Goal: Task Accomplishment & Management: Manage account settings

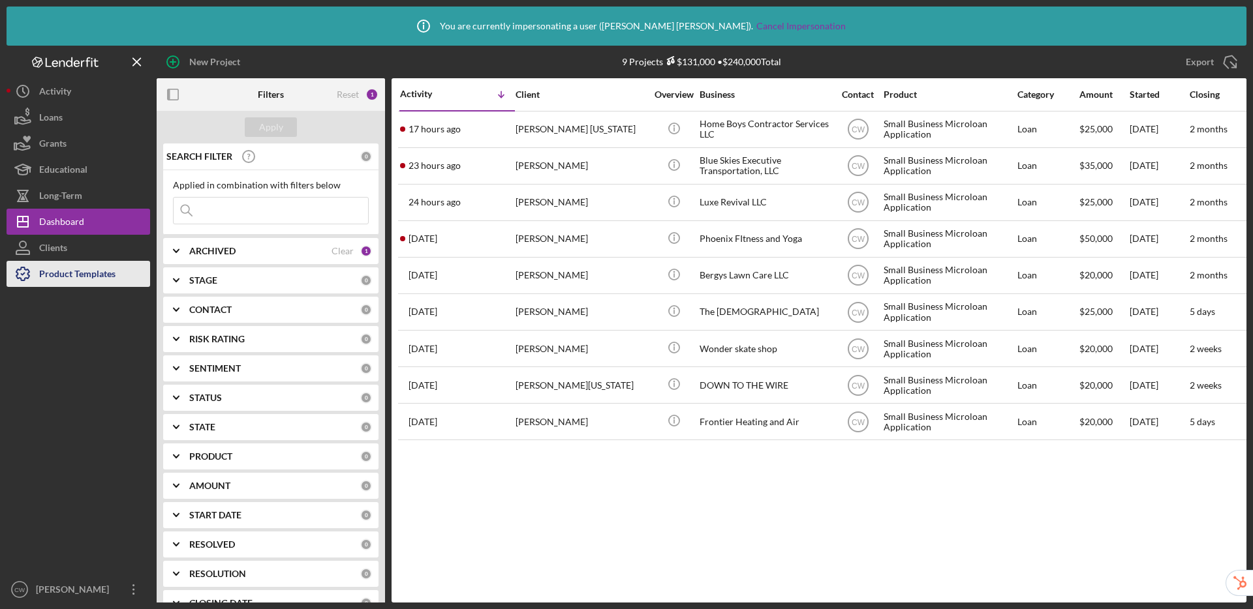
click at [58, 275] on div "Product Templates" at bounding box center [77, 275] width 76 height 29
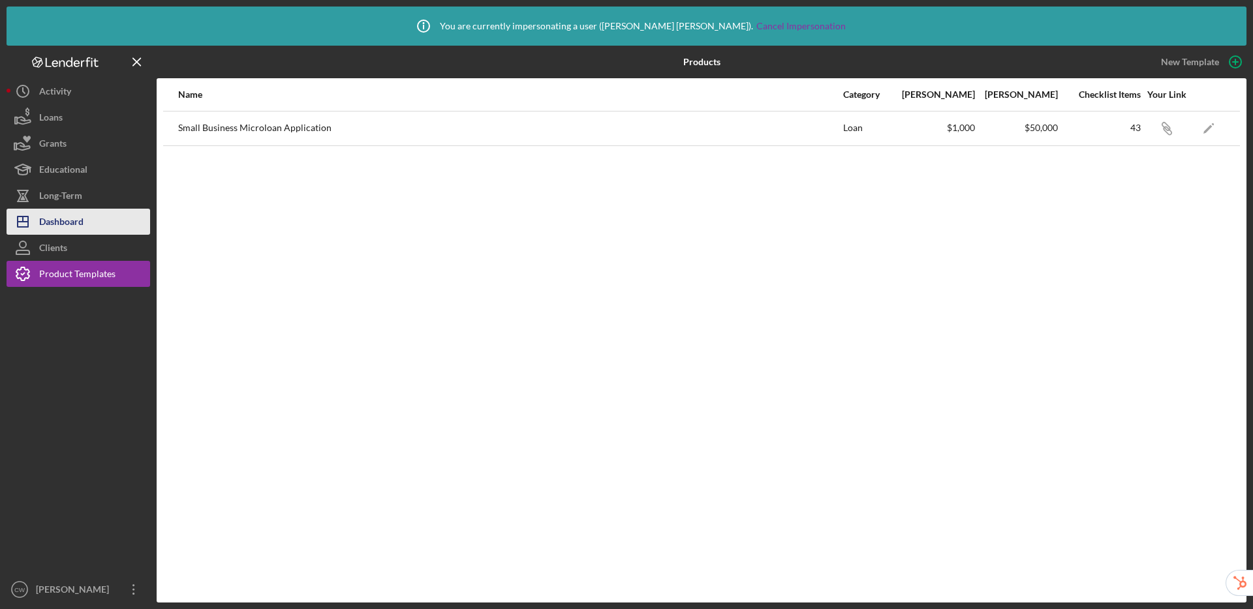
click at [77, 215] on div "Dashboard" at bounding box center [61, 223] width 44 height 29
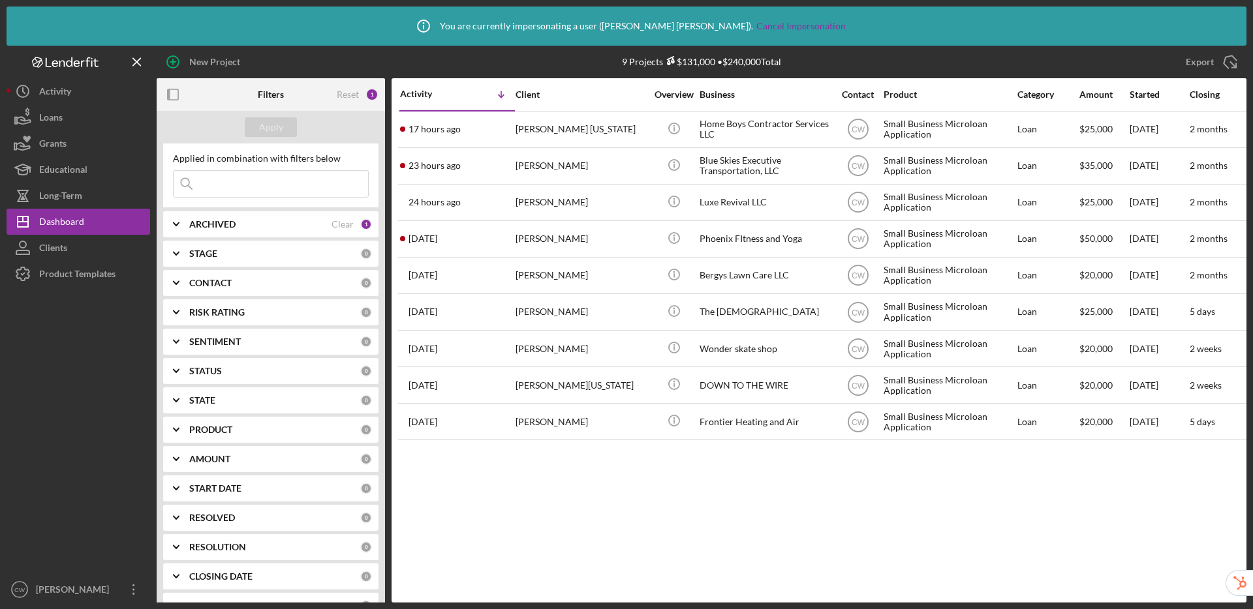
scroll to position [37, 0]
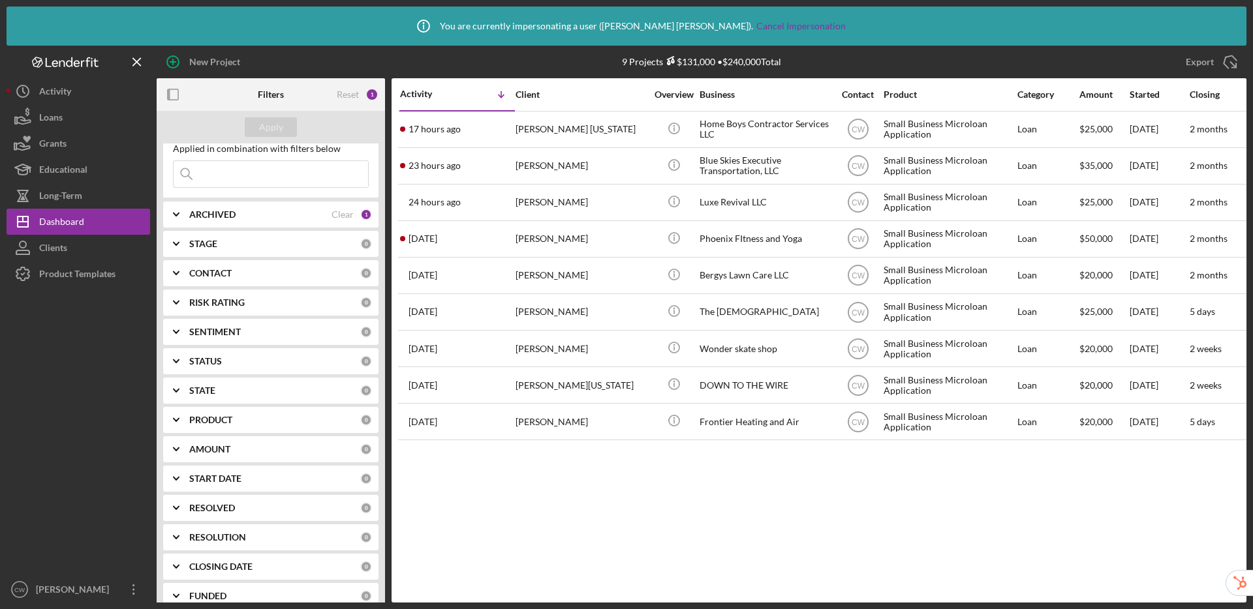
click at [224, 534] on b "RESOLUTION" at bounding box center [217, 537] width 57 height 10
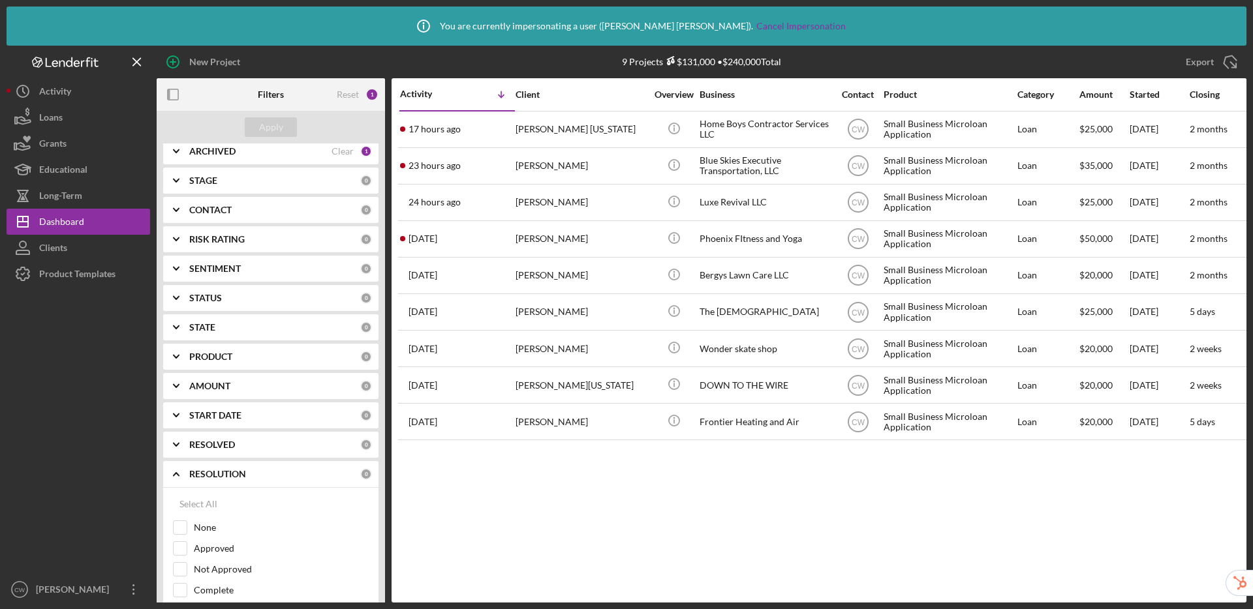
scroll to position [205, 0]
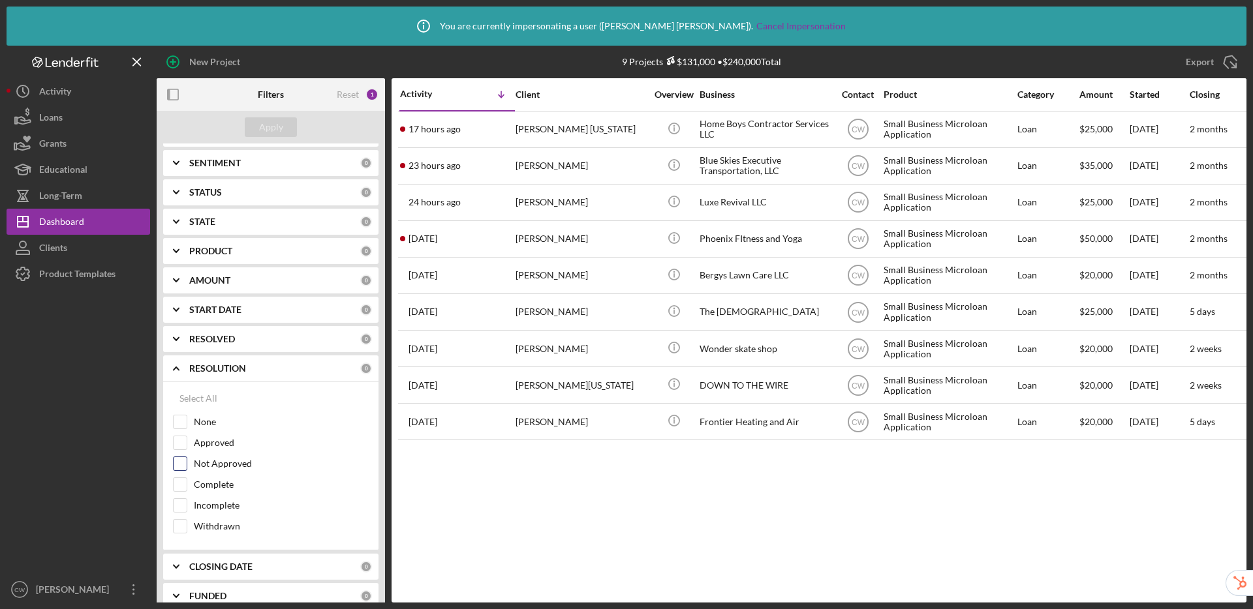
click at [179, 465] on input "Not Approved" at bounding box center [180, 463] width 13 height 13
checkbox input "true"
click at [179, 504] on input "Incomplete" at bounding box center [180, 505] width 13 height 13
checkbox input "true"
click at [175, 526] on input "Withdrawn" at bounding box center [180, 526] width 13 height 13
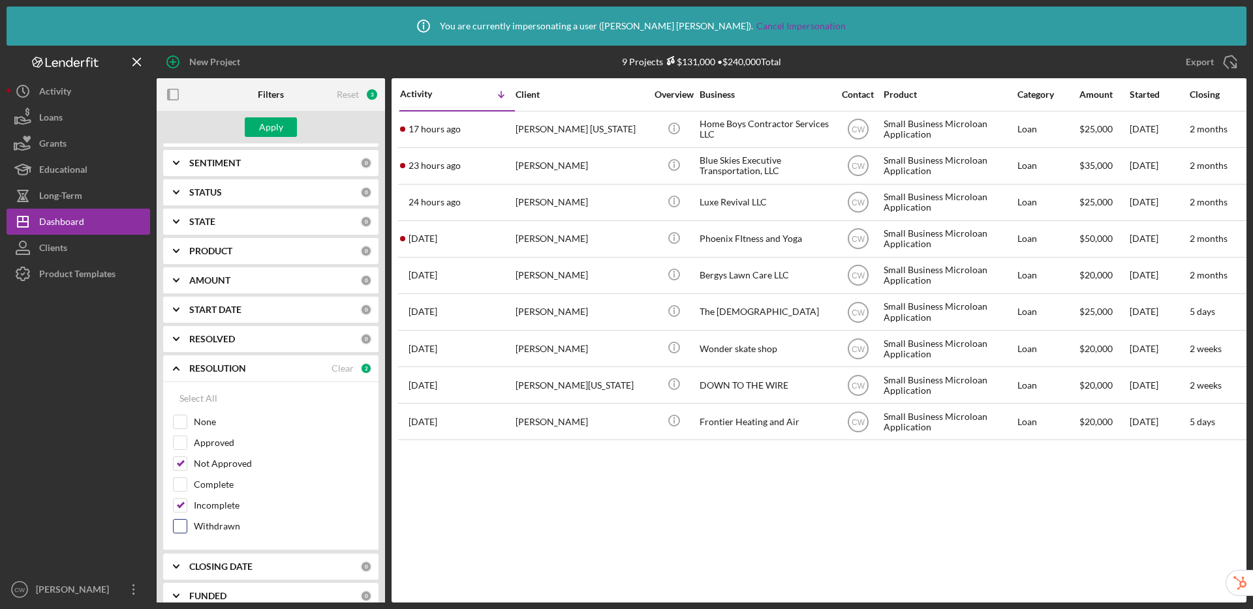
checkbox input "true"
click at [281, 128] on div "Apply" at bounding box center [271, 127] width 24 height 20
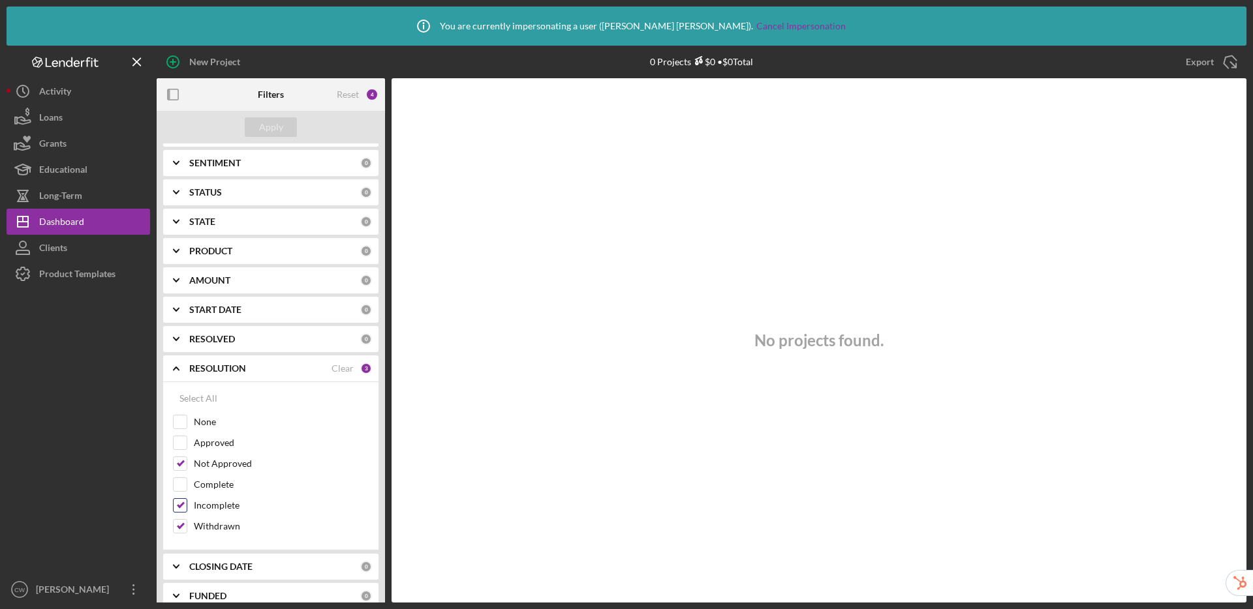
click at [175, 509] on input "Incomplete" at bounding box center [180, 505] width 13 height 13
checkbox input "false"
click at [177, 532] on input "Withdrawn" at bounding box center [180, 526] width 13 height 13
checkbox input "false"
click at [183, 464] on input "Not Approved" at bounding box center [180, 463] width 13 height 13
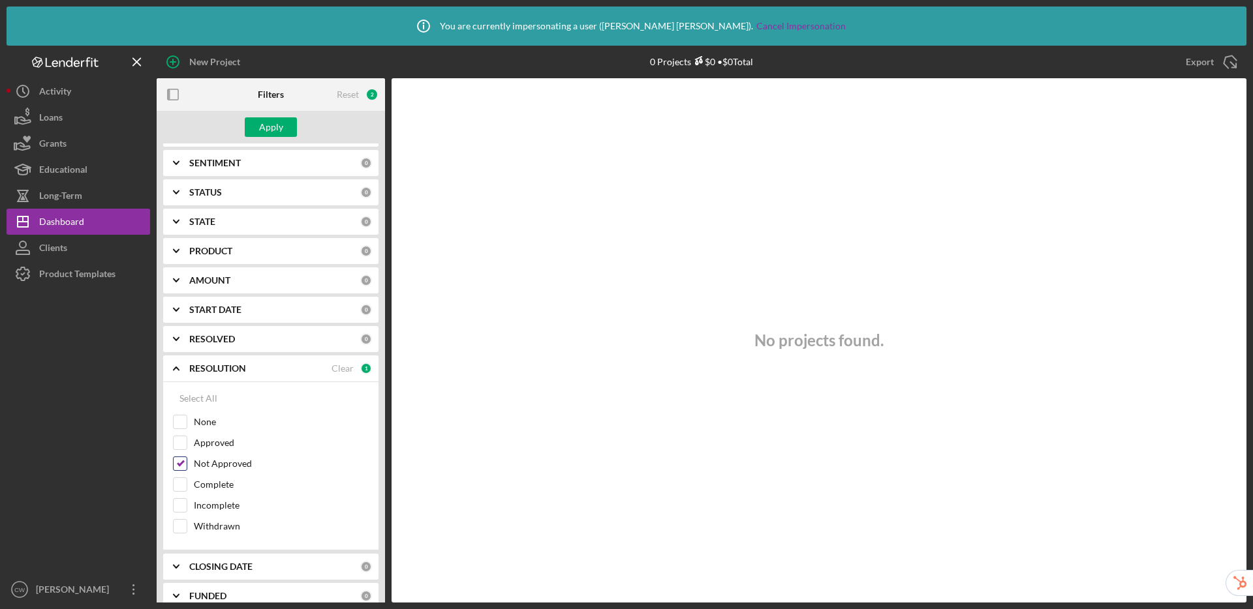
checkbox input "false"
click at [277, 123] on div "Apply" at bounding box center [271, 127] width 24 height 20
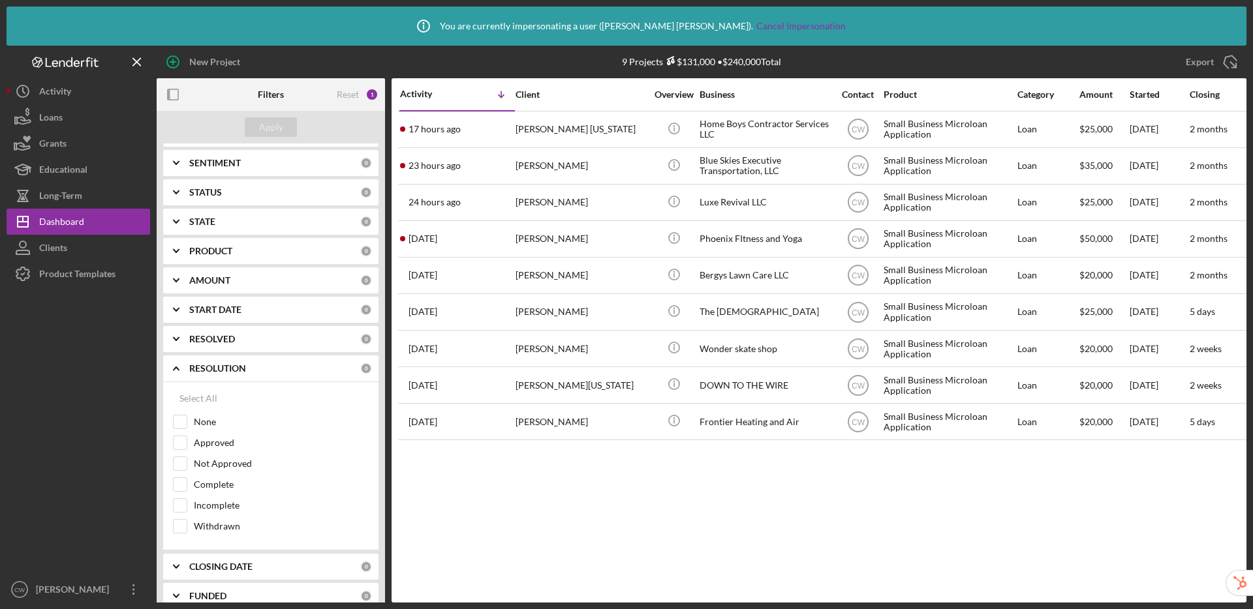
click at [175, 366] on icon "Icon/Expander" at bounding box center [176, 368] width 33 height 33
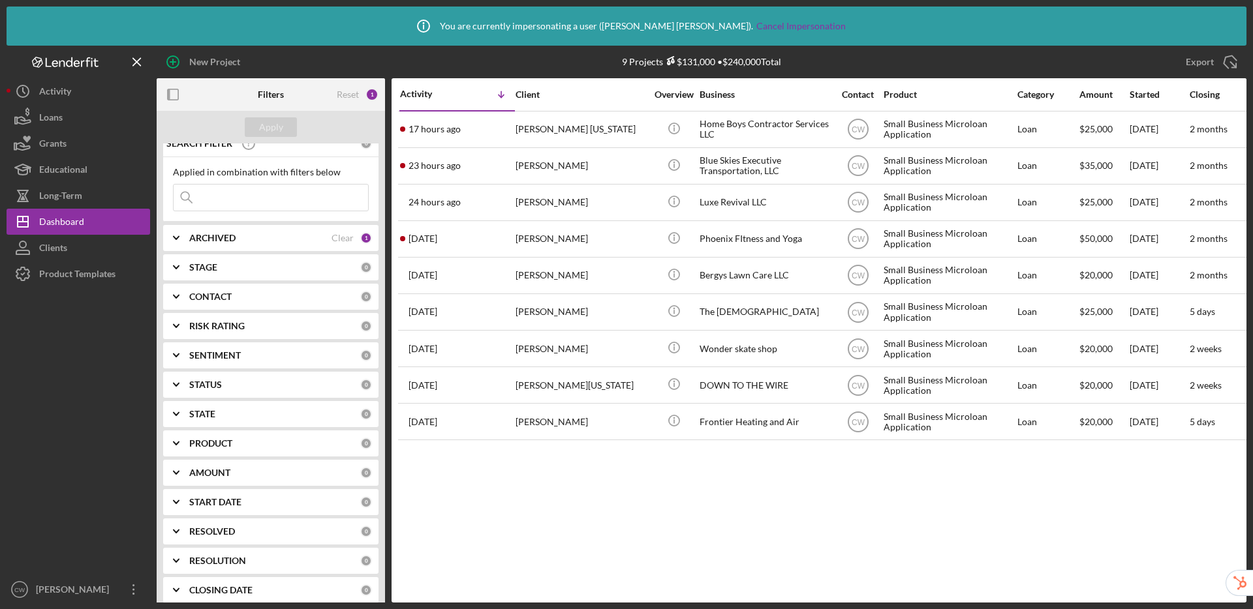
scroll to position [0, 0]
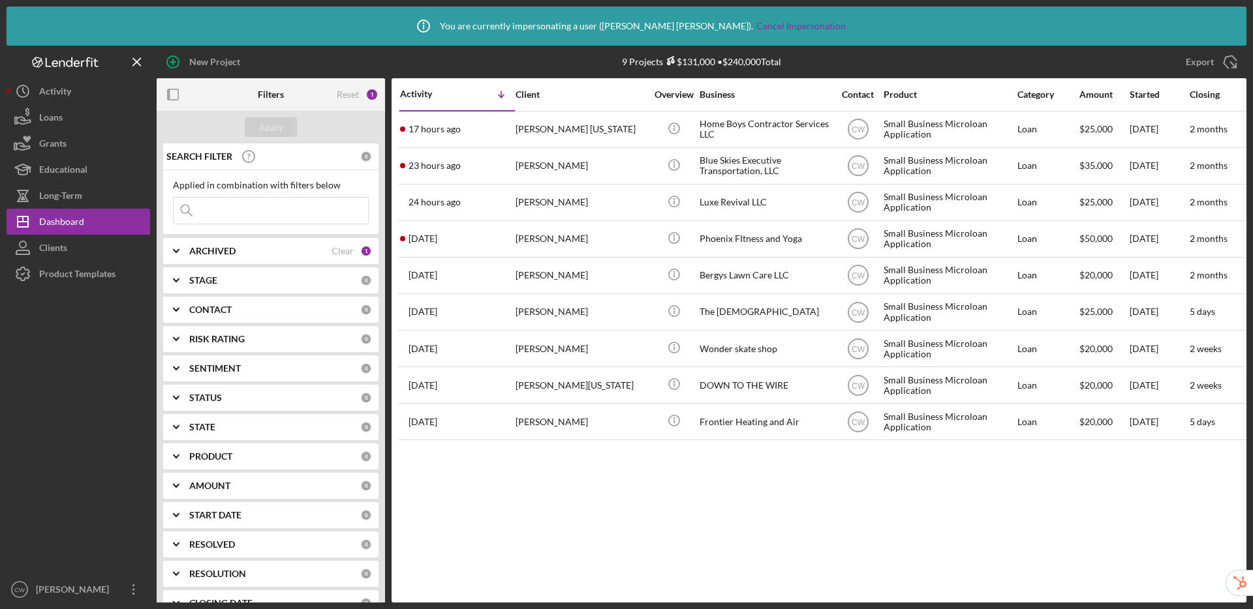
click at [220, 252] on b "ARCHIVED" at bounding box center [212, 251] width 46 height 10
click at [178, 324] on input "Archived" at bounding box center [180, 325] width 13 height 13
checkbox input "true"
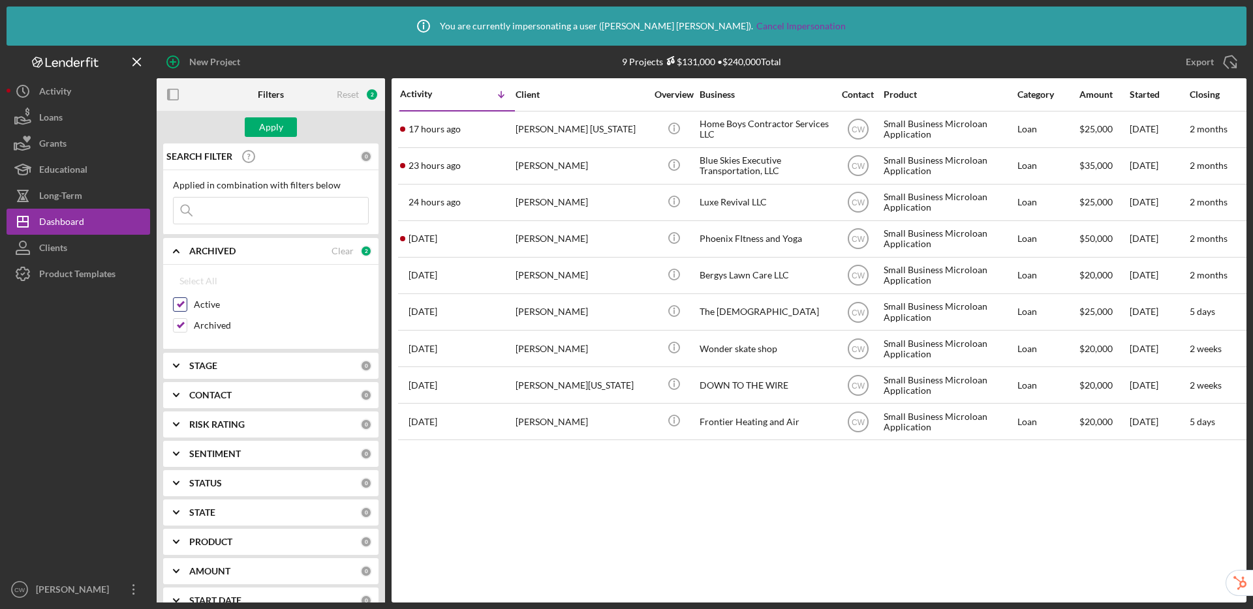
click at [178, 307] on input "Active" at bounding box center [180, 304] width 13 height 13
checkbox input "false"
click at [271, 128] on div "Apply" at bounding box center [271, 127] width 24 height 20
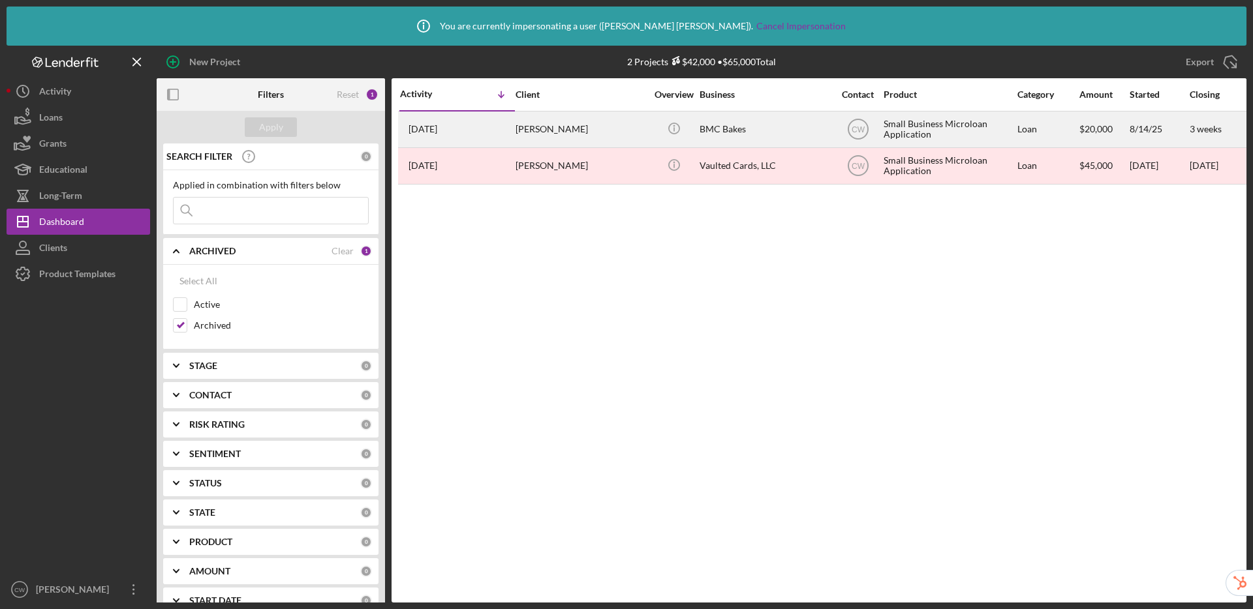
click at [568, 132] on div "[PERSON_NAME]" at bounding box center [580, 129] width 130 height 35
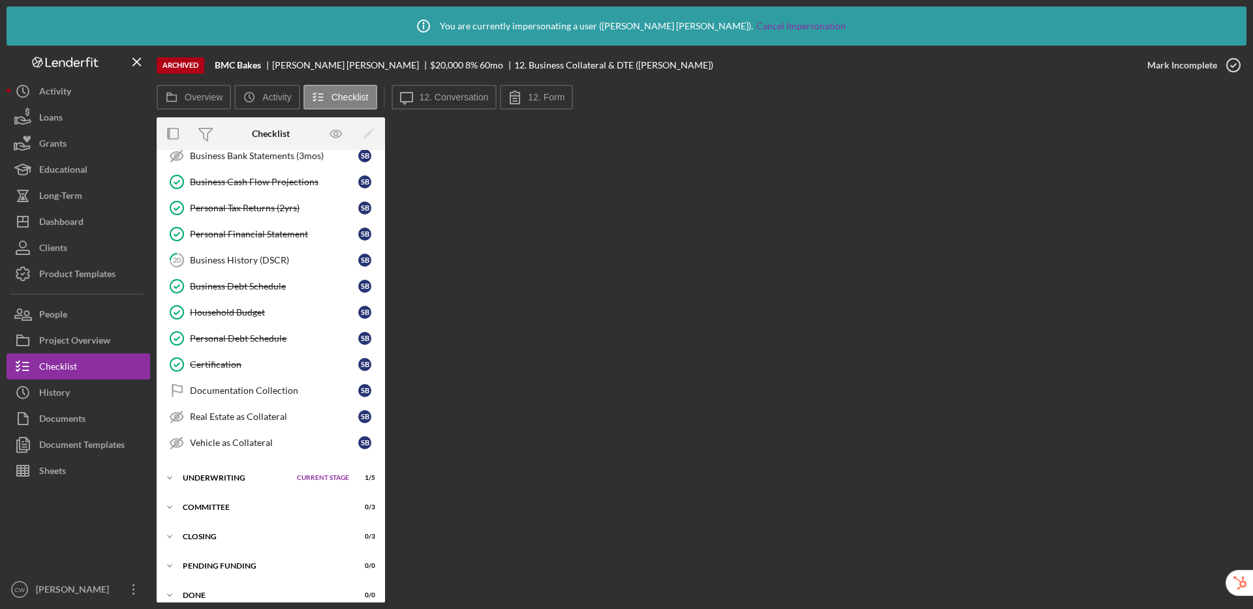
scroll to position [396, 0]
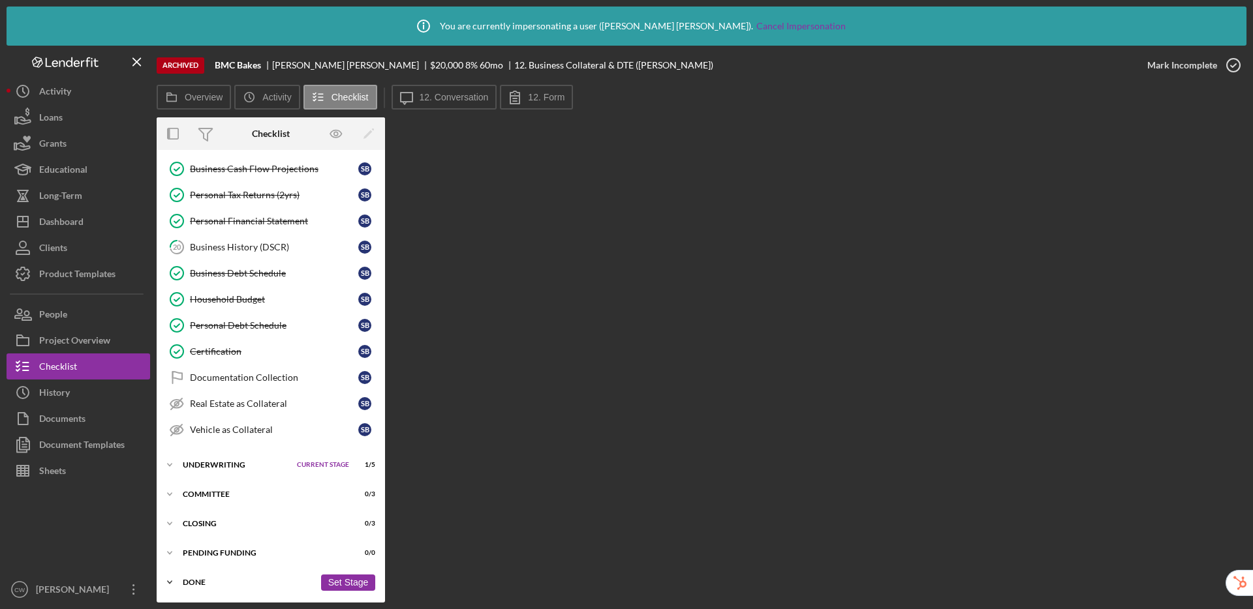
click at [226, 582] on div "Done" at bounding box center [249, 583] width 132 height 8
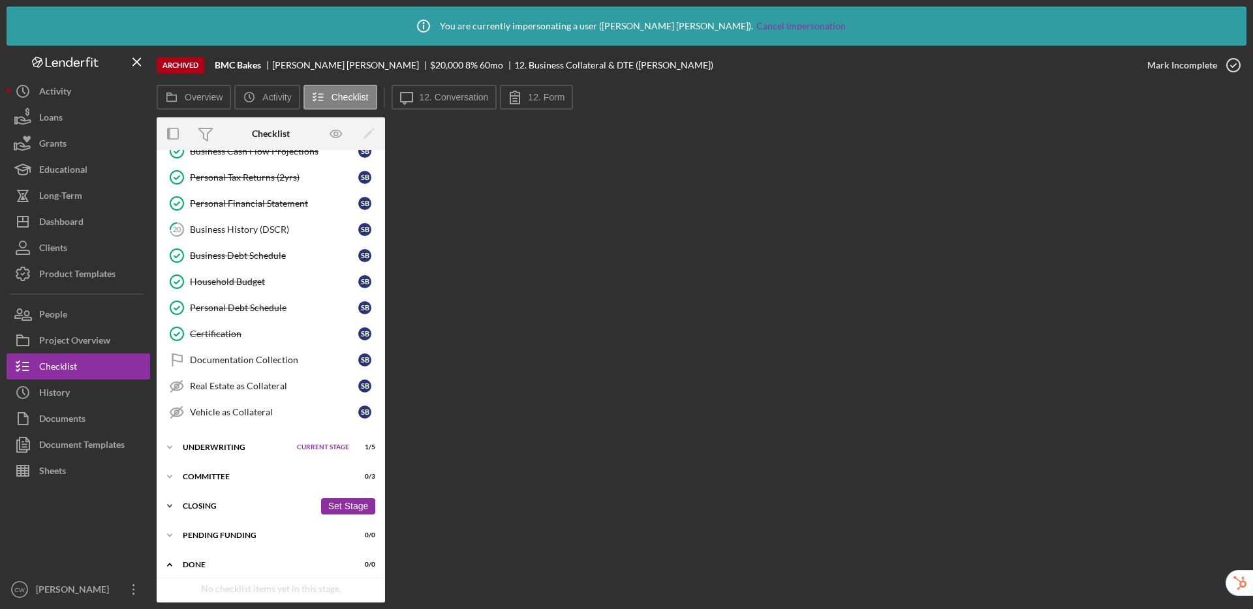
scroll to position [423, 0]
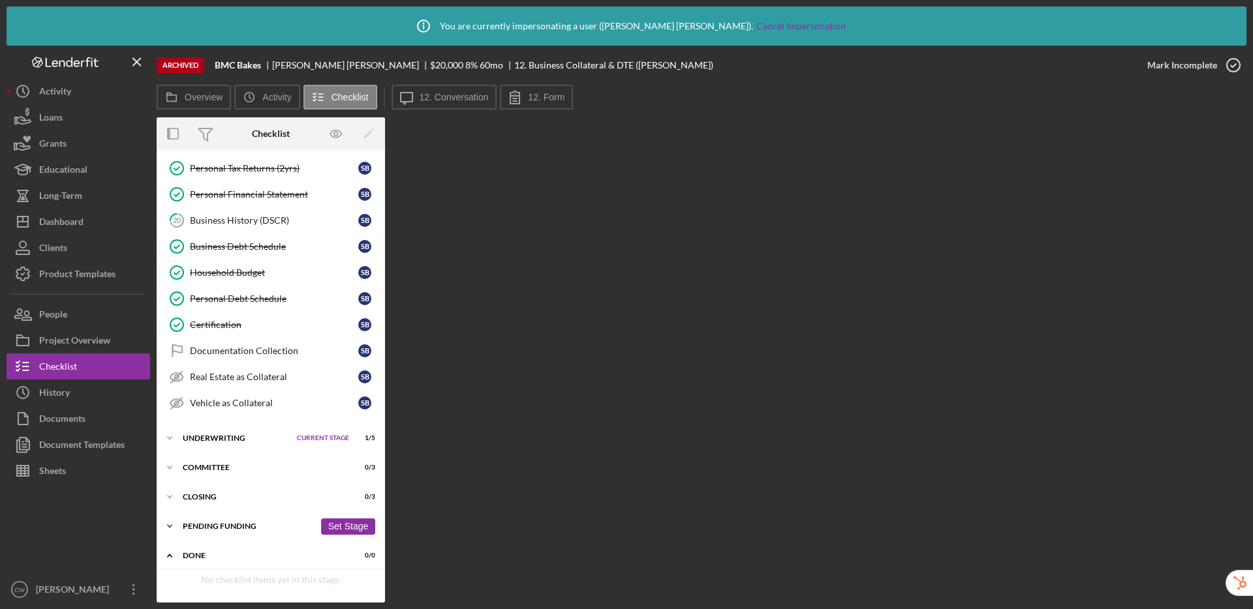
click at [249, 519] on div "Icon/Expander Pending Funding 0 / 0 Set Stage" at bounding box center [271, 526] width 228 height 26
click at [240, 498] on div "Closing" at bounding box center [249, 497] width 132 height 8
click at [242, 470] on div "Committee" at bounding box center [249, 468] width 132 height 8
click at [247, 436] on div "Underwriting" at bounding box center [237, 438] width 108 height 8
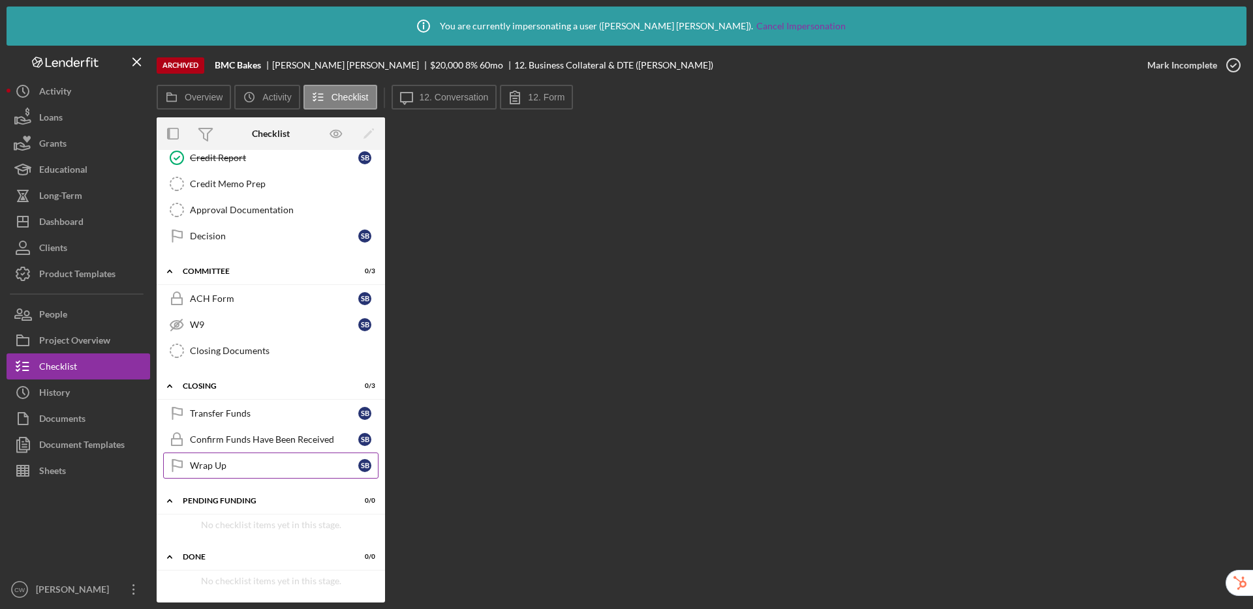
scroll to position [758, 0]
click at [74, 322] on button "People" at bounding box center [79, 314] width 144 height 26
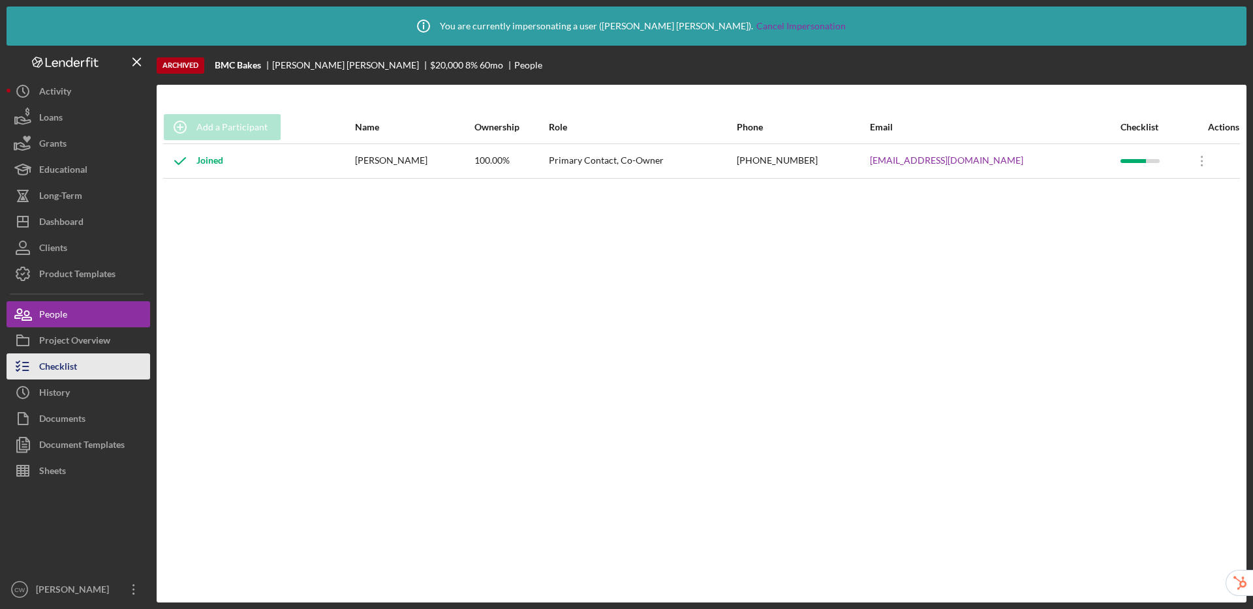
click at [75, 359] on div "Checklist" at bounding box center [58, 368] width 38 height 29
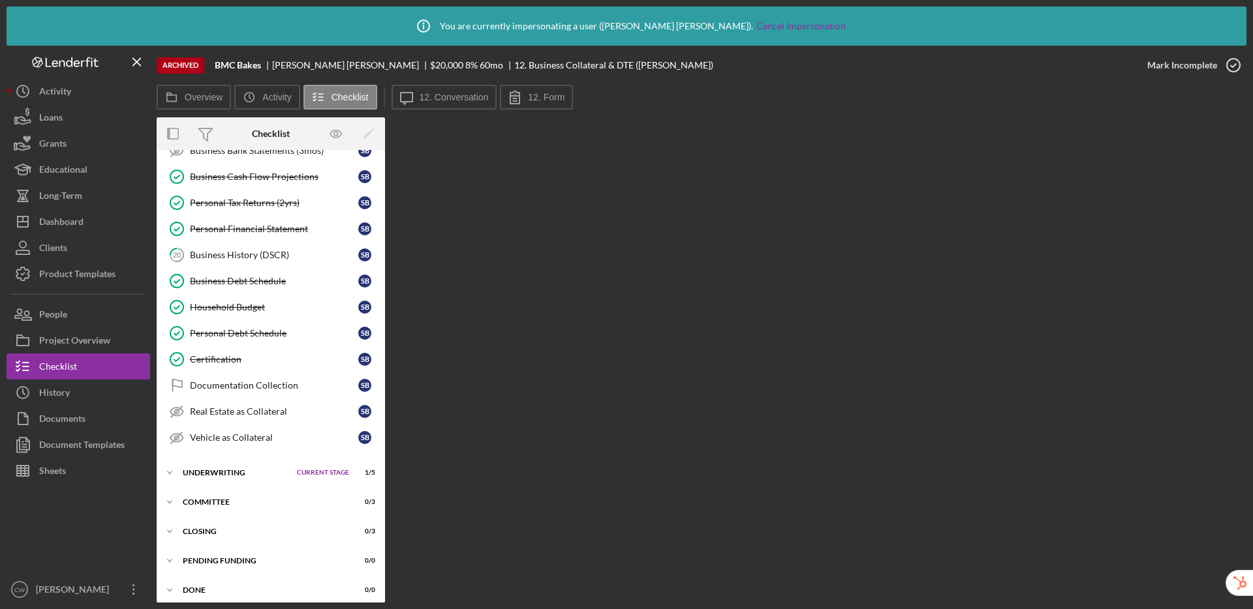
scroll to position [396, 0]
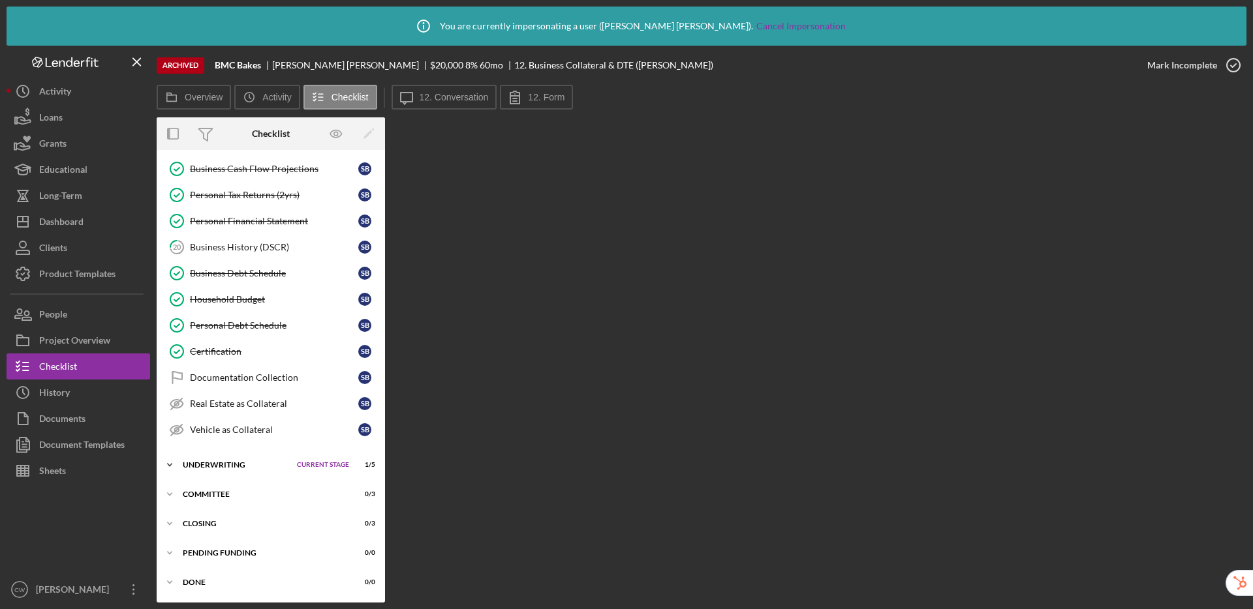
click at [252, 460] on div "Icon/Expander Underwriting Current Stage 1 / 5 Set Stage" at bounding box center [271, 465] width 228 height 26
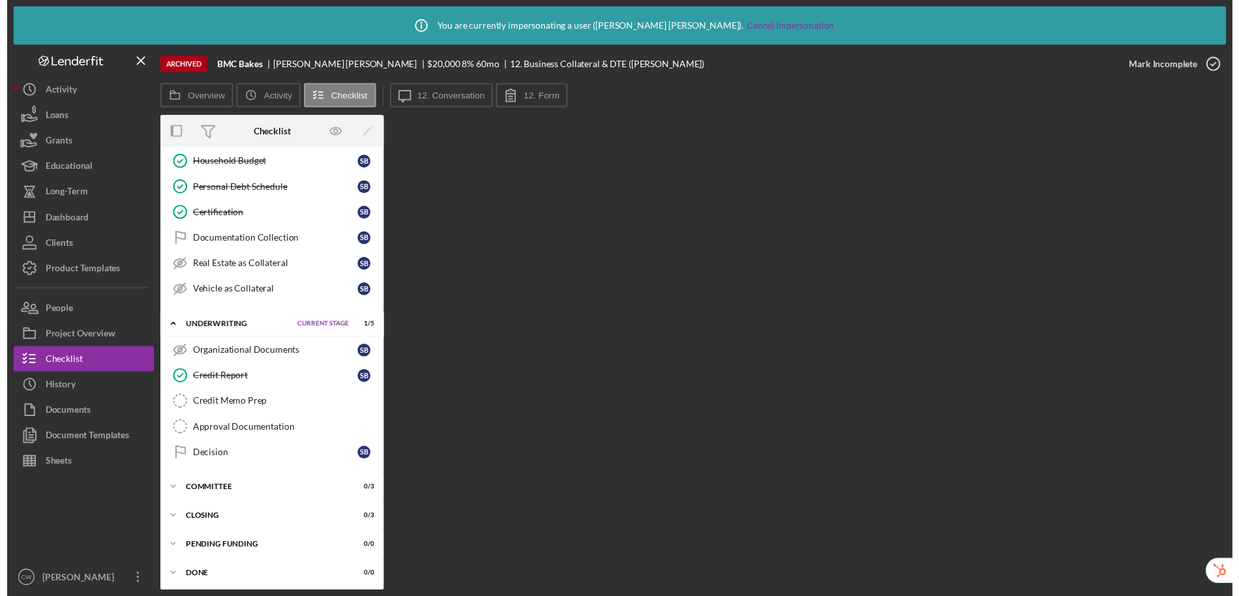
scroll to position [534, 0]
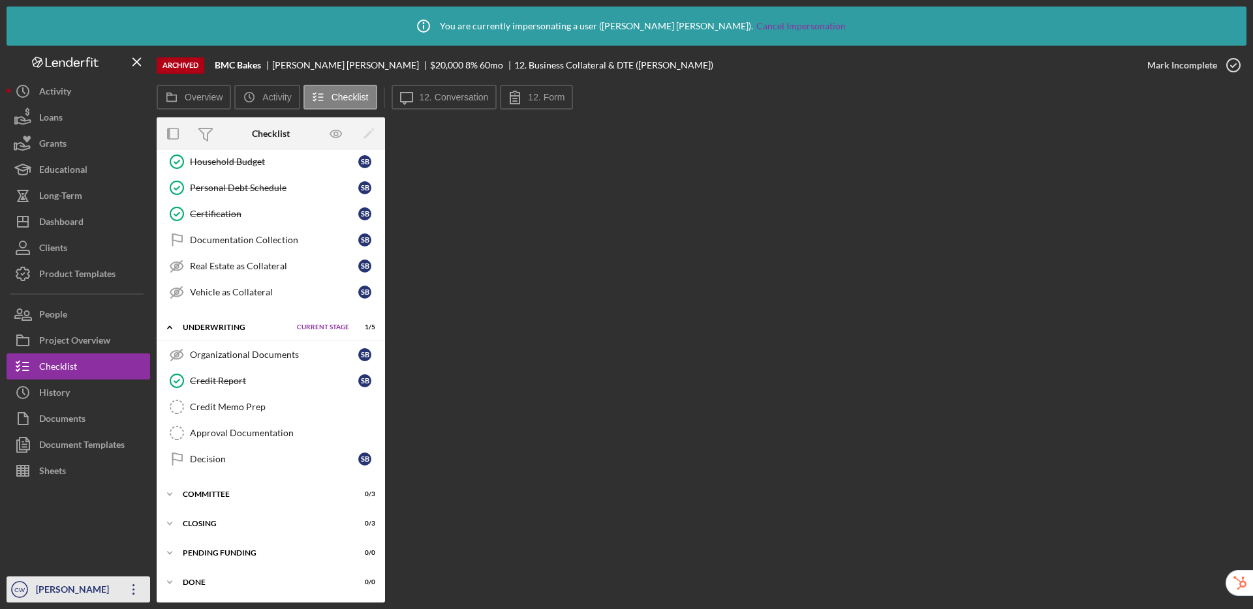
click at [74, 592] on div "[PERSON_NAME]" at bounding box center [75, 591] width 85 height 29
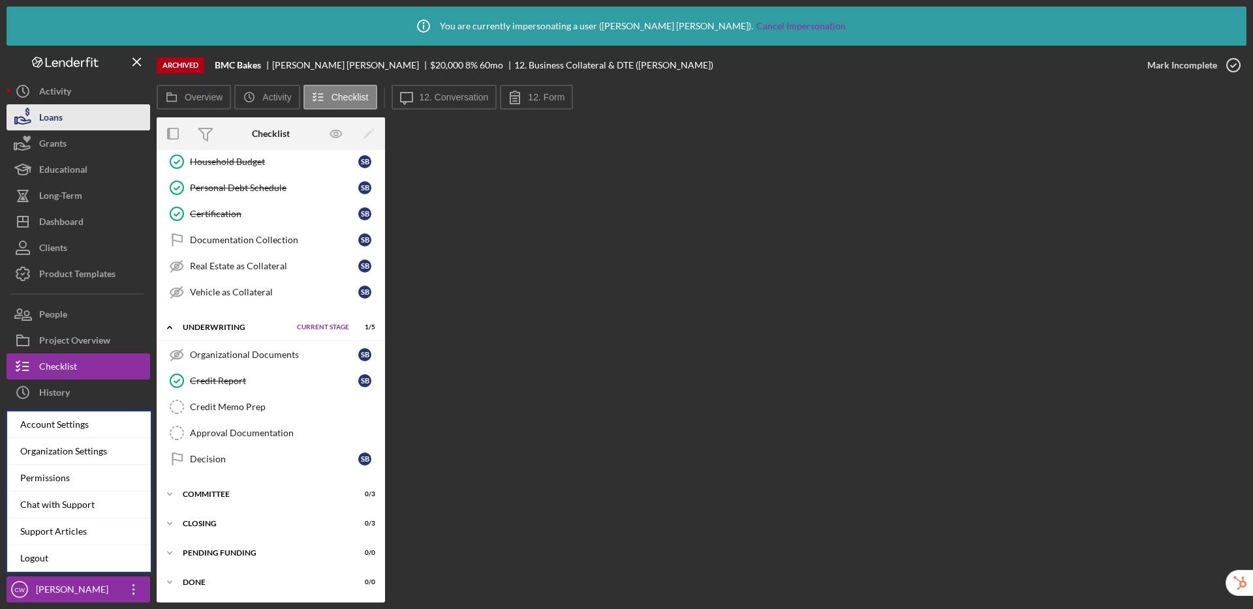
click at [138, 119] on button "Loans" at bounding box center [79, 117] width 144 height 26
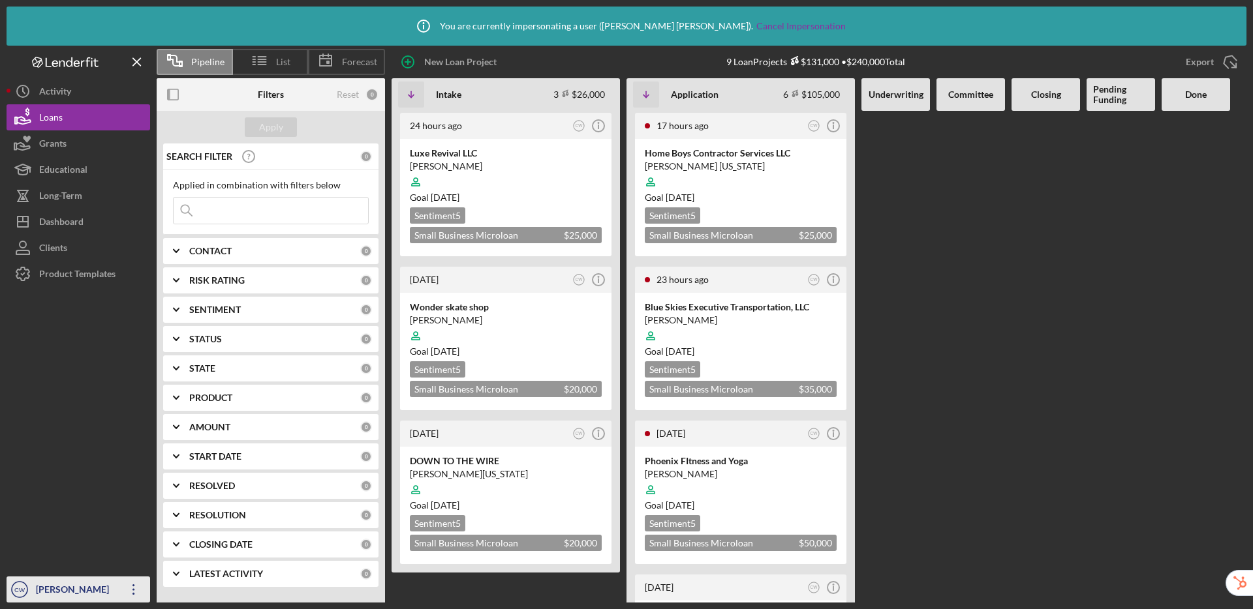
click at [89, 581] on div "[PERSON_NAME]" at bounding box center [75, 591] width 85 height 29
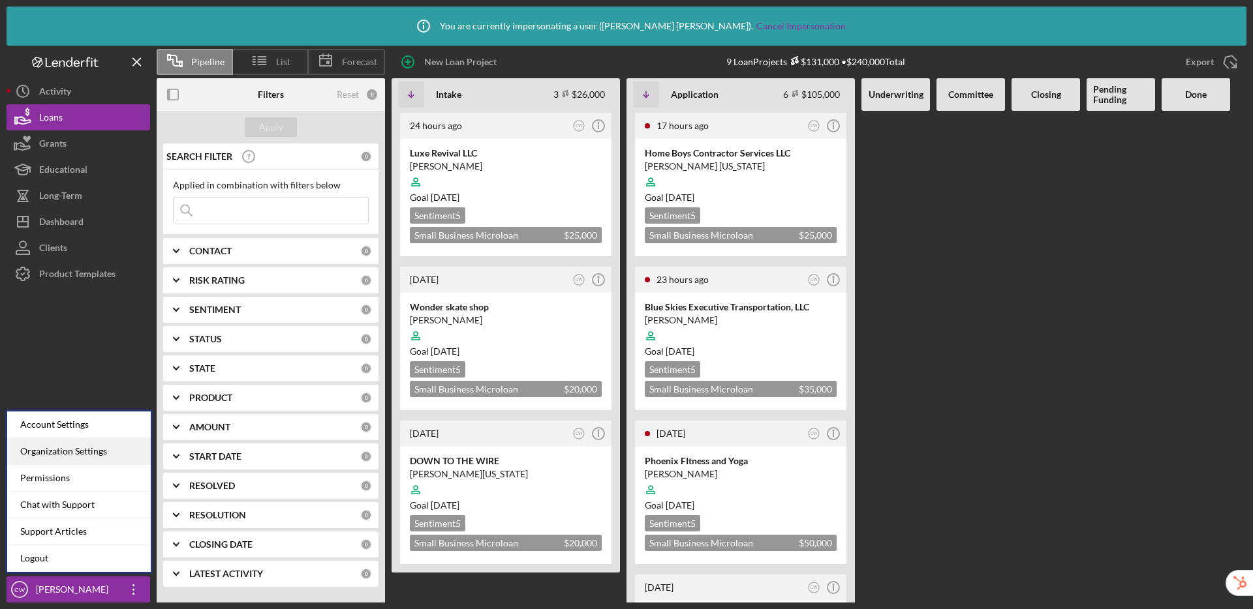
click at [96, 454] on div "Organization Settings" at bounding box center [79, 451] width 144 height 27
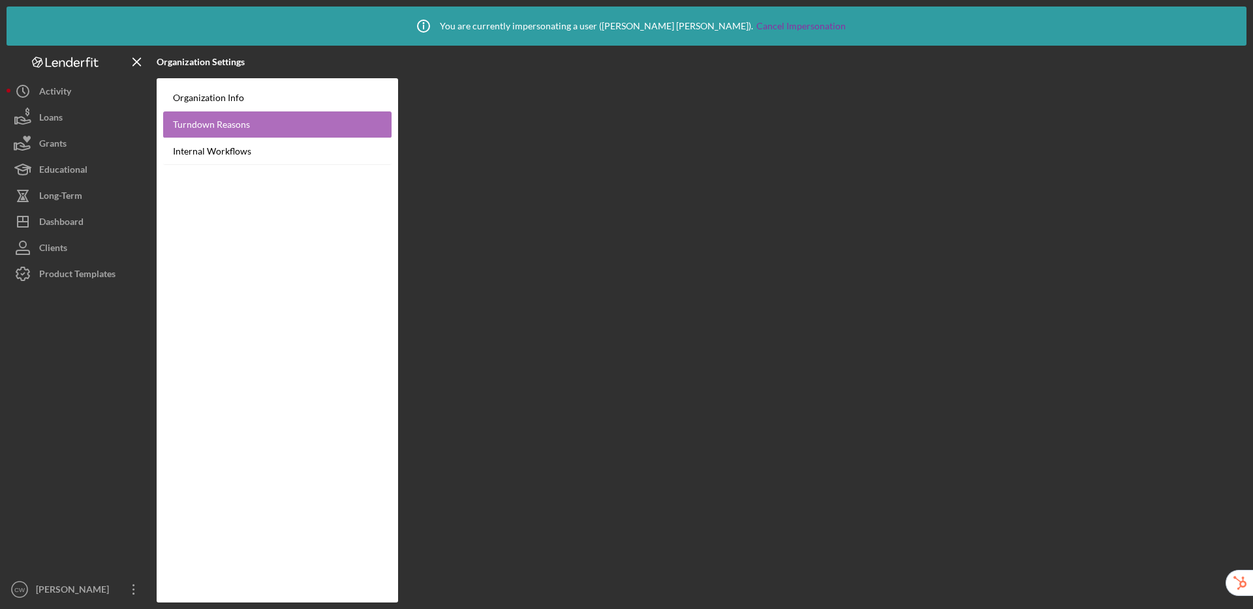
click at [244, 115] on link "Turndown Reasons" at bounding box center [277, 125] width 228 height 27
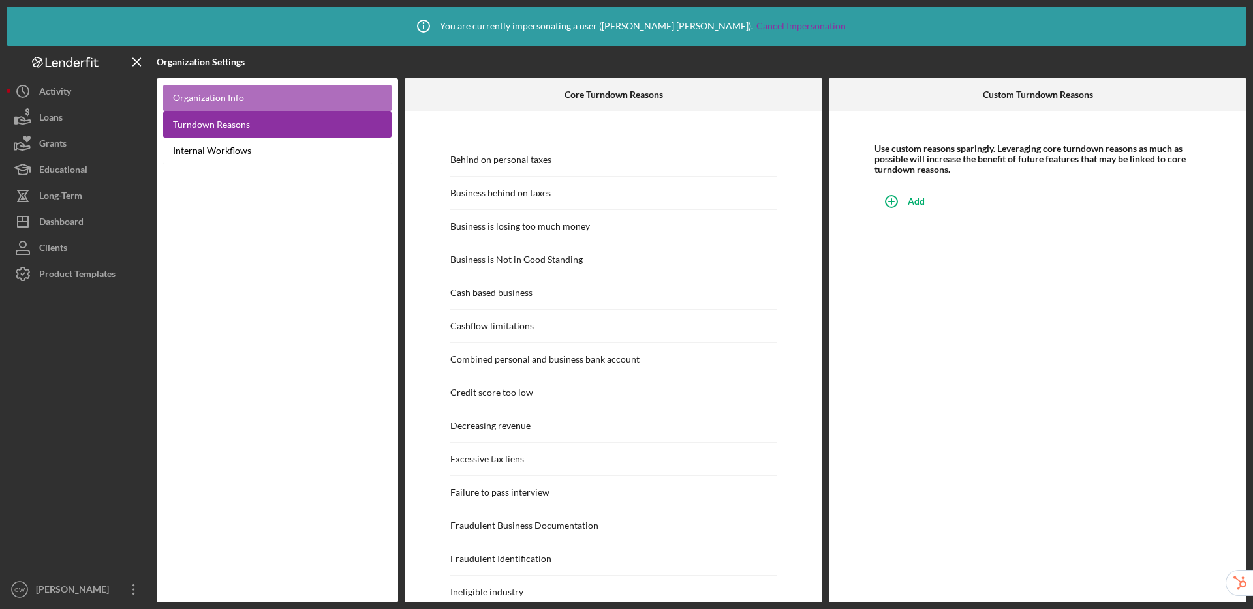
click at [249, 98] on link "Organization Info" at bounding box center [277, 98] width 228 height 27
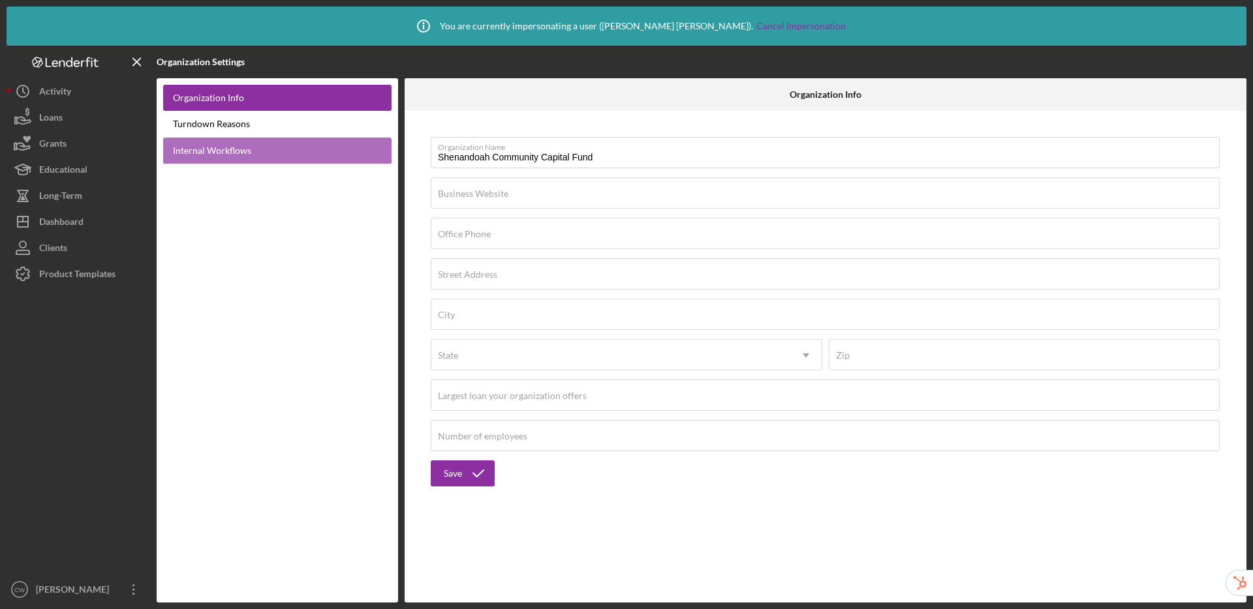
click at [230, 154] on link "Internal Workflows" at bounding box center [277, 151] width 228 height 27
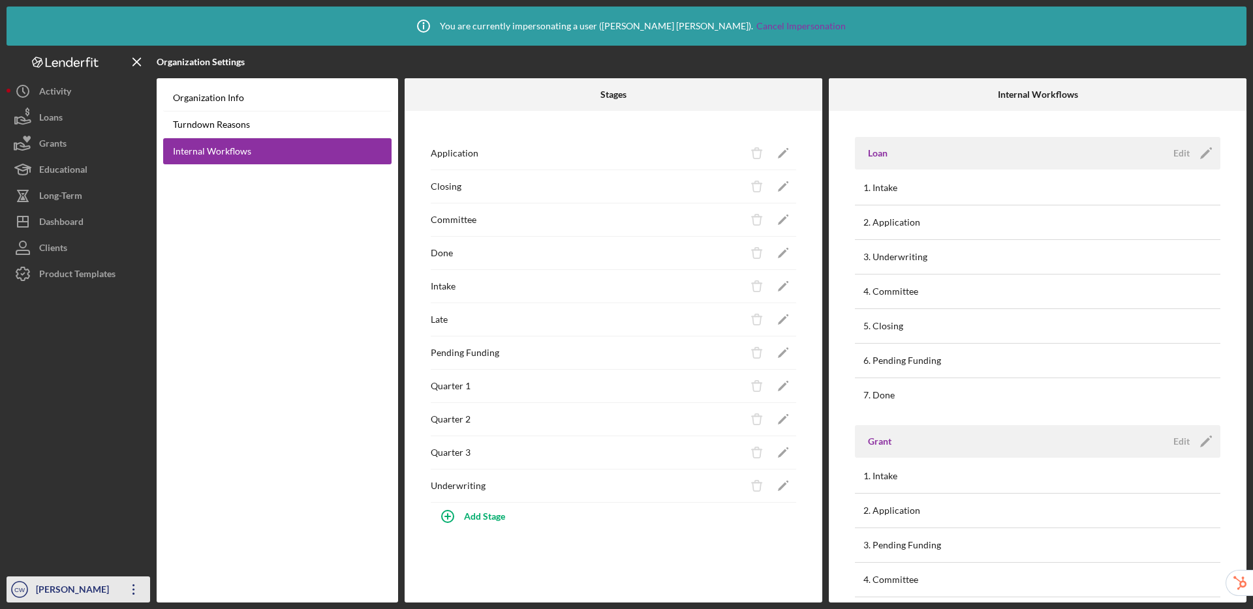
click at [55, 589] on div "[PERSON_NAME]" at bounding box center [75, 591] width 85 height 29
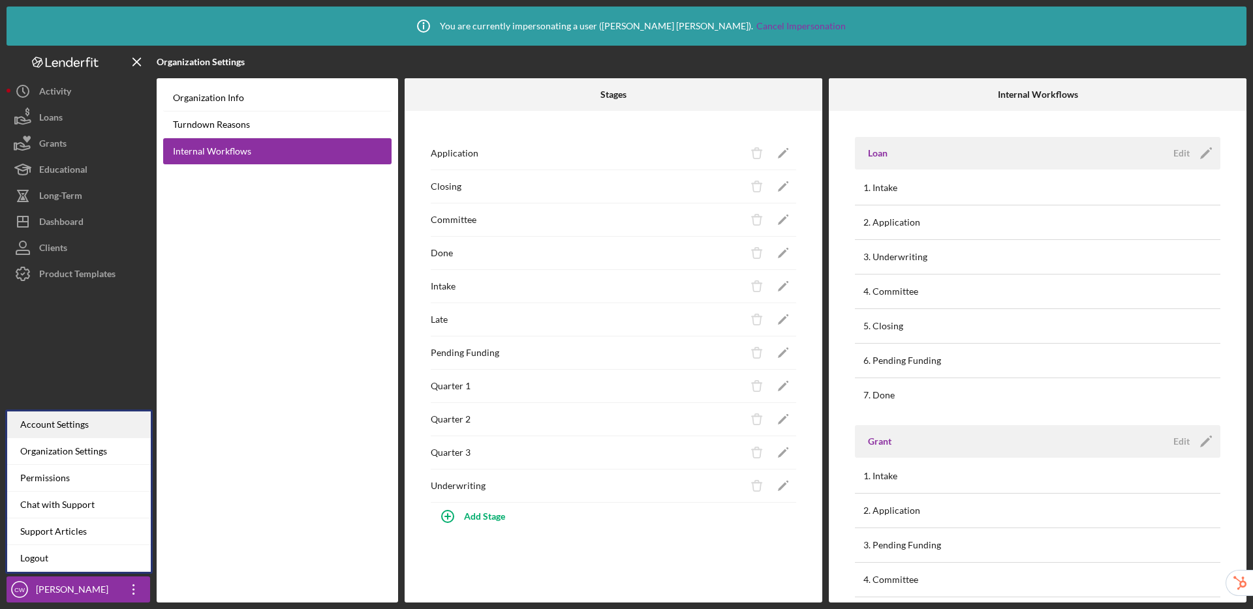
click at [71, 423] on div "Account Settings" at bounding box center [79, 425] width 144 height 27
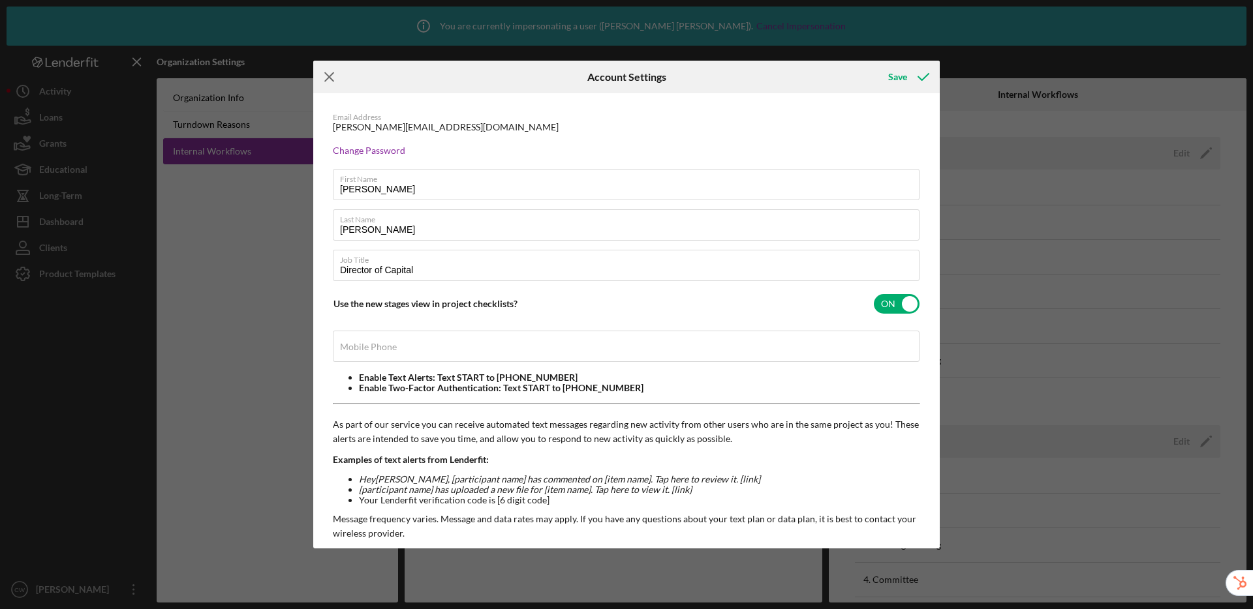
click at [326, 79] on line at bounding box center [329, 77] width 8 height 8
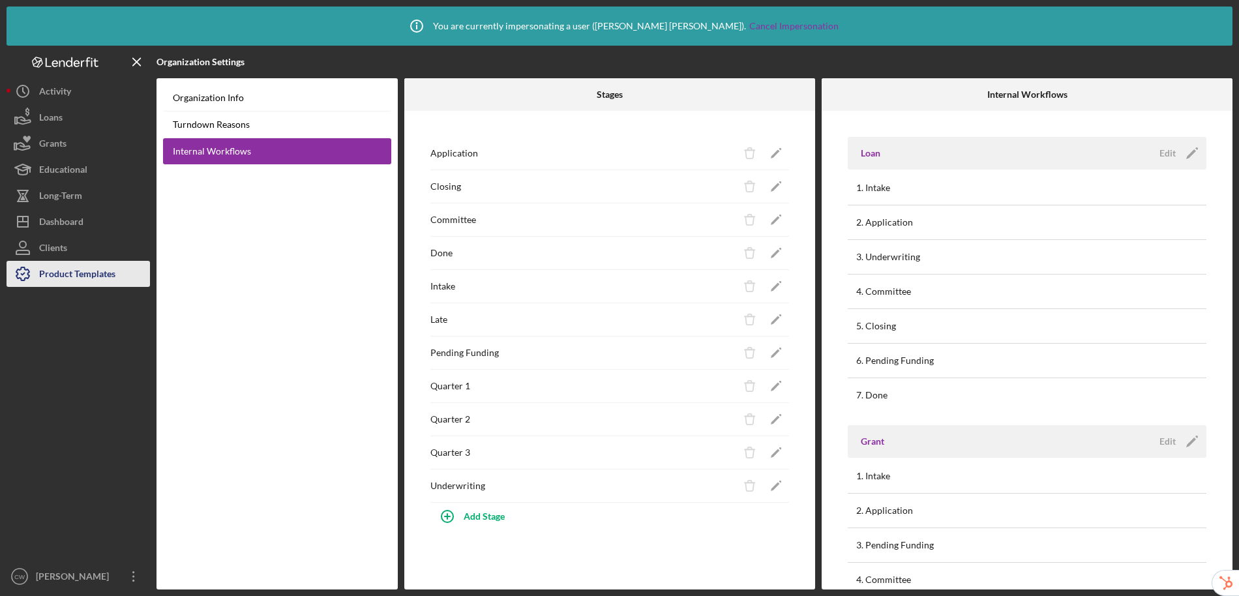
click at [82, 273] on div "Product Templates" at bounding box center [77, 275] width 76 height 29
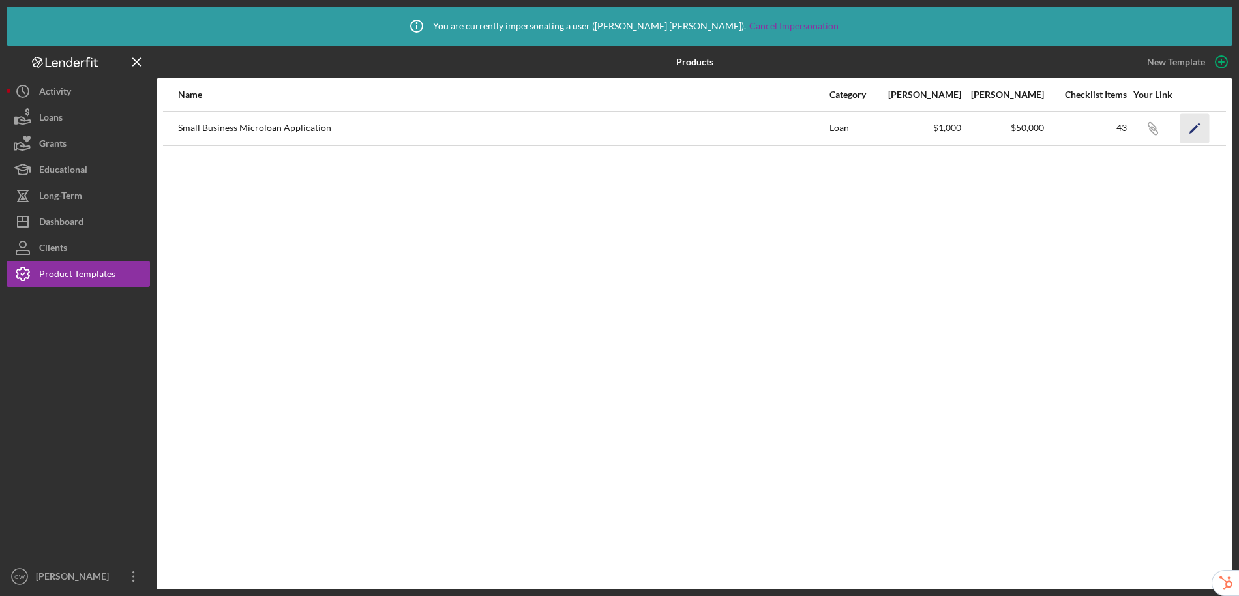
click at [1200, 126] on icon "Icon/Edit" at bounding box center [1195, 128] width 29 height 29
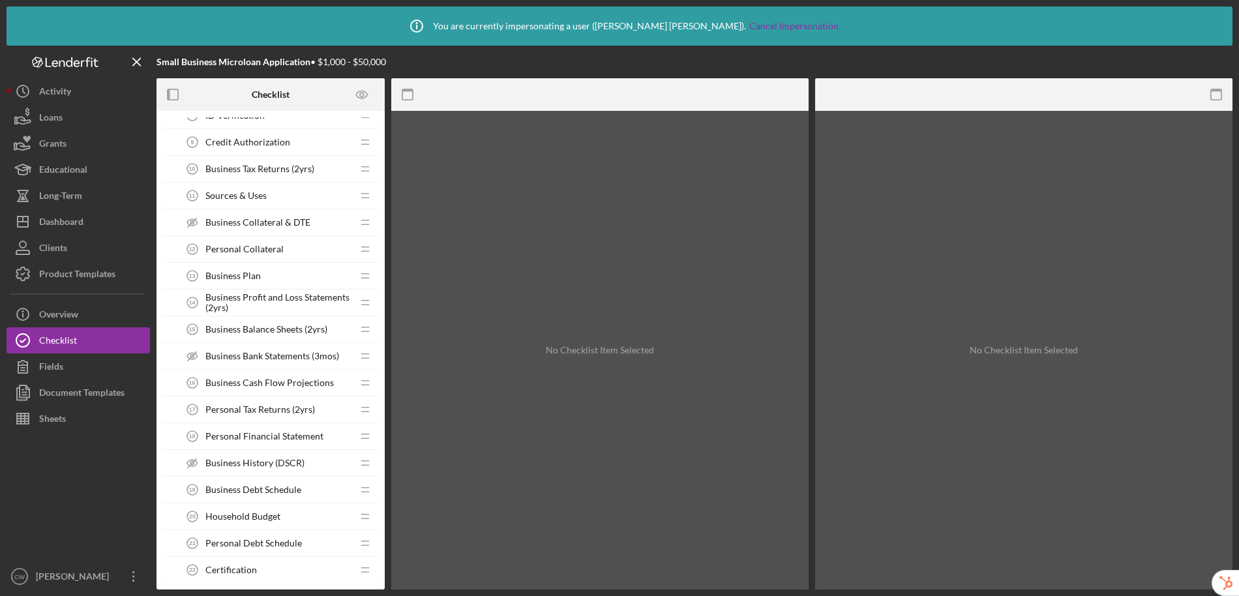
scroll to position [664, 0]
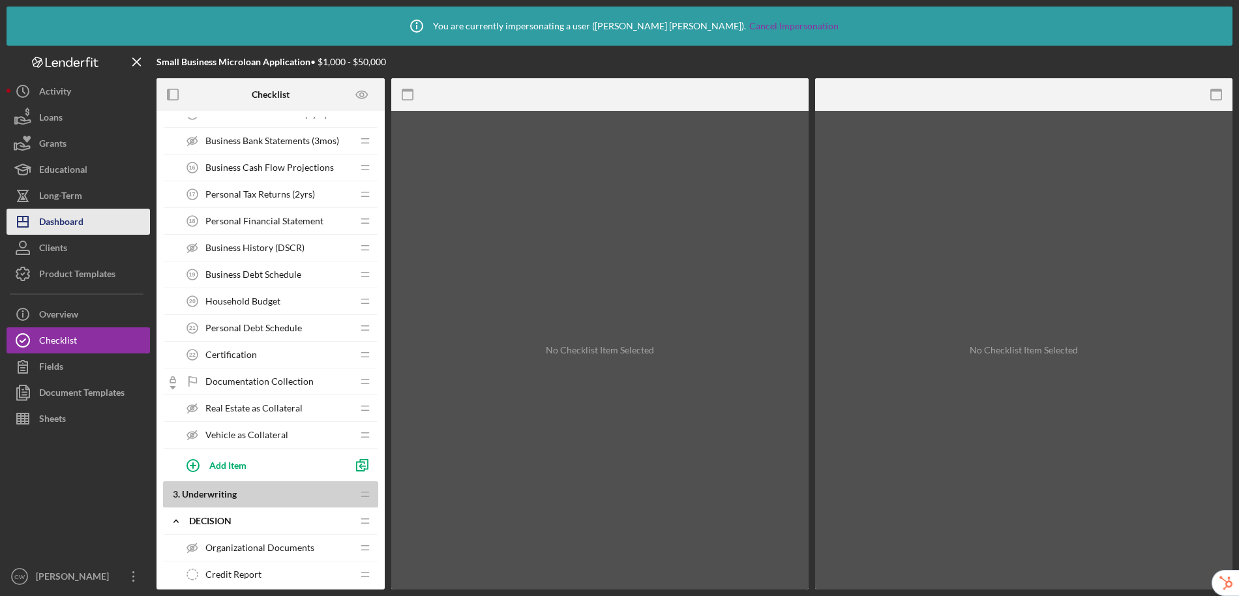
click at [74, 226] on div "Dashboard" at bounding box center [61, 223] width 44 height 29
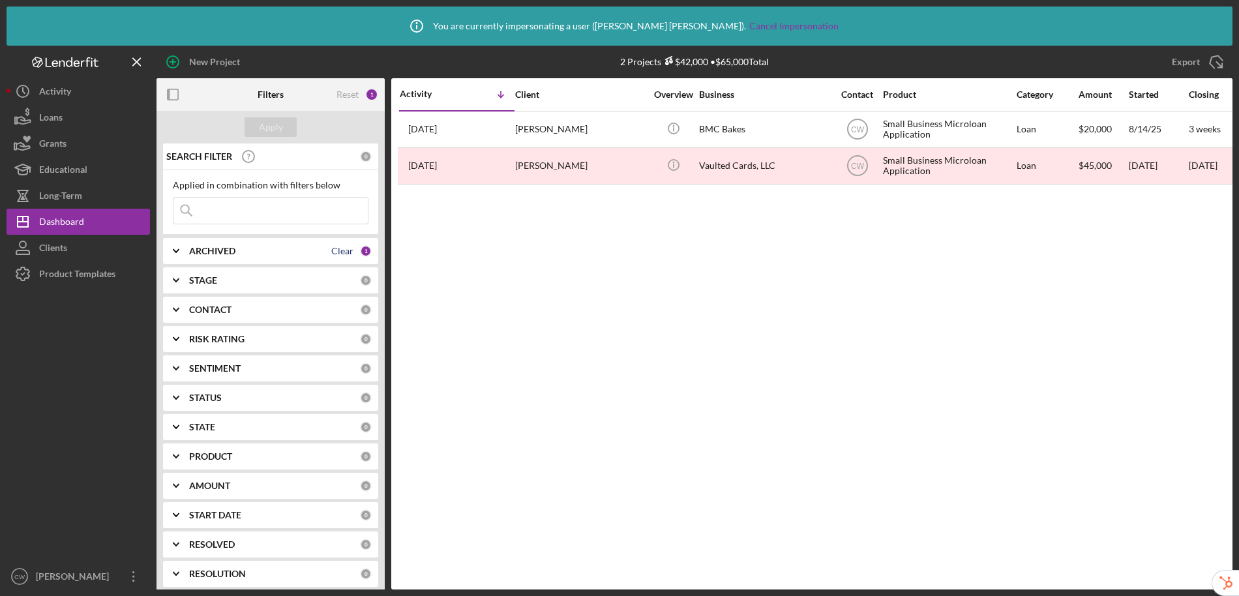
click at [348, 251] on div "Clear" at bounding box center [342, 251] width 22 height 10
click at [277, 131] on div "Apply" at bounding box center [271, 127] width 24 height 20
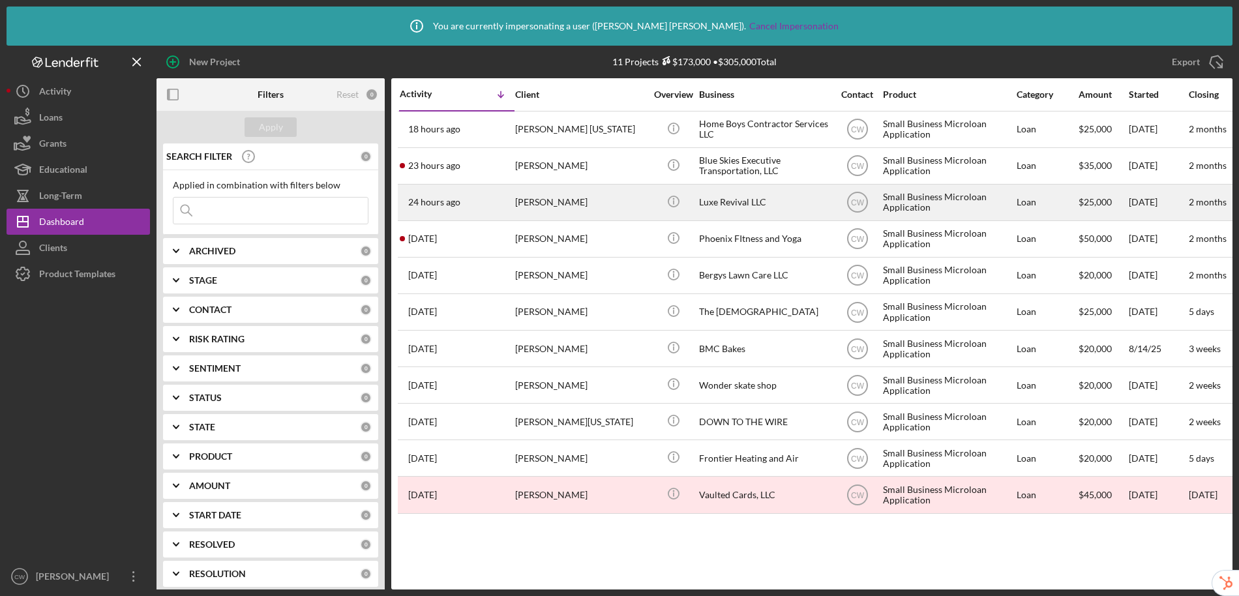
click at [593, 205] on div "[PERSON_NAME]" at bounding box center [580, 202] width 130 height 35
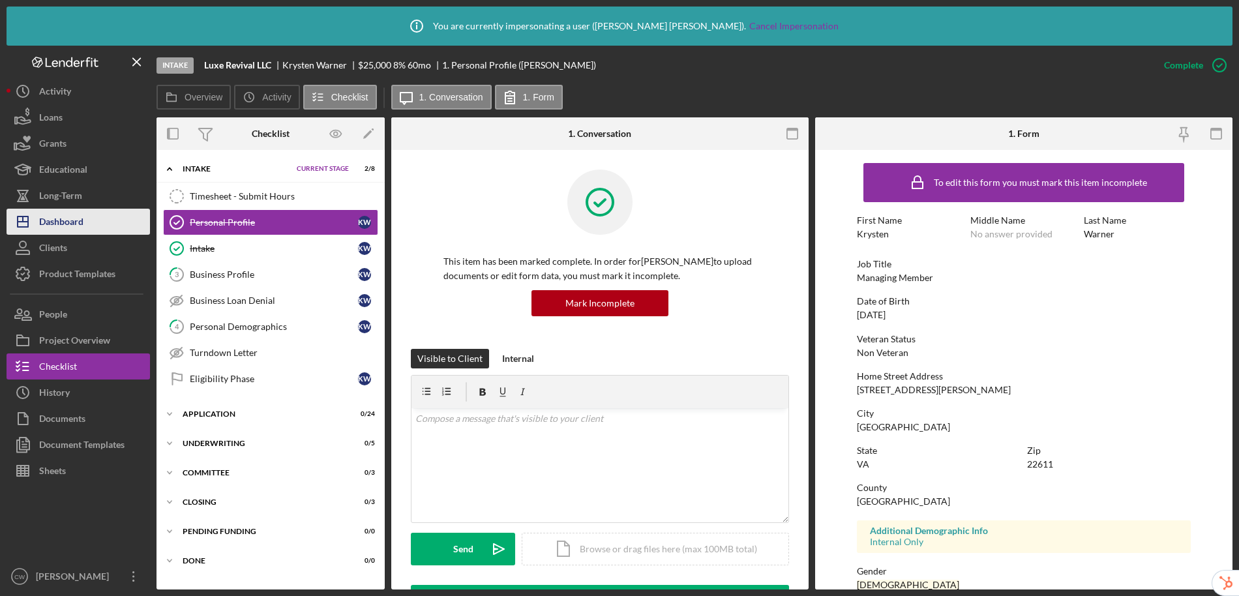
click at [63, 220] on div "Dashboard" at bounding box center [61, 223] width 44 height 29
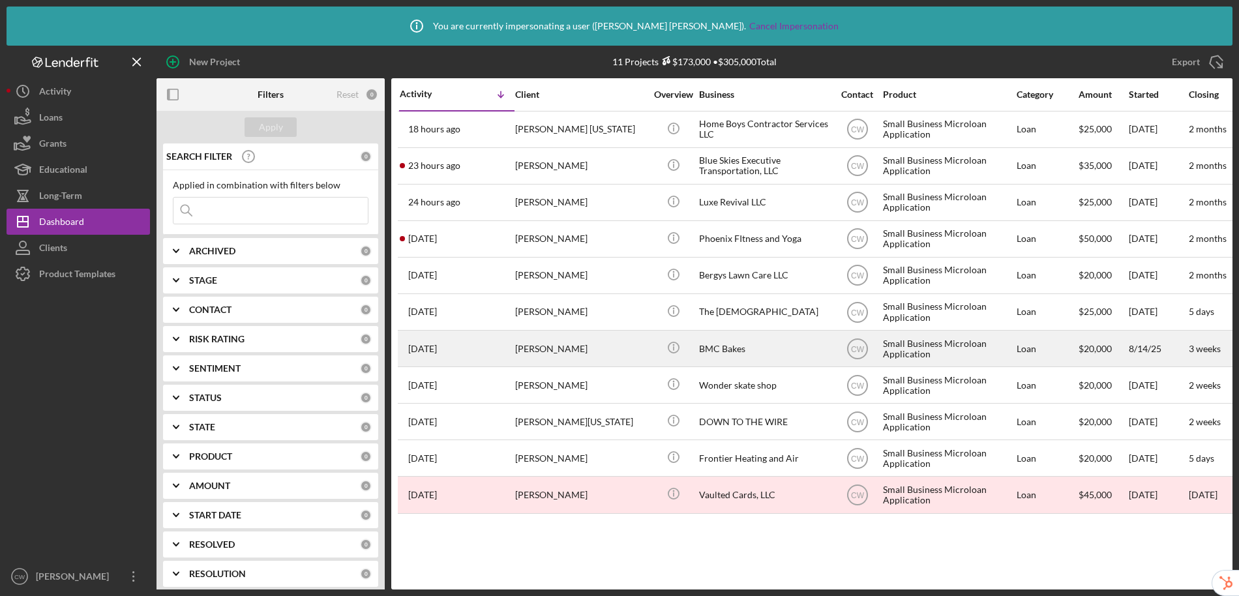
click at [753, 351] on div "BMC Bakes" at bounding box center [764, 348] width 130 height 35
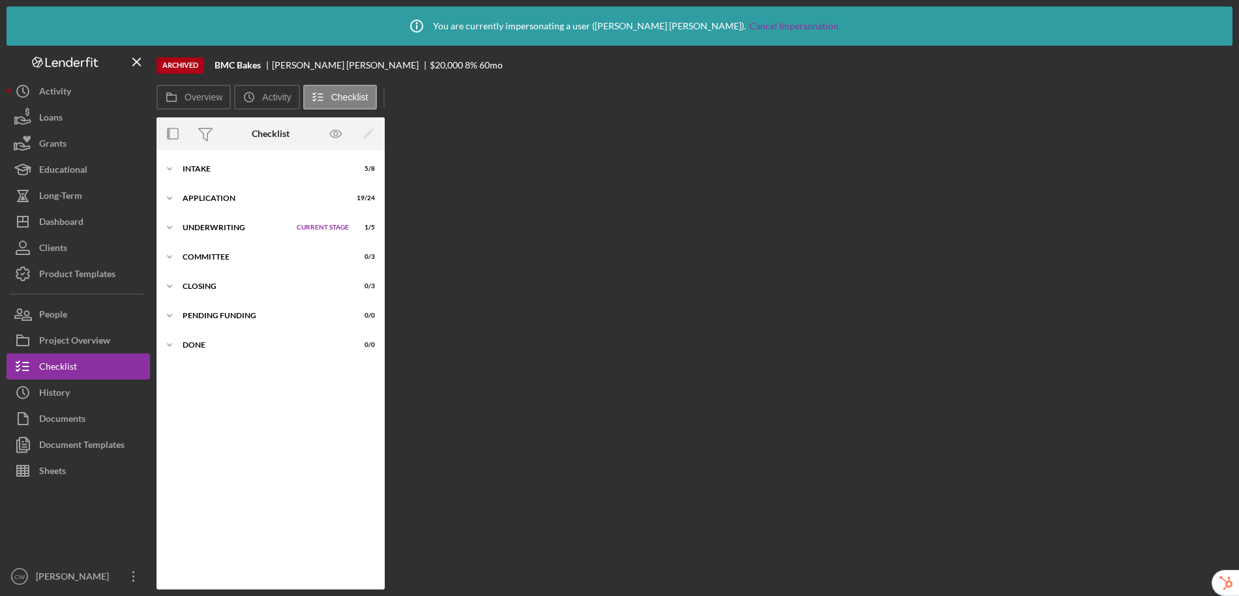
scroll to position [38, 0]
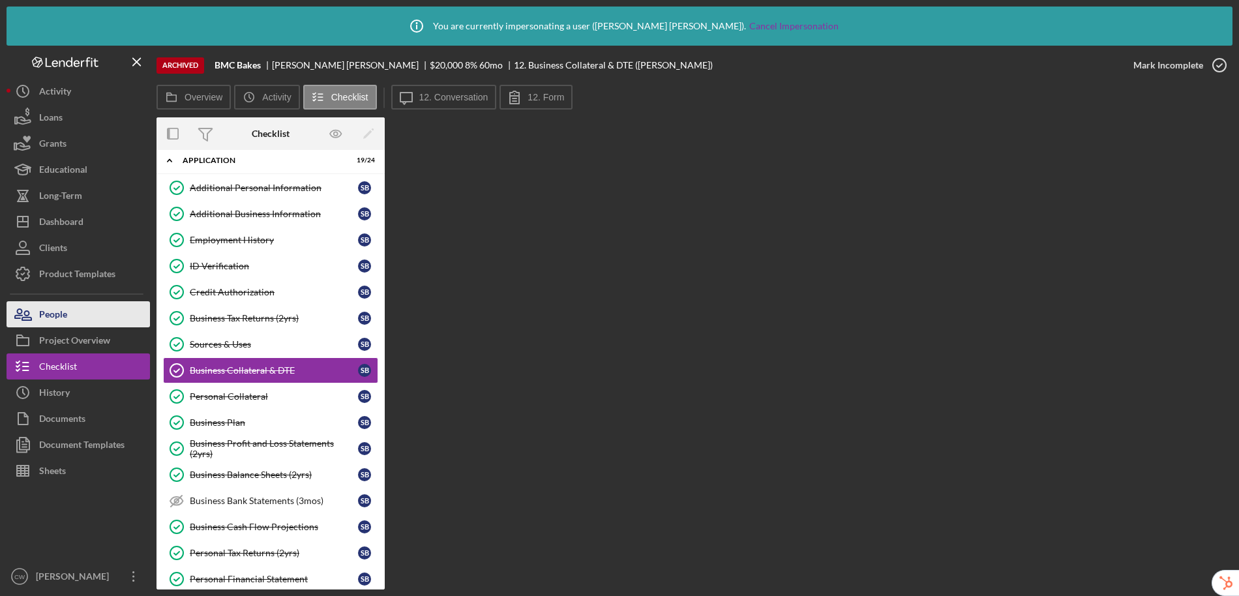
click at [116, 311] on button "People" at bounding box center [79, 314] width 144 height 26
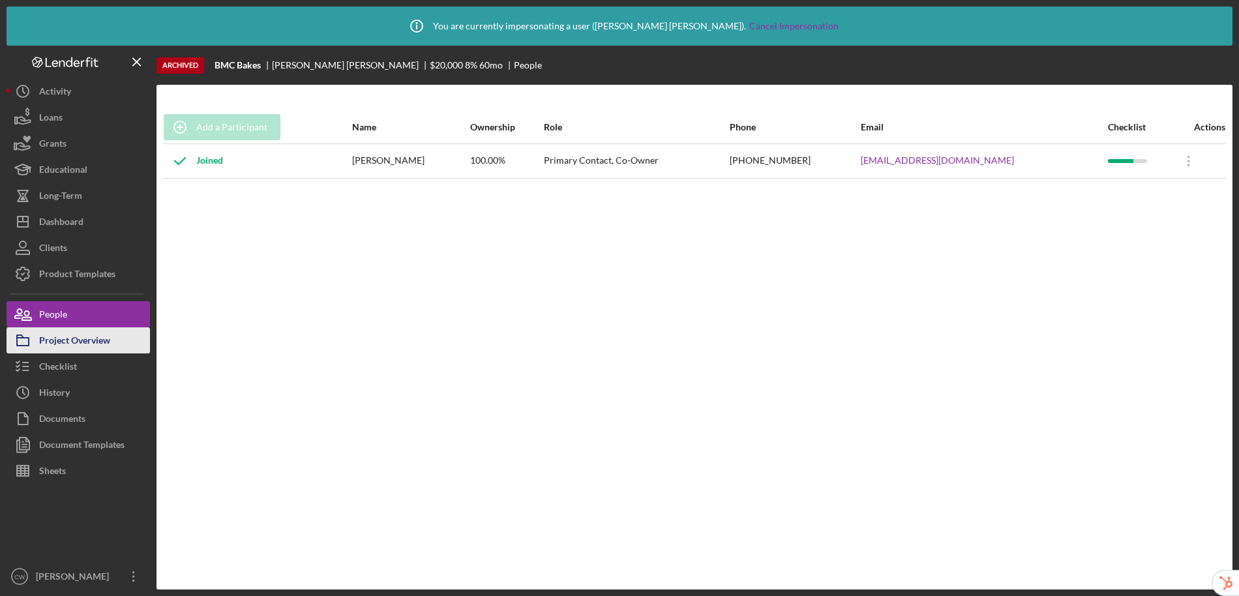
click at [107, 343] on div "Project Overview" at bounding box center [74, 341] width 71 height 29
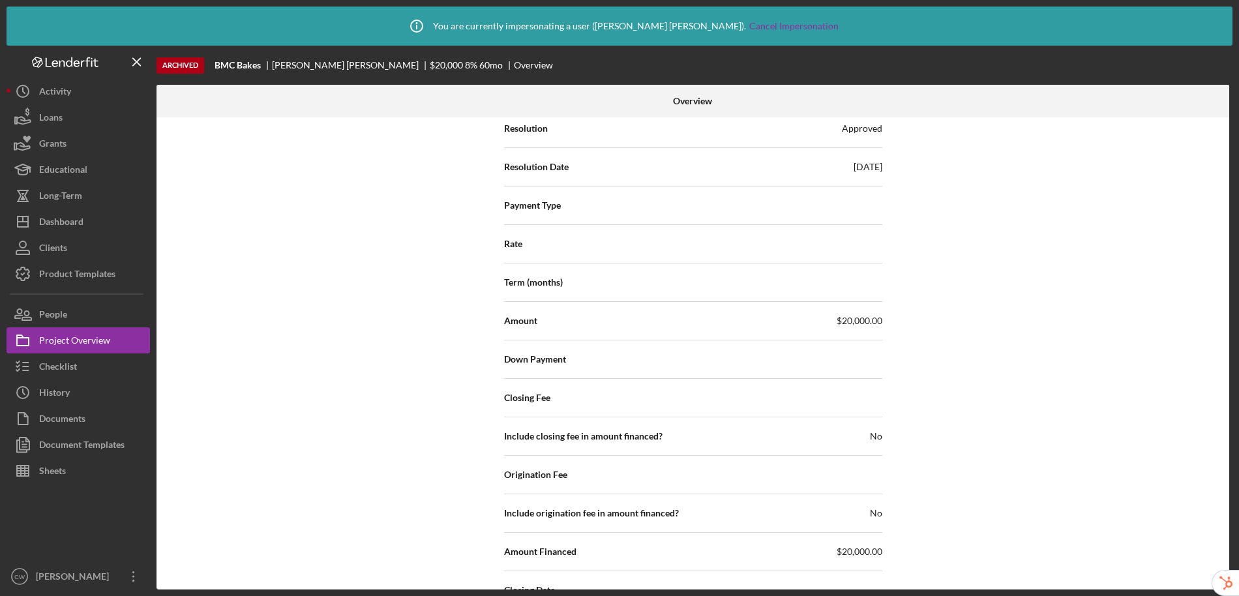
scroll to position [1674, 0]
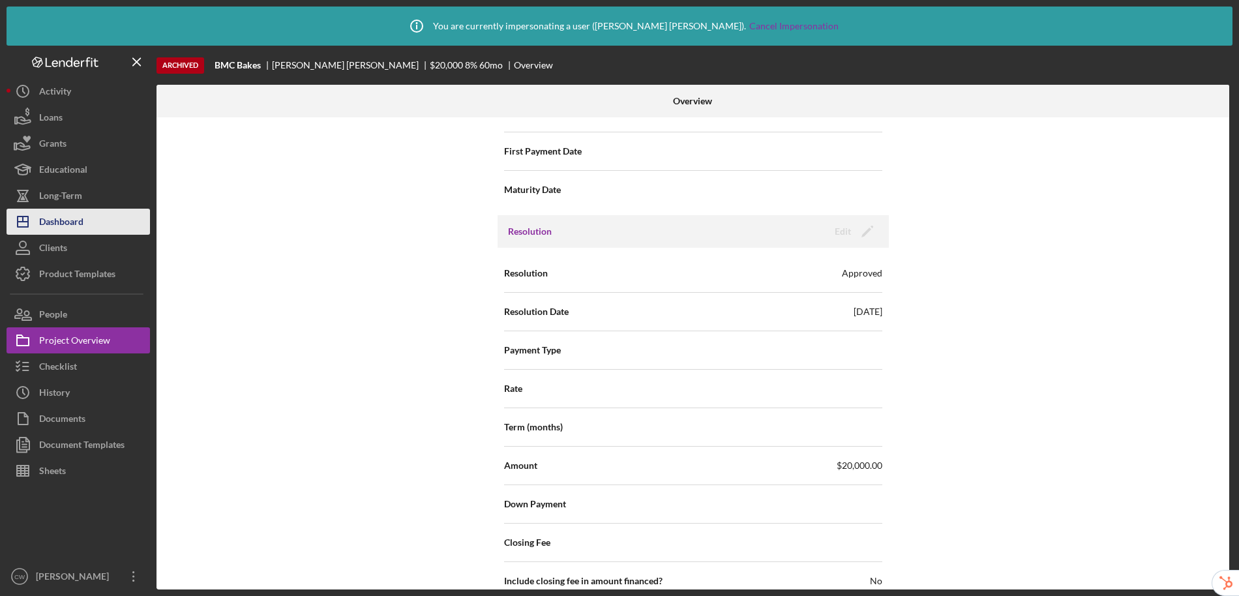
click at [100, 213] on button "Icon/Dashboard Dashboard" at bounding box center [79, 222] width 144 height 26
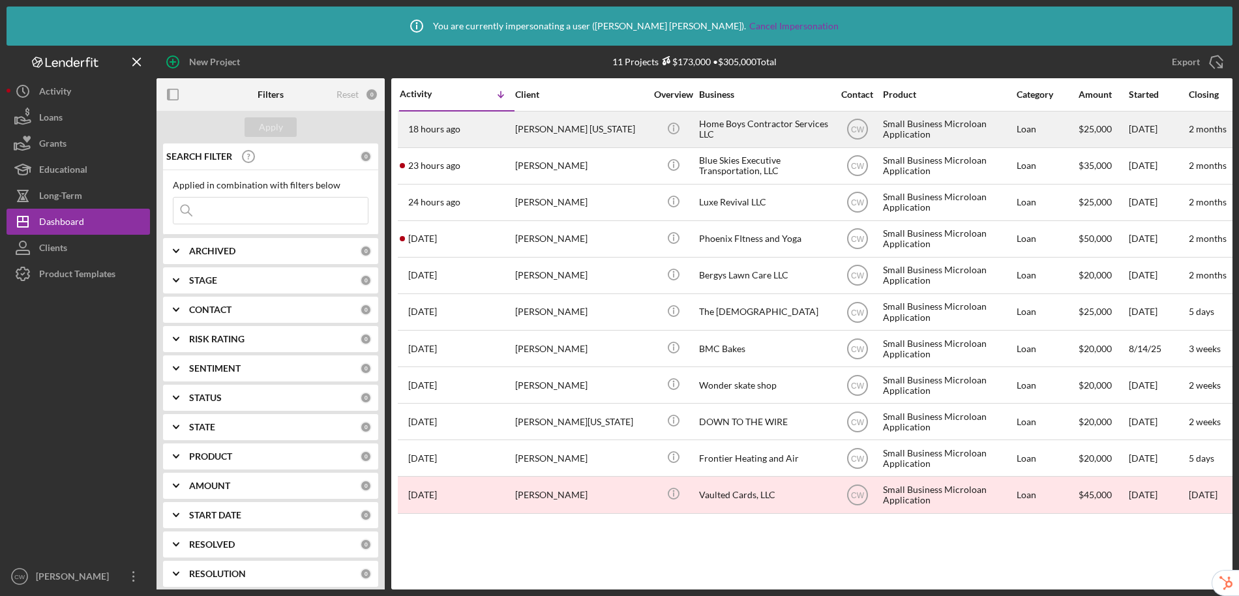
click at [766, 131] on div "Home Boys Contractor Services LLC" at bounding box center [764, 129] width 130 height 35
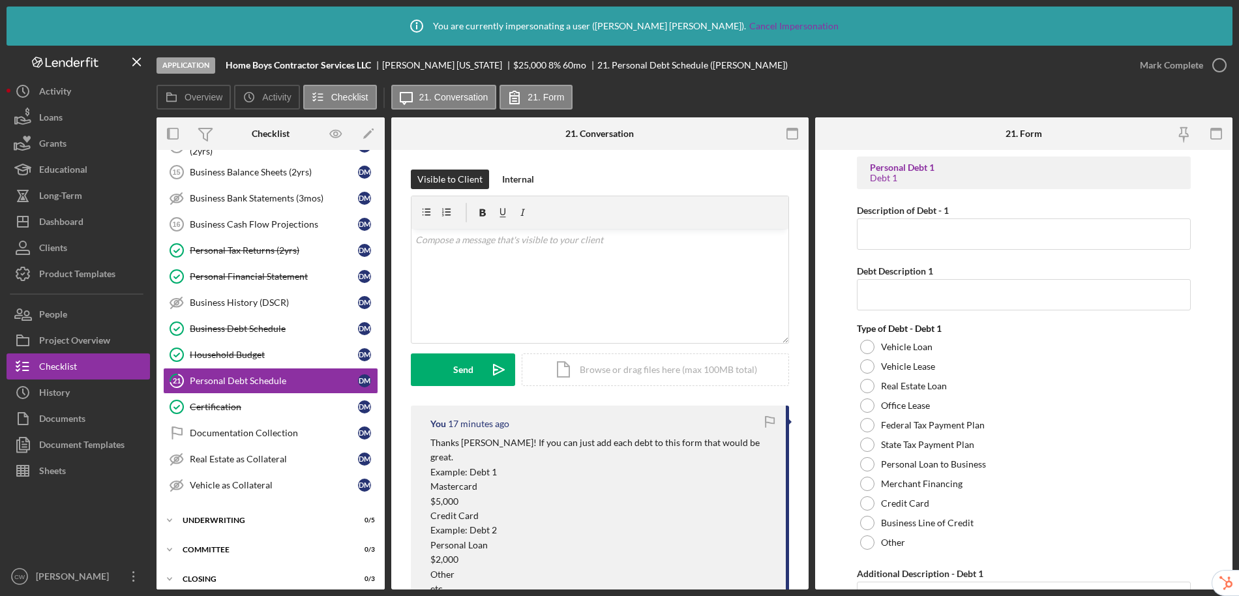
scroll to position [351, 0]
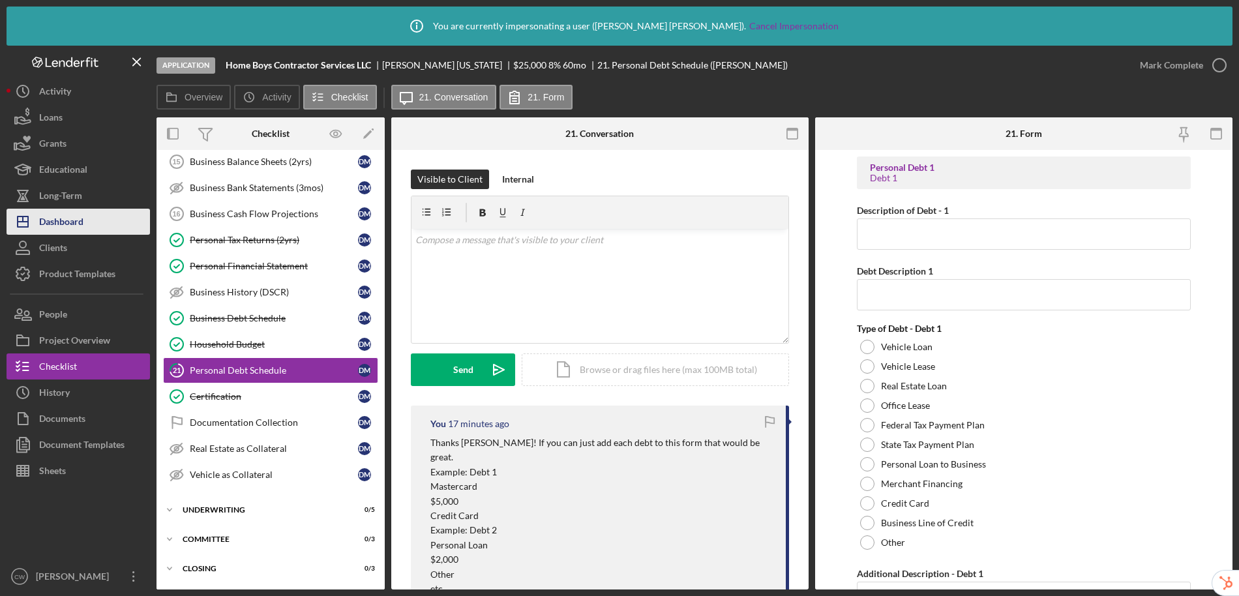
click at [91, 221] on button "Icon/Dashboard Dashboard" at bounding box center [79, 222] width 144 height 26
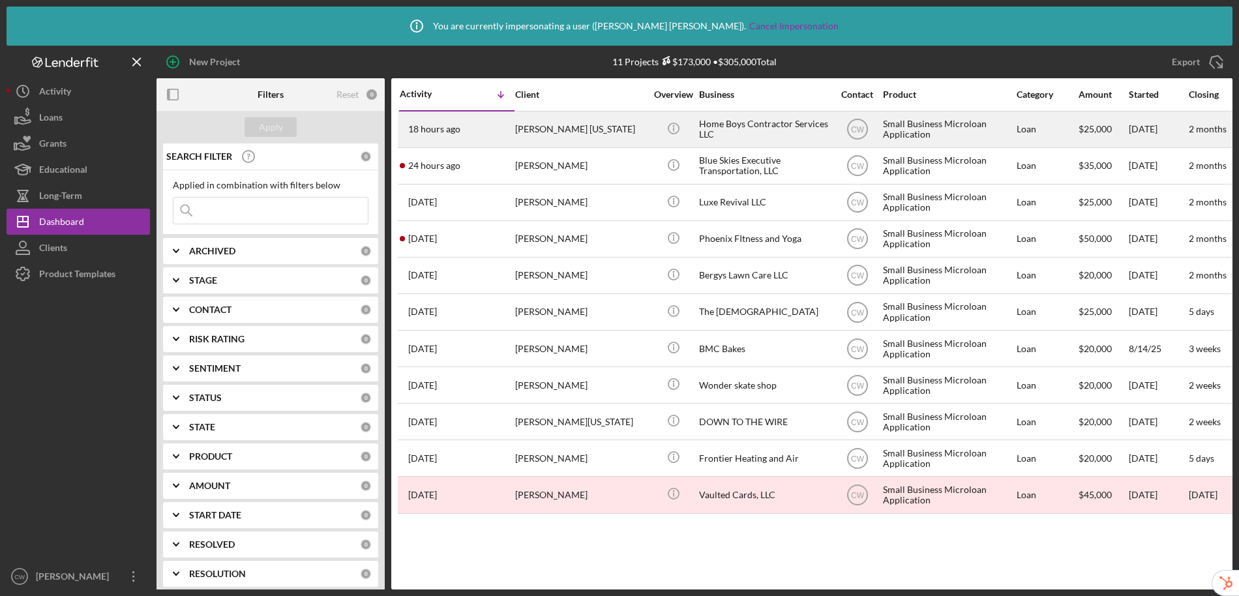
click at [612, 123] on div "[PERSON_NAME] [US_STATE]" at bounding box center [580, 129] width 130 height 35
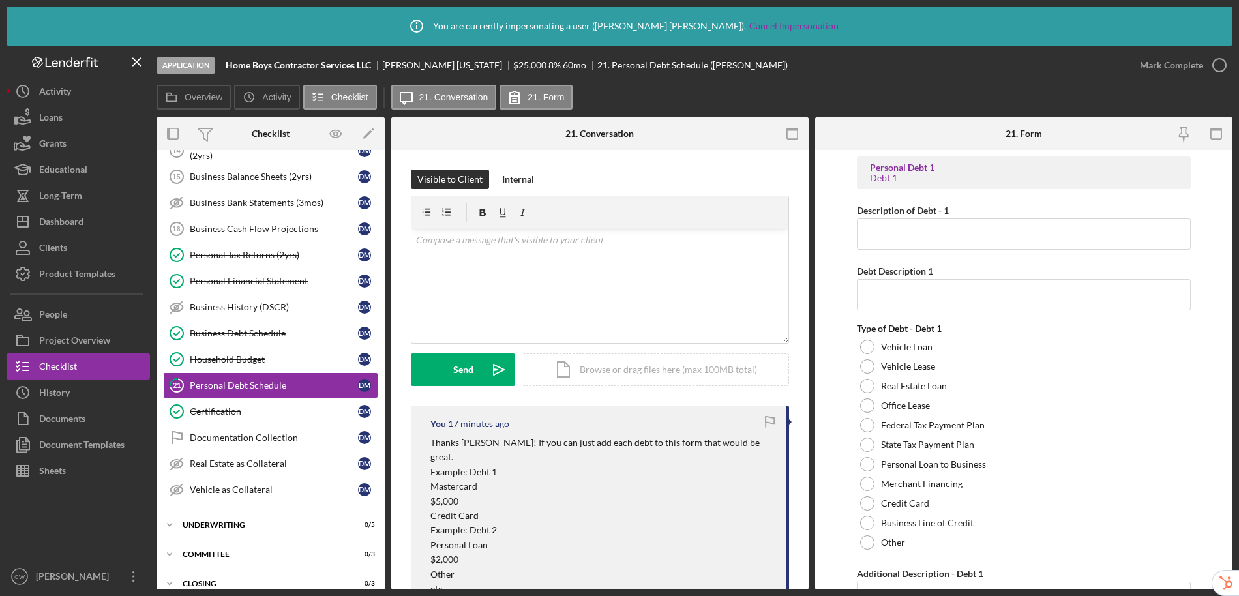
scroll to position [351, 0]
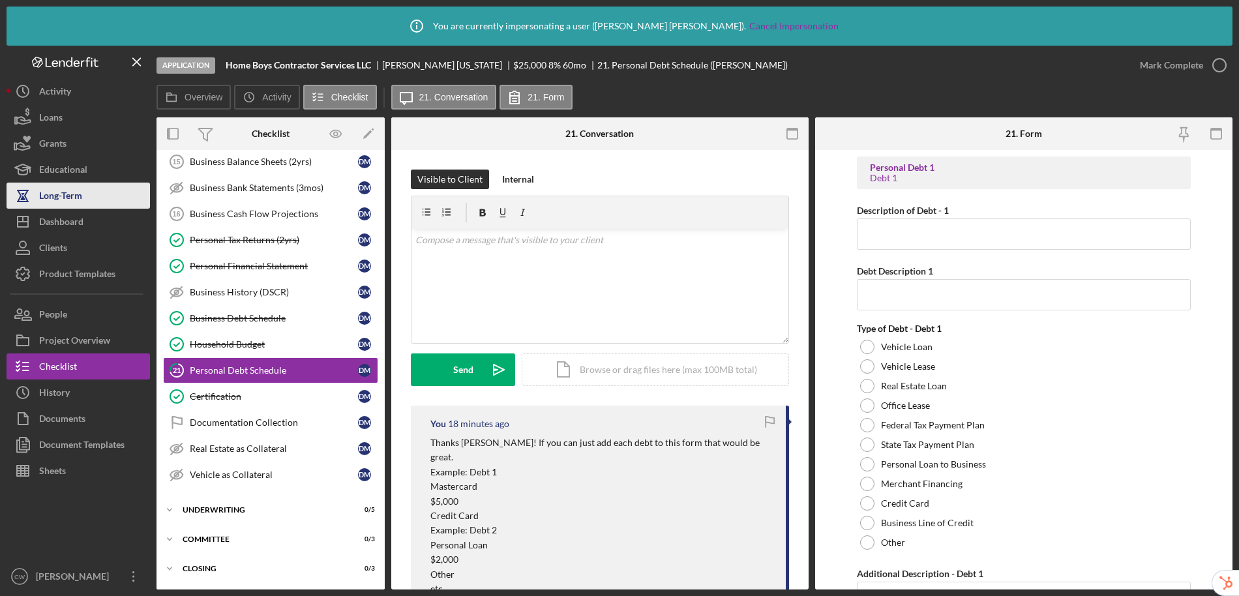
click at [61, 207] on div "Long-Term" at bounding box center [60, 197] width 43 height 29
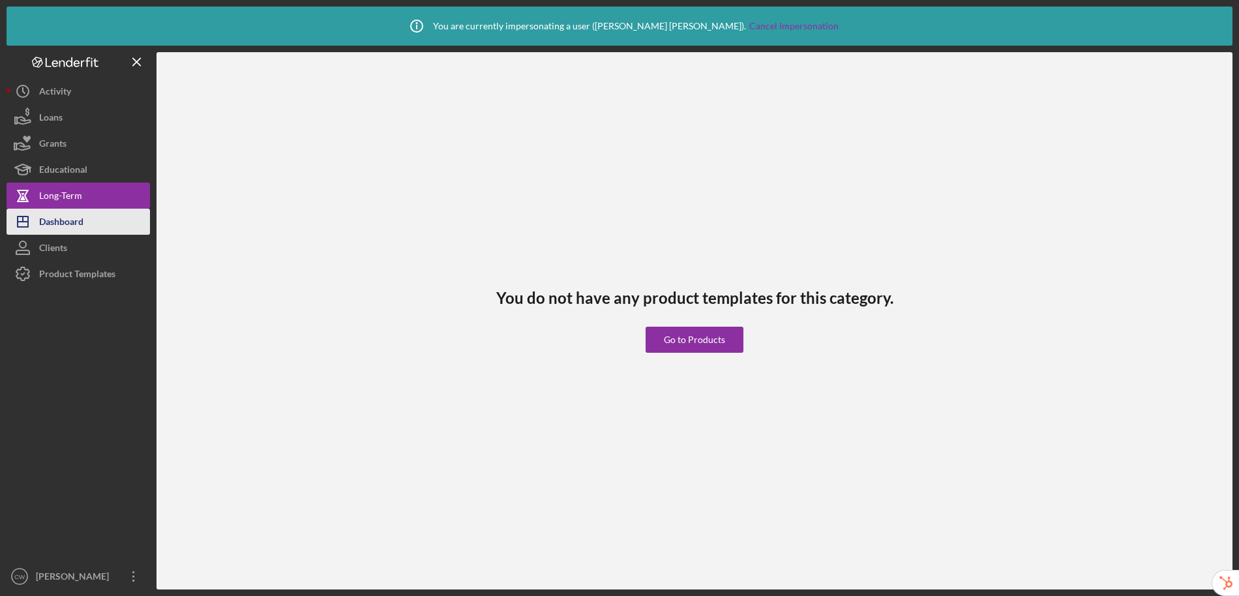
click at [62, 226] on div "Dashboard" at bounding box center [61, 223] width 44 height 29
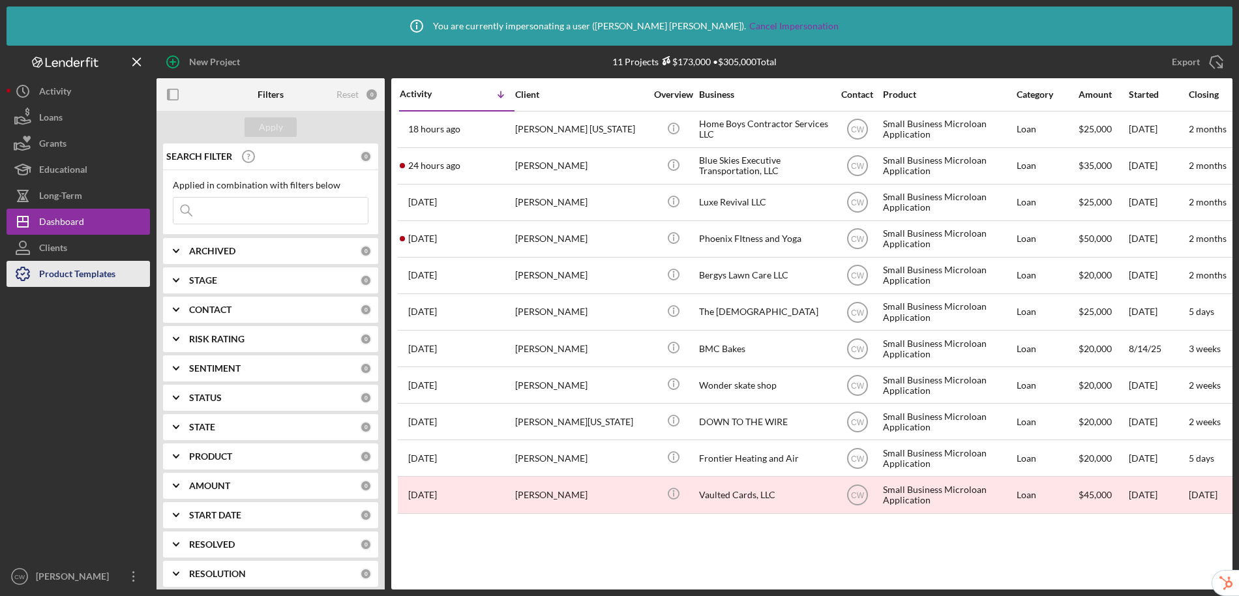
click at [74, 280] on div "Product Templates" at bounding box center [77, 275] width 76 height 29
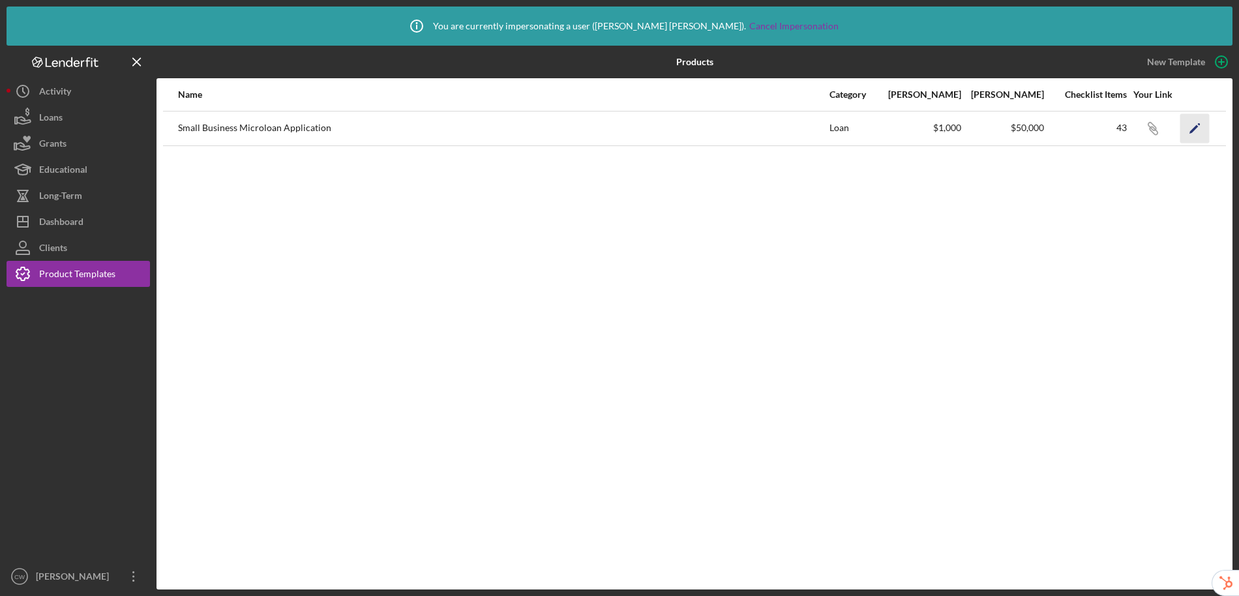
click at [1193, 130] on polygon "button" at bounding box center [1194, 129] width 9 height 9
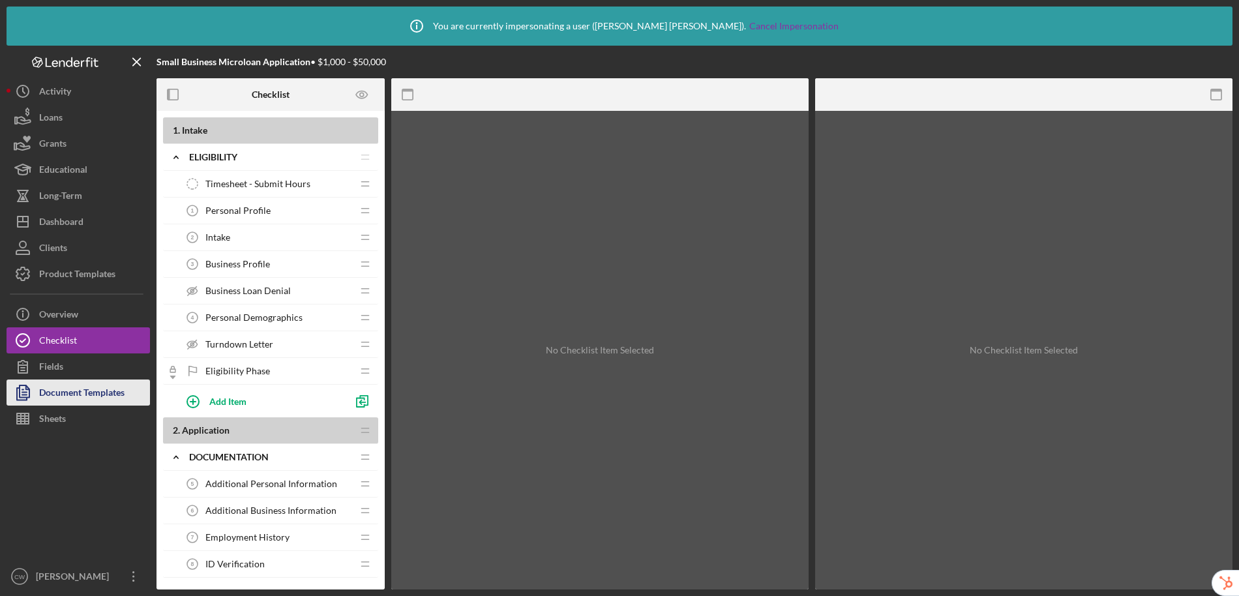
click at [74, 399] on div "Document Templates" at bounding box center [81, 394] width 85 height 29
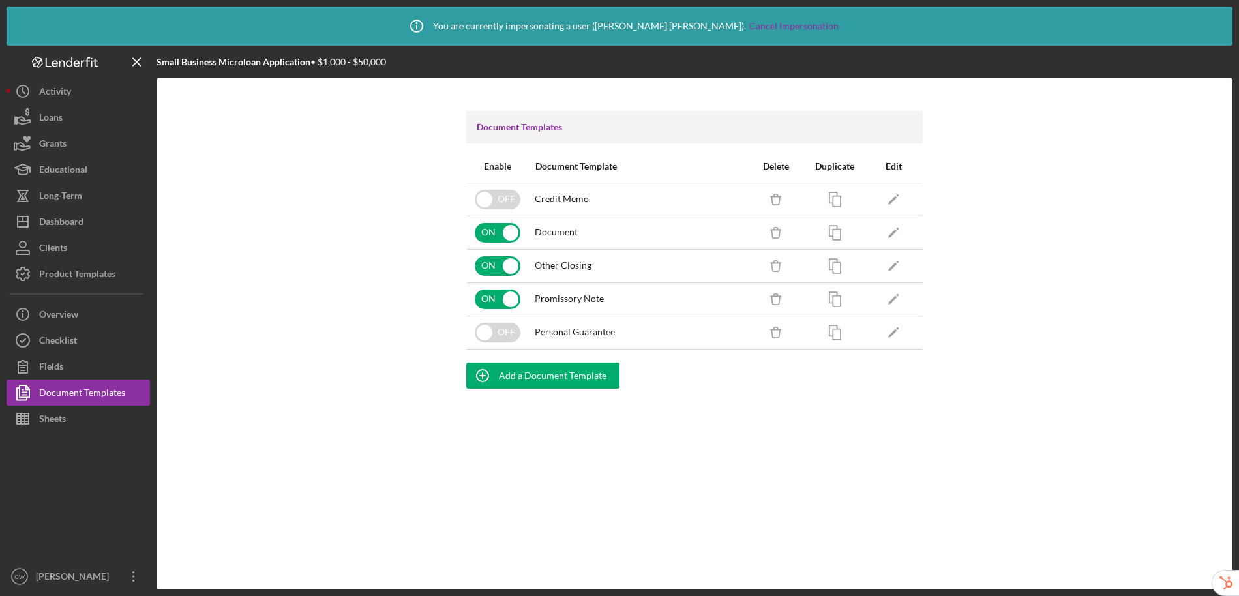
click at [76, 436] on div at bounding box center [79, 498] width 144 height 132
click at [65, 416] on div "Sheets" at bounding box center [52, 420] width 27 height 29
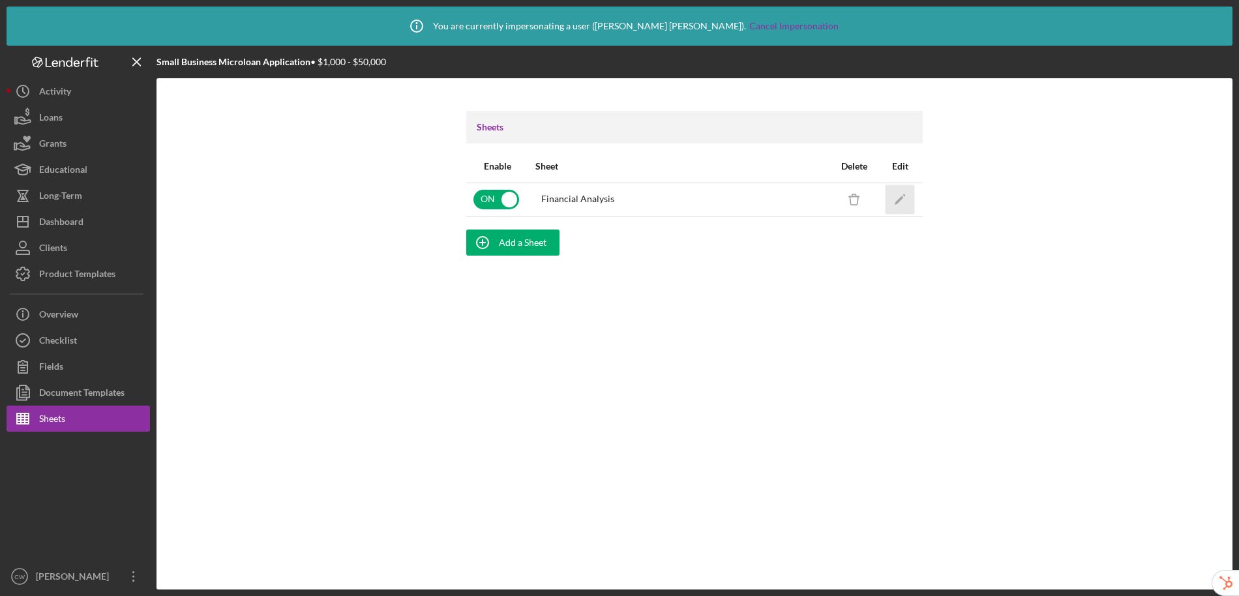
click at [898, 198] on icon "Icon/Edit" at bounding box center [900, 199] width 29 height 29
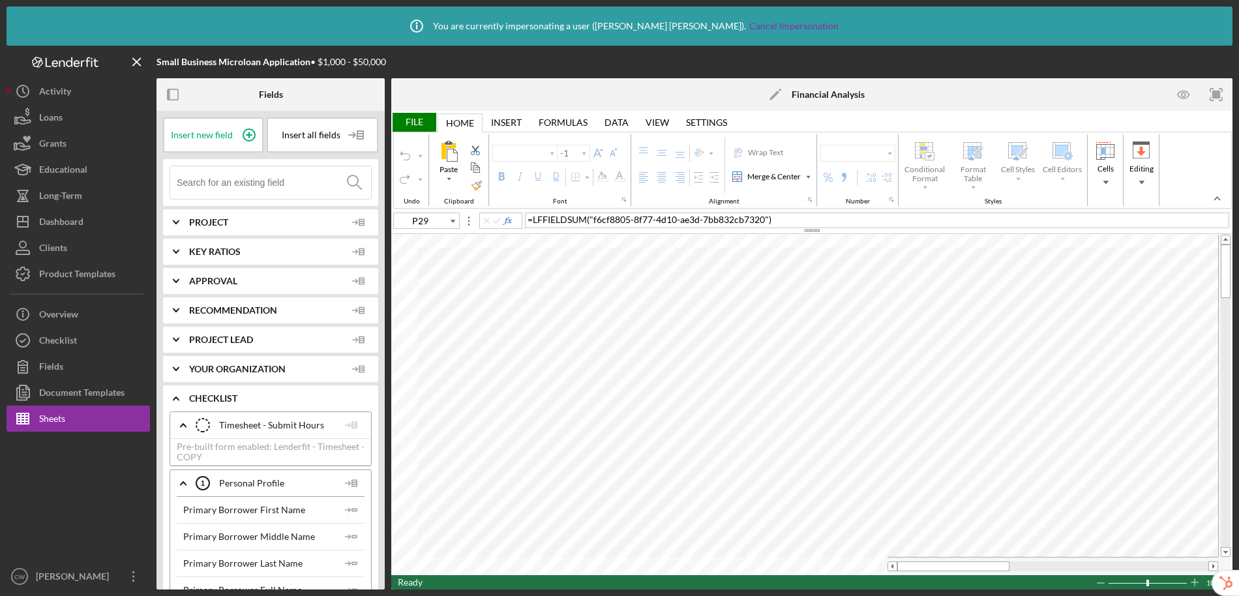
type input "Calibri"
type input "11"
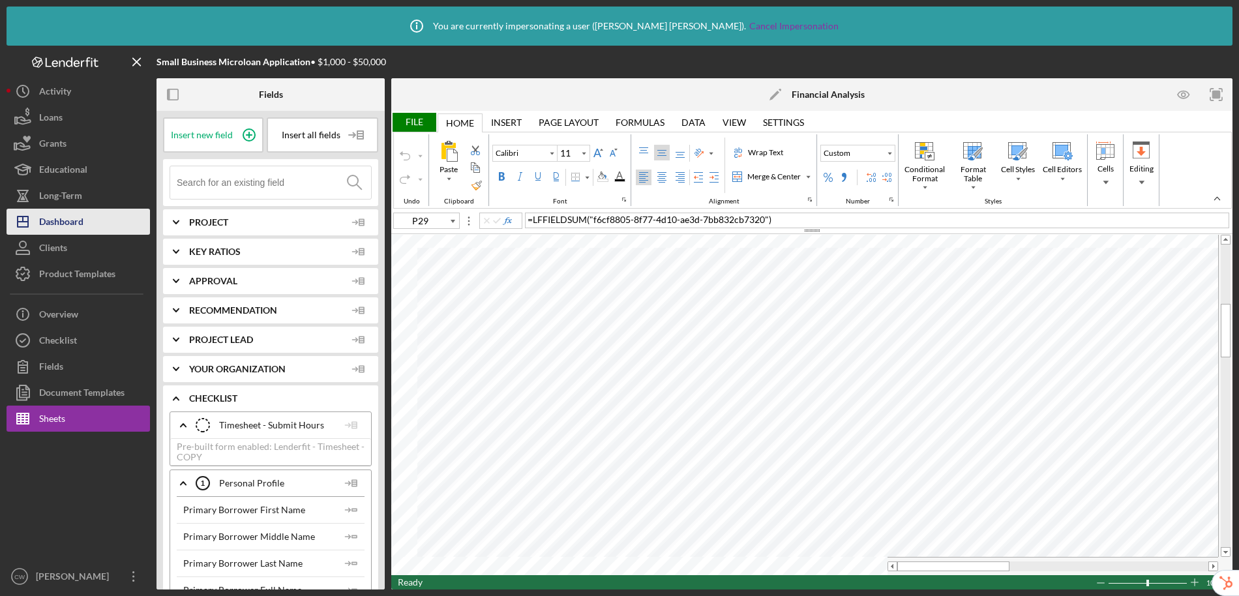
click at [78, 215] on div "Dashboard" at bounding box center [61, 223] width 44 height 29
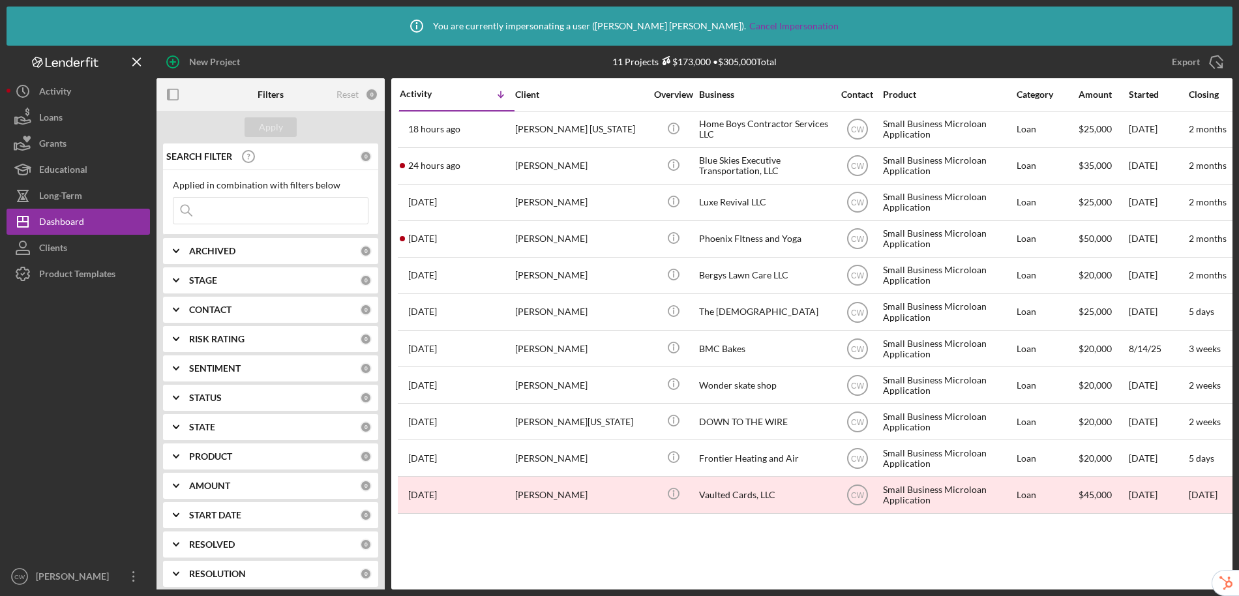
click at [217, 251] on b "ARCHIVED" at bounding box center [212, 251] width 46 height 10
click at [181, 324] on input "Archived" at bounding box center [180, 325] width 13 height 13
checkbox input "true"
click at [265, 121] on div "Apply" at bounding box center [271, 127] width 24 height 20
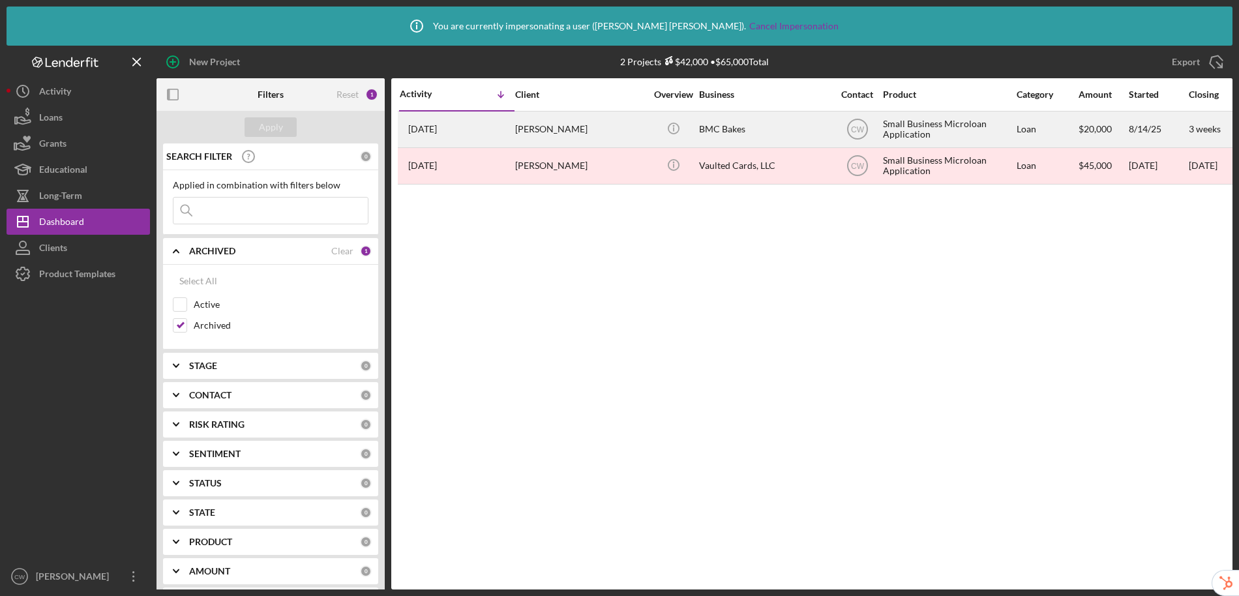
click at [599, 132] on div "[PERSON_NAME]" at bounding box center [580, 129] width 130 height 35
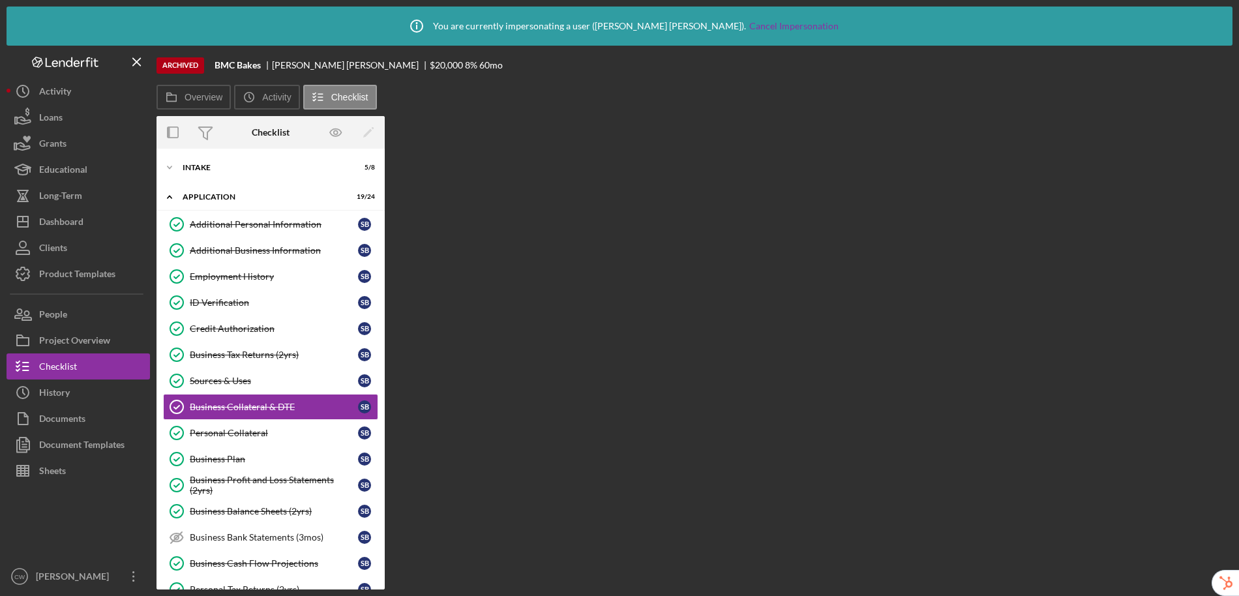
scroll to position [38, 0]
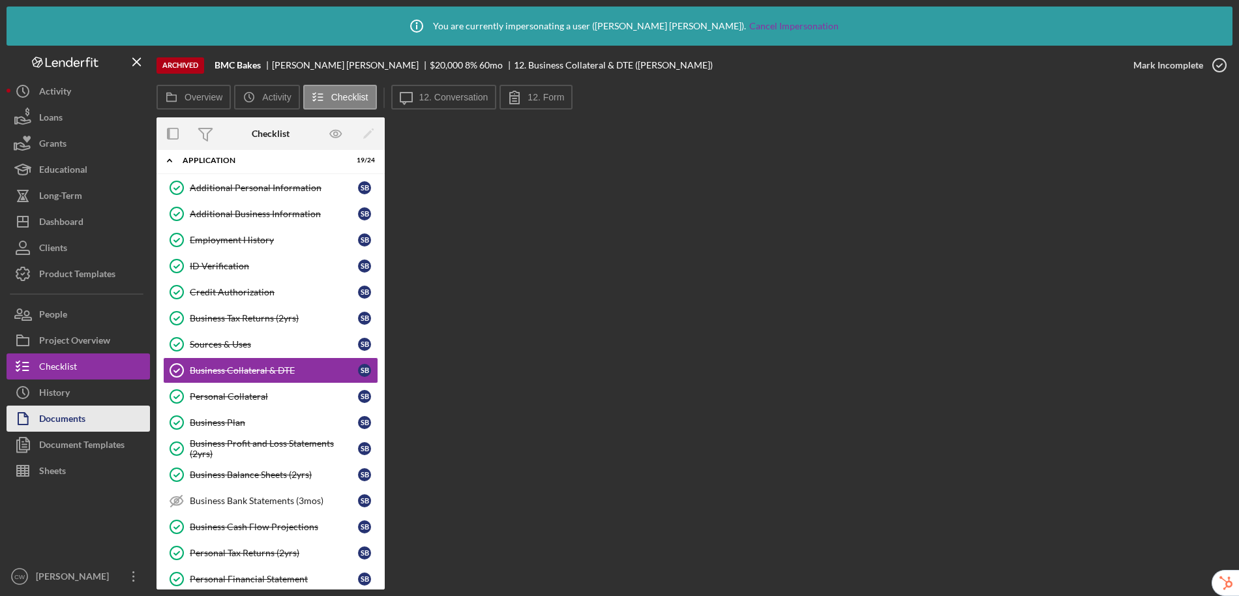
click at [67, 410] on div "Documents" at bounding box center [62, 420] width 46 height 29
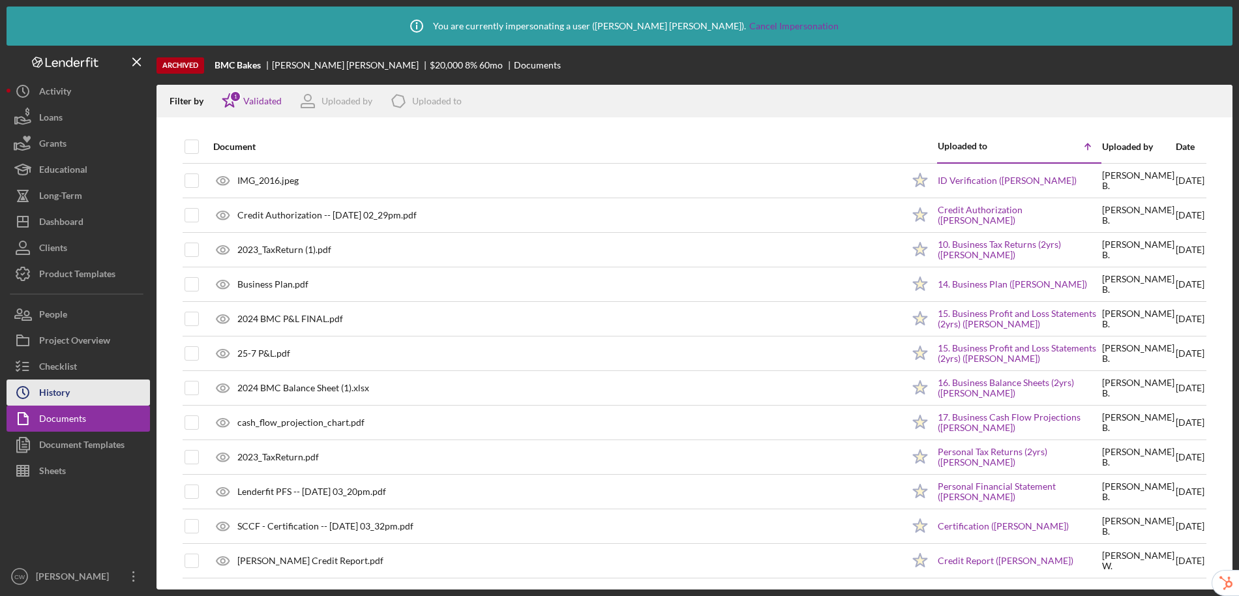
click at [63, 388] on div "History" at bounding box center [54, 394] width 31 height 29
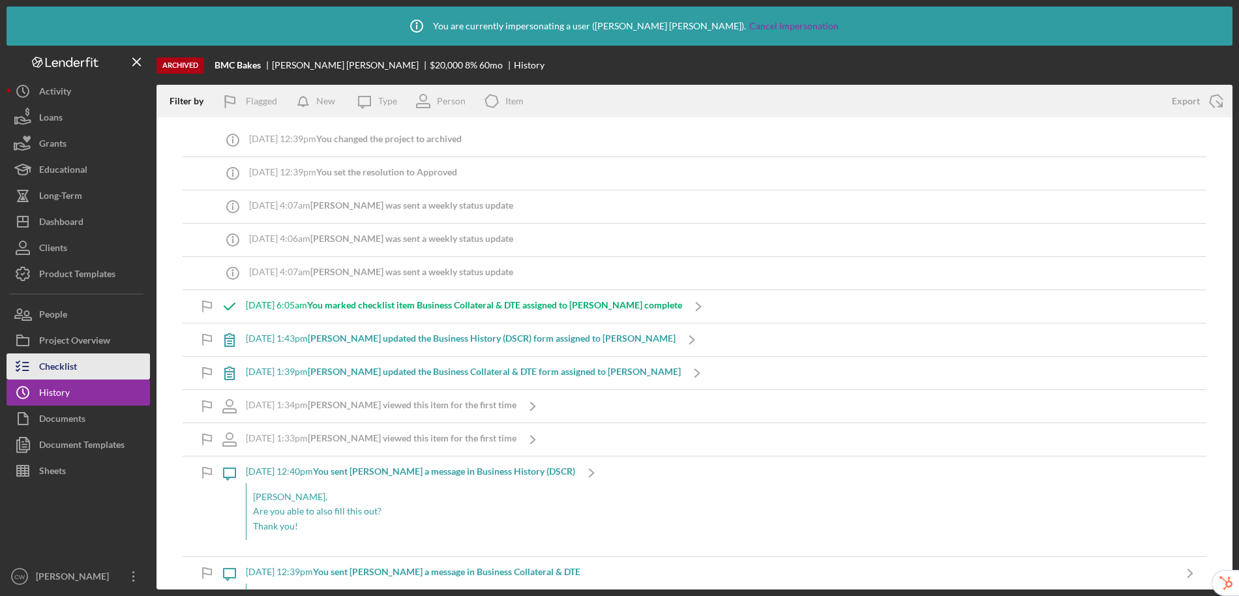
click at [78, 363] on button "Checklist" at bounding box center [79, 367] width 144 height 26
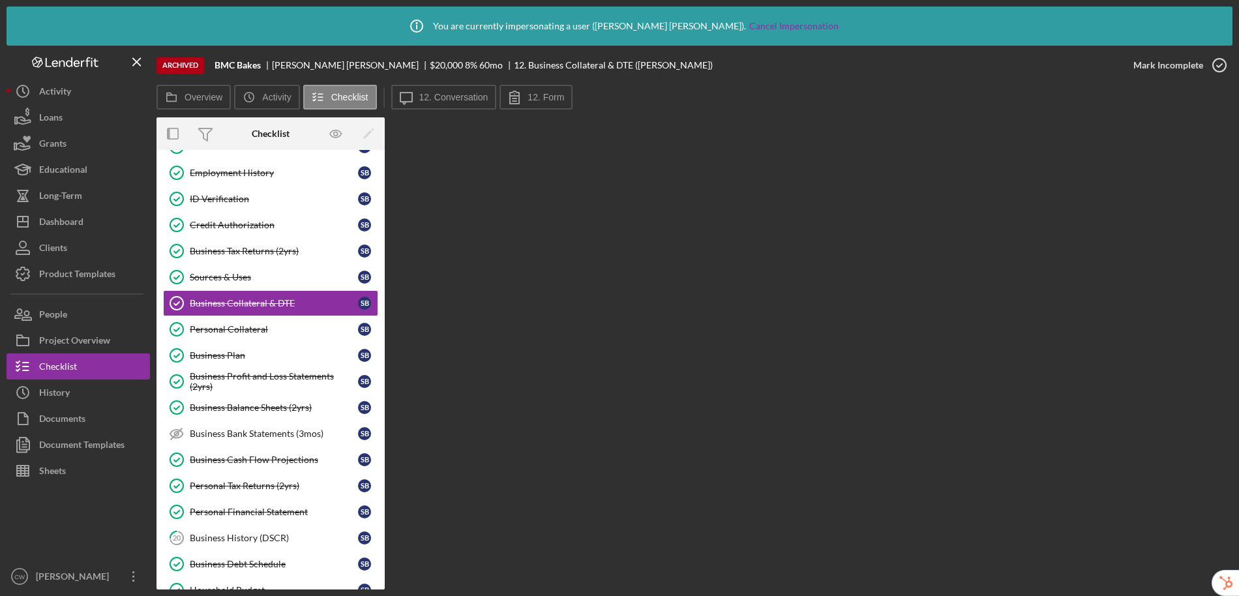
scroll to position [409, 0]
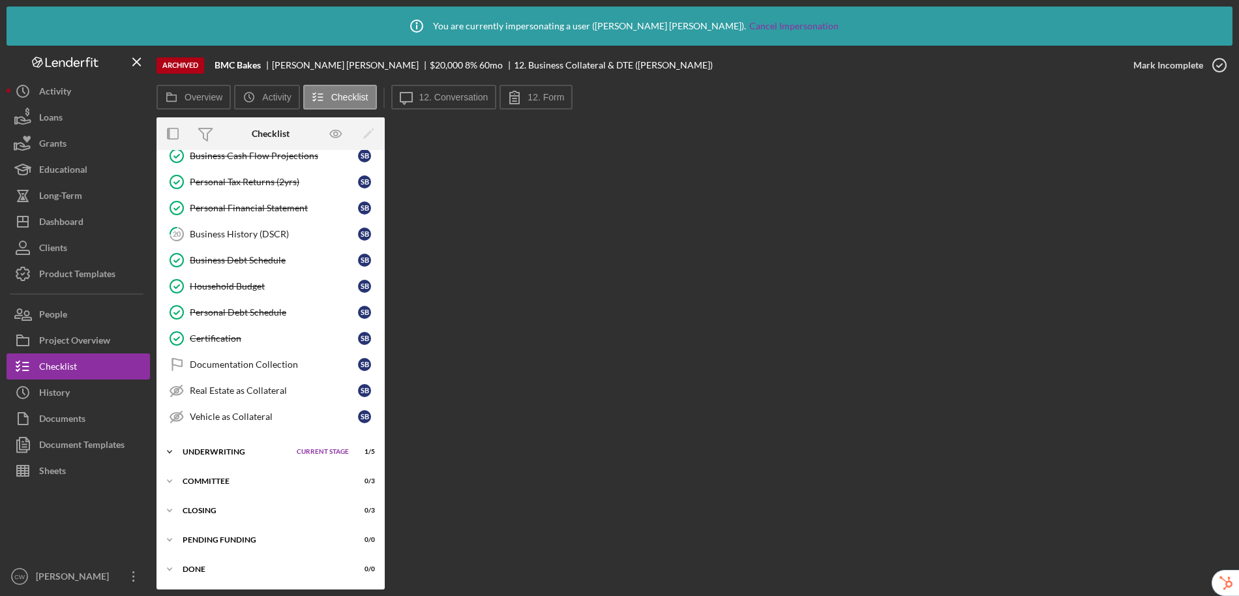
click at [241, 458] on div "Icon/Expander Underwriting Current Stage 1 / 5 Set Stage" at bounding box center [271, 452] width 228 height 26
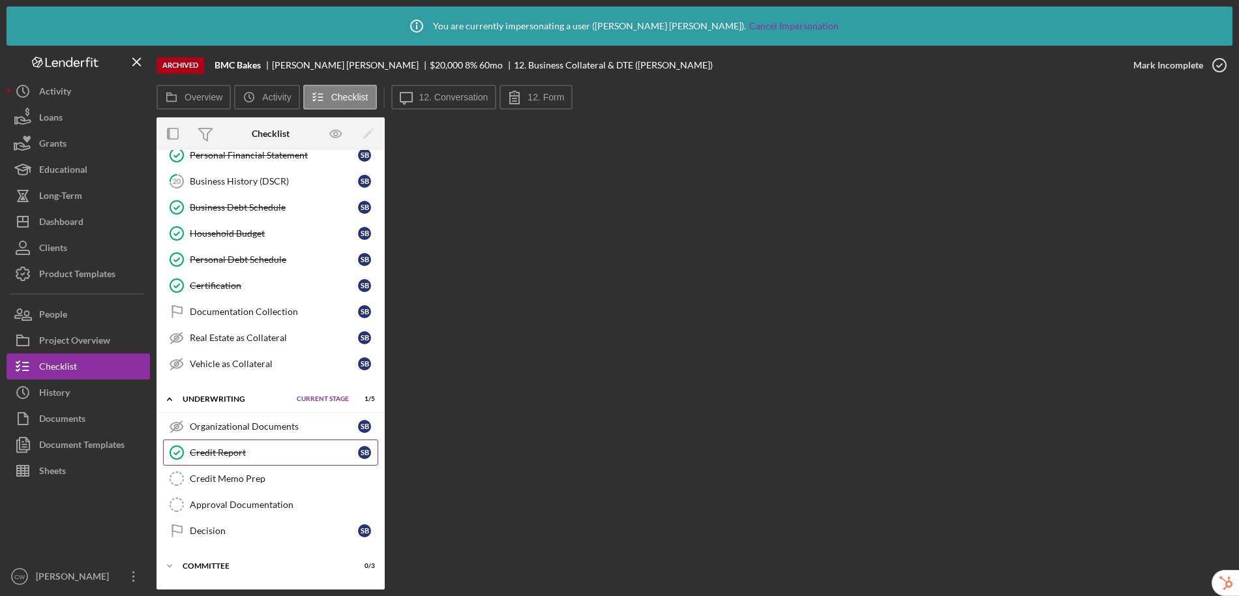
scroll to position [463, 0]
click at [280, 426] on div "Organizational Documents" at bounding box center [274, 425] width 168 height 10
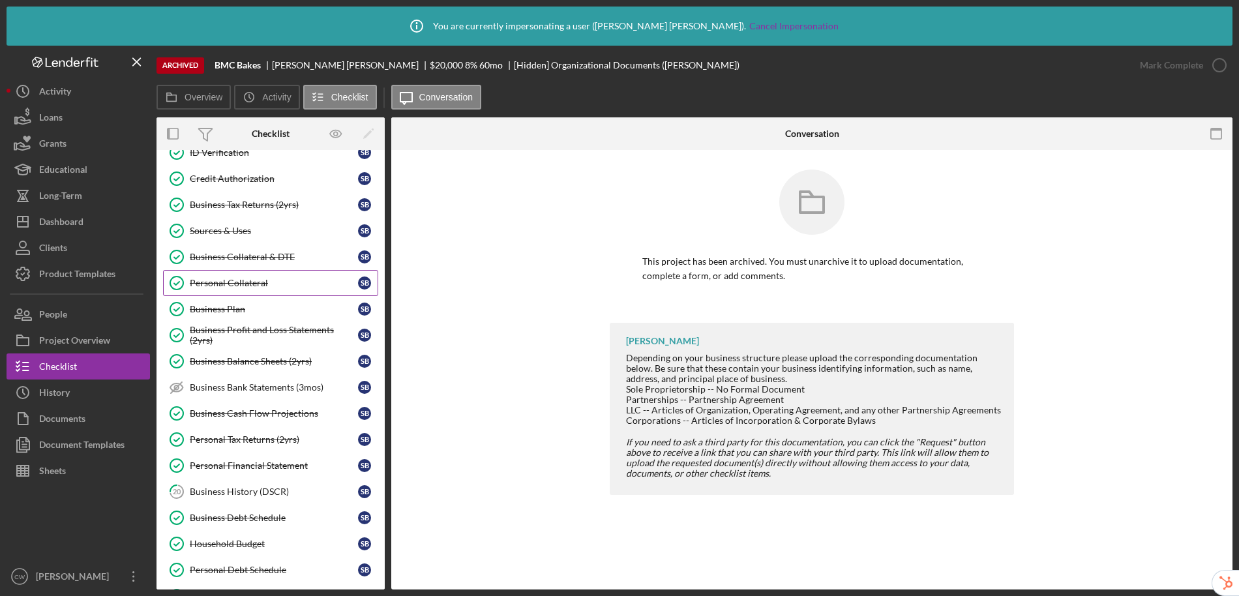
scroll to position [114, 0]
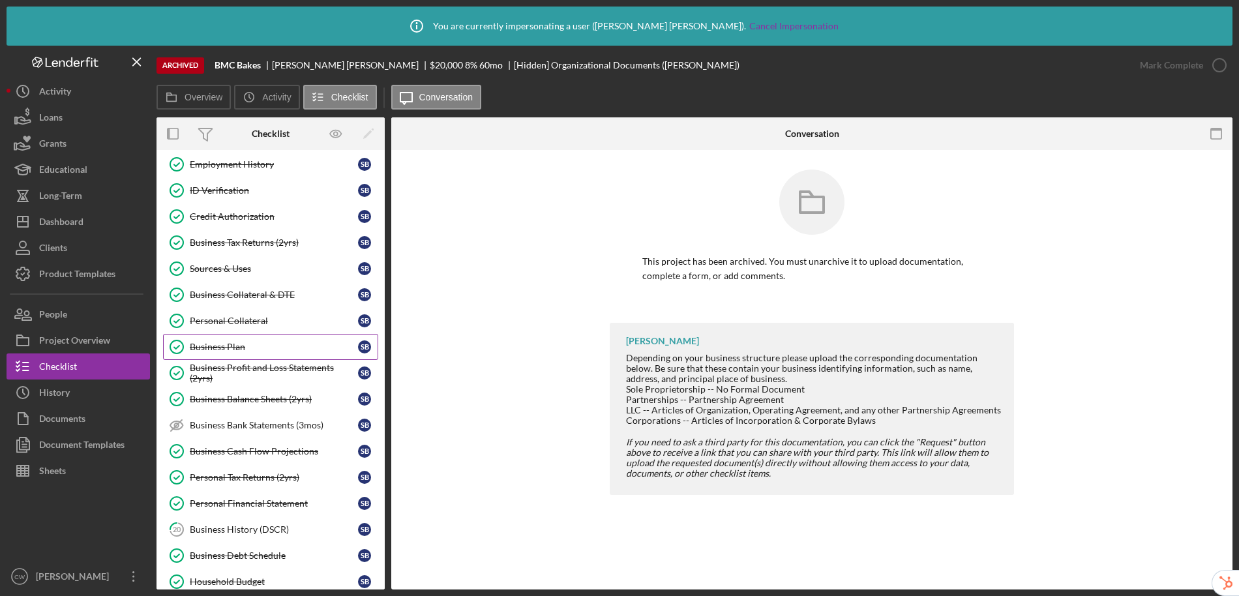
click at [297, 344] on div "Business Plan" at bounding box center [274, 347] width 168 height 10
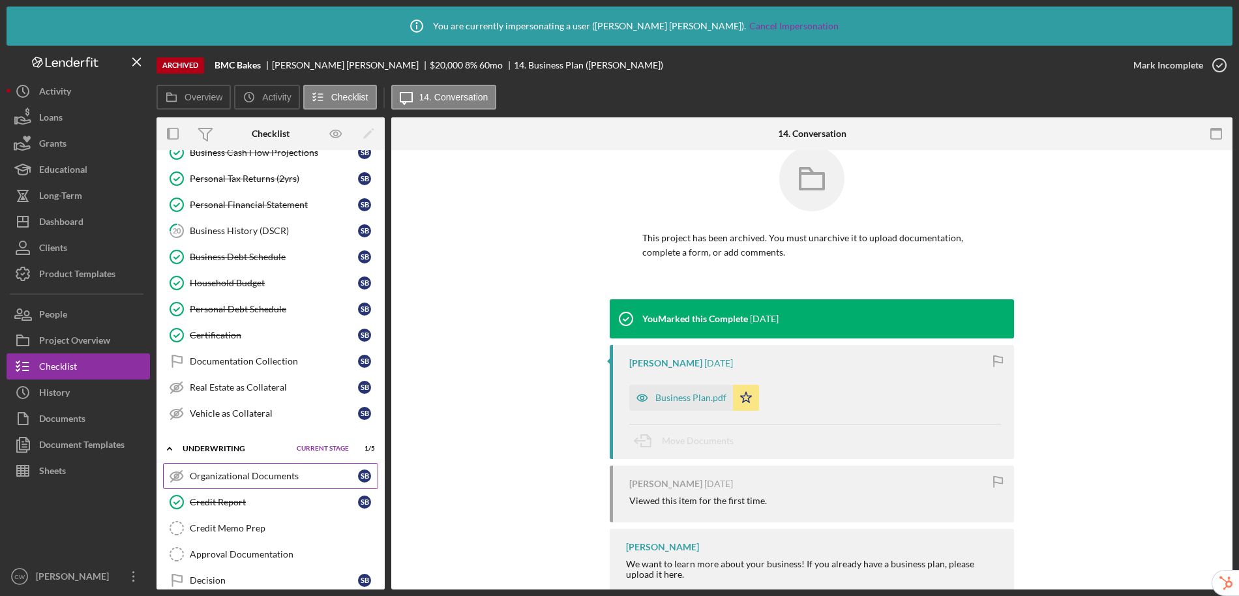
scroll to position [414, 0]
click at [252, 478] on div "Organizational Documents" at bounding box center [274, 475] width 168 height 10
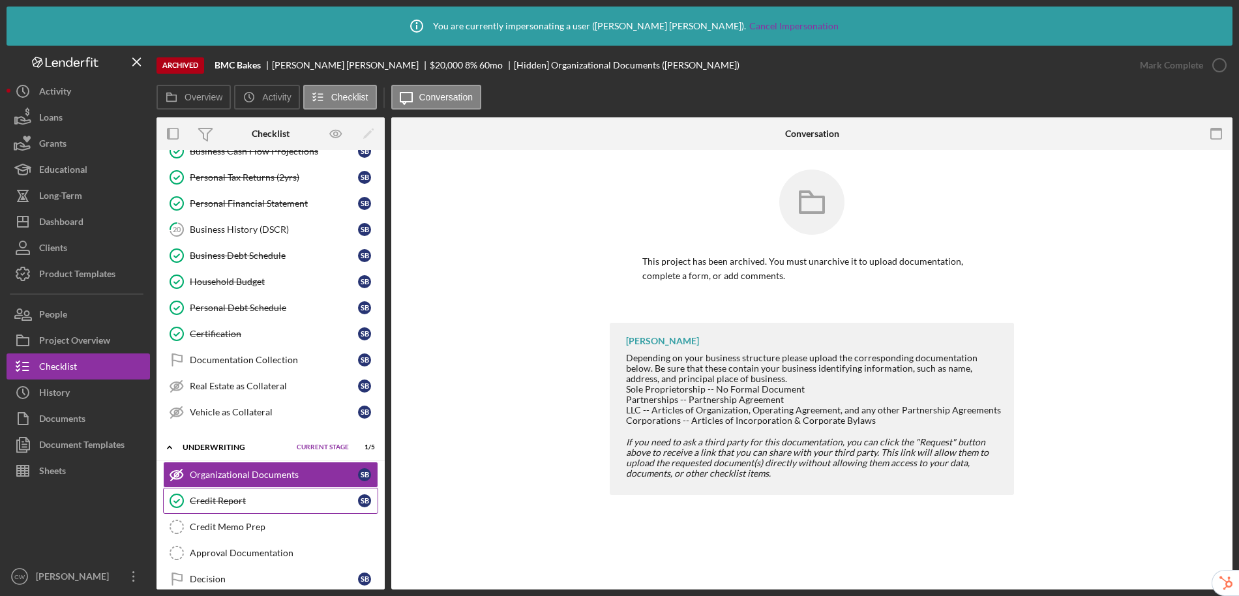
click at [226, 502] on div "Credit Report" at bounding box center [274, 501] width 168 height 10
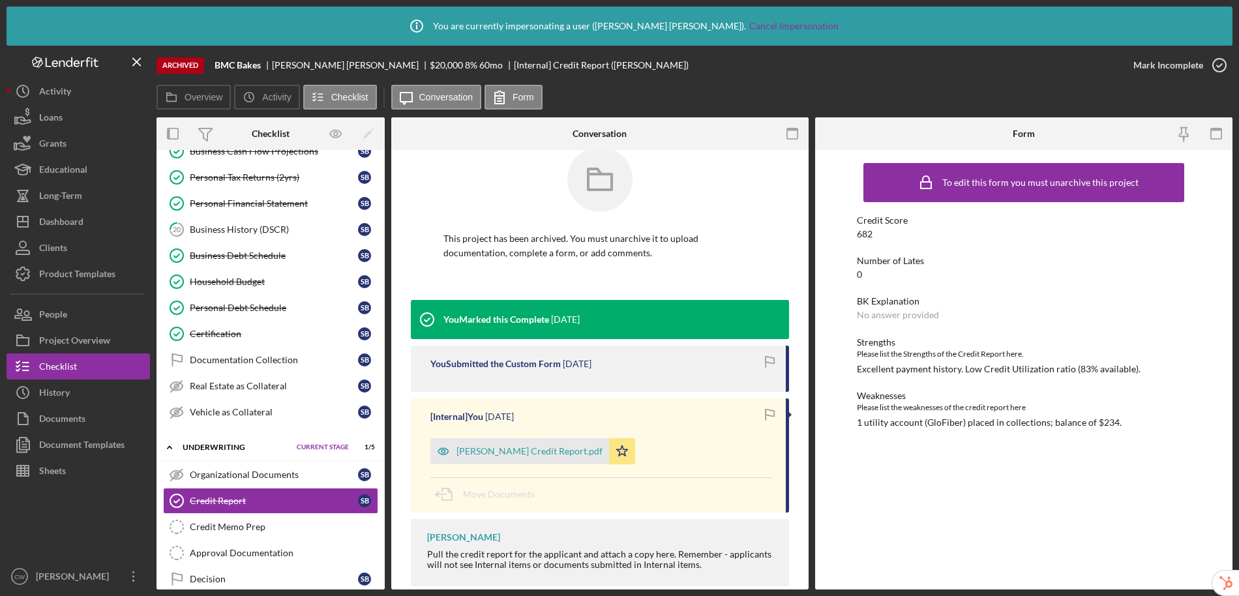
scroll to position [46, 0]
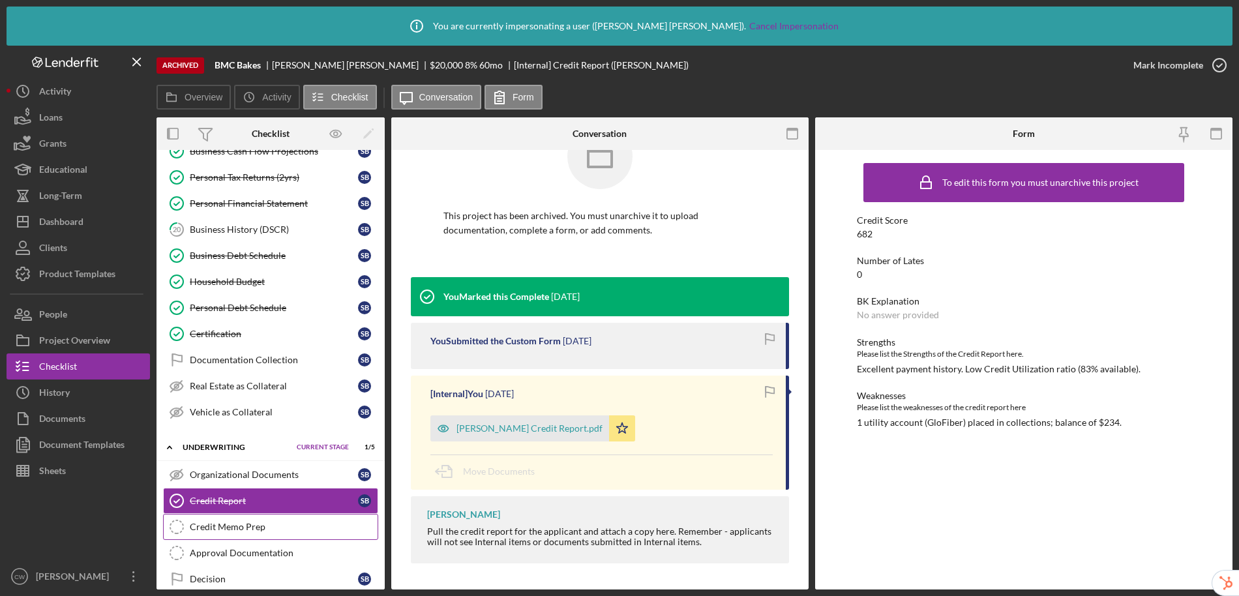
click at [259, 525] on div "Credit Memo Prep" at bounding box center [284, 527] width 188 height 10
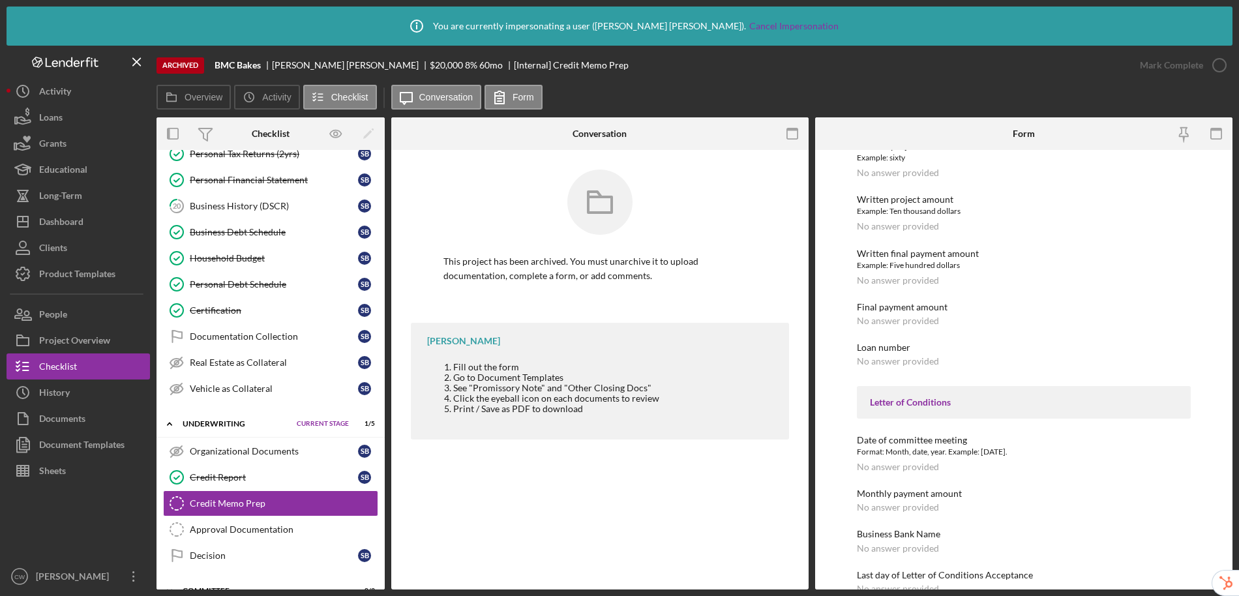
scroll to position [482, 0]
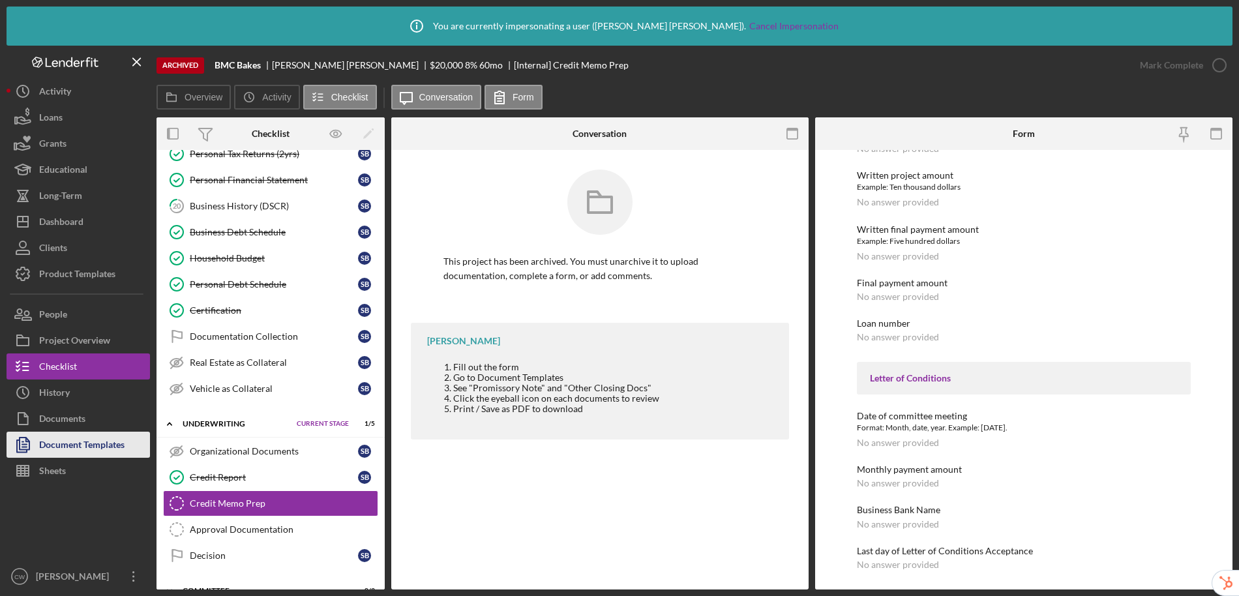
click at [55, 451] on div "Document Templates" at bounding box center [81, 446] width 85 height 29
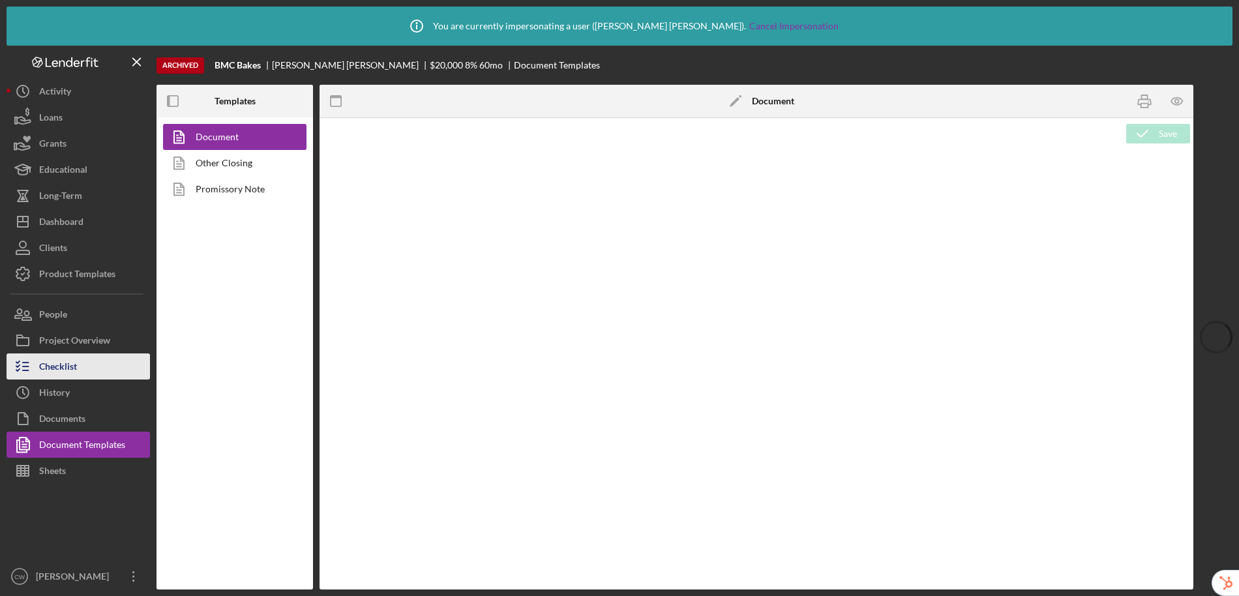
type textarea "<p style="line-height: 1.44; margin-top: 0pt; margin-bottom: 0pt;"><strong><spa…"
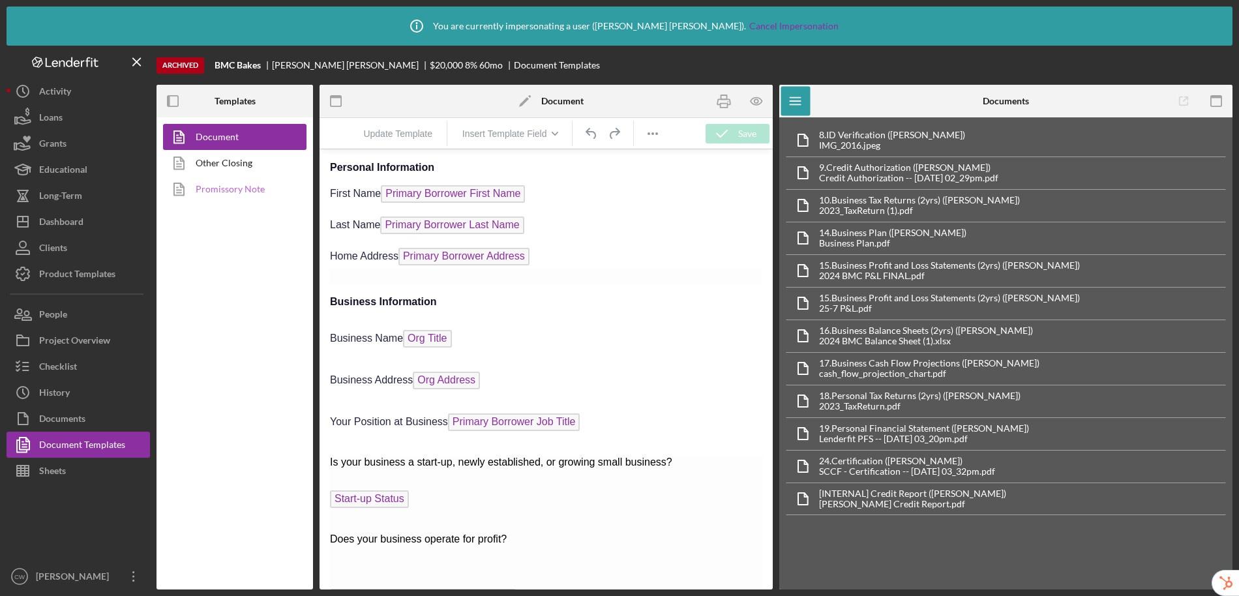
click at [228, 177] on link "Promissory Note" at bounding box center [231, 189] width 137 height 26
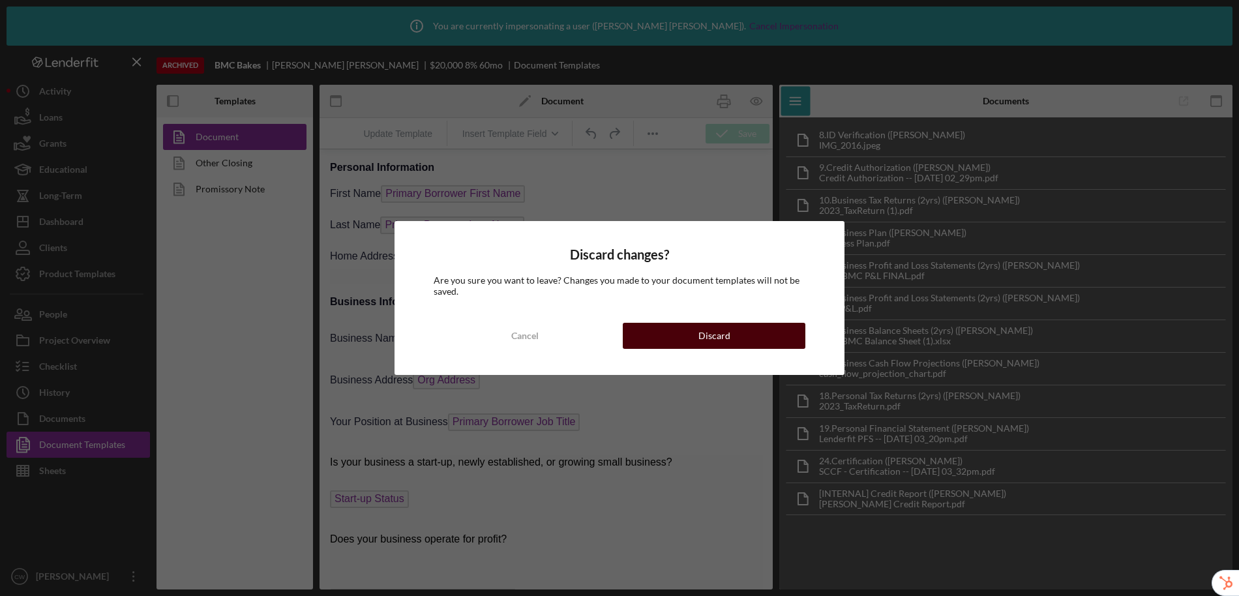
click at [708, 337] on div "Discard" at bounding box center [715, 336] width 32 height 26
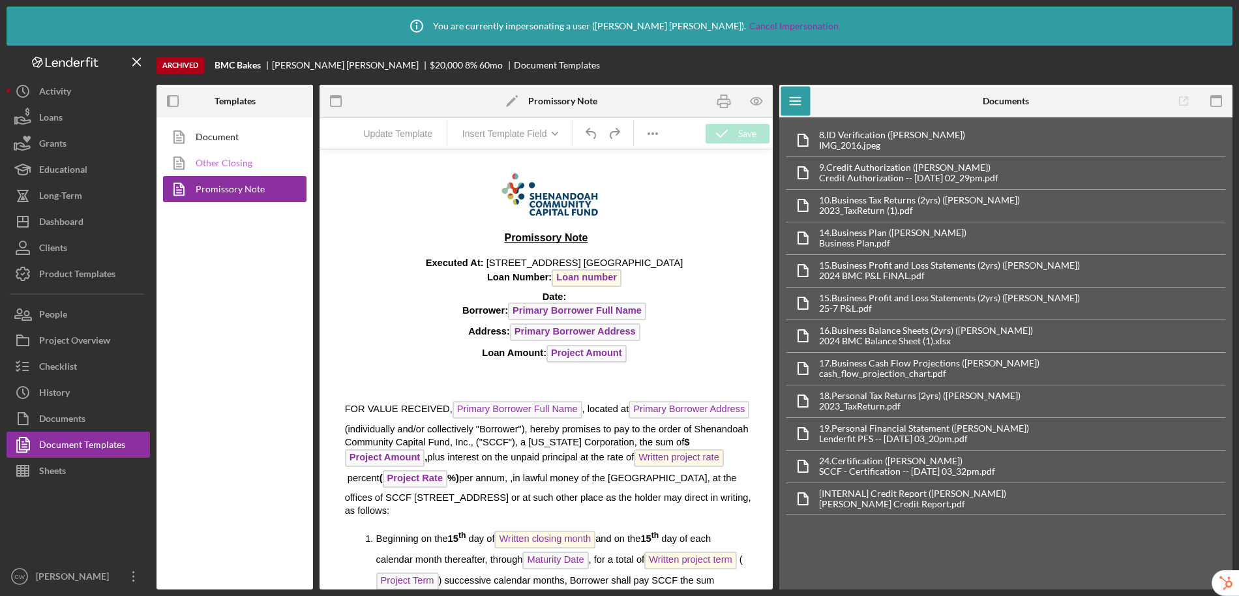
click at [240, 164] on link "Other Closing" at bounding box center [231, 163] width 137 height 26
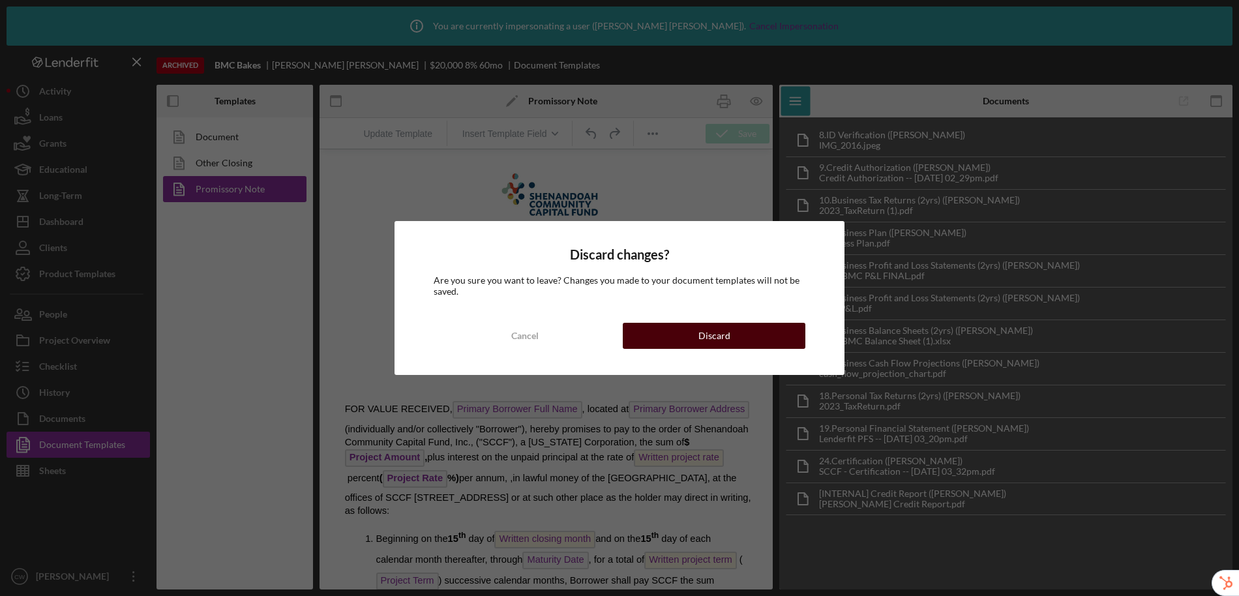
click at [672, 337] on button "Discard" at bounding box center [714, 336] width 183 height 26
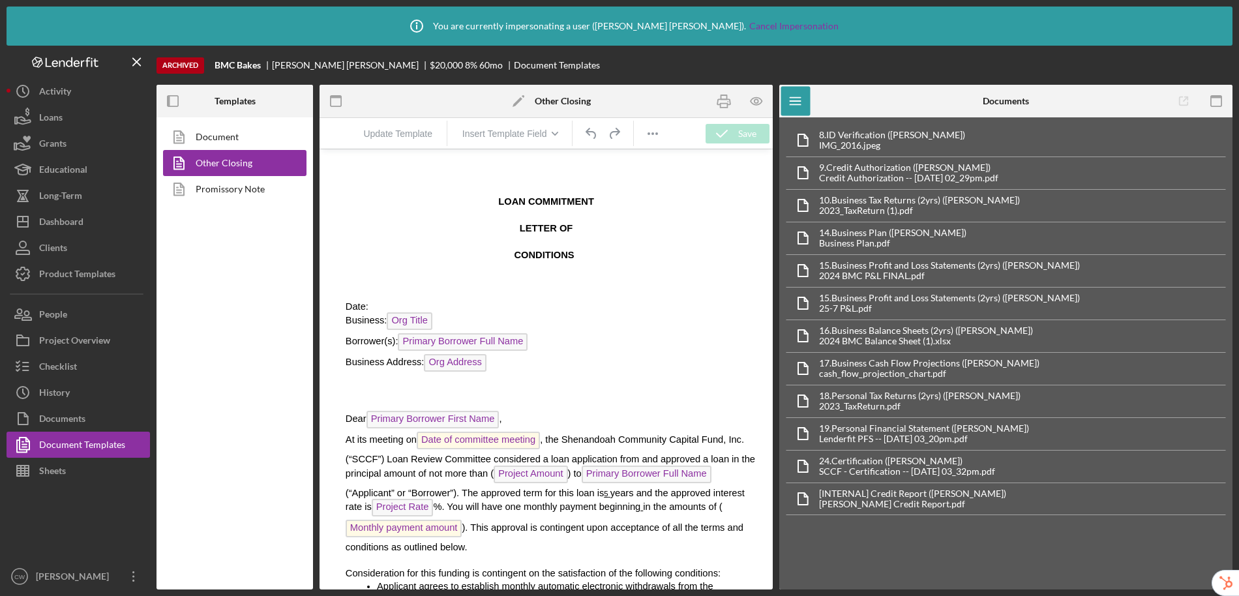
click at [547, 441] on span ", the Shenandoah Community Capital Fund, Inc. (“SCCF”) Loan Review Committee co…" at bounding box center [551, 456] width 410 height 44
click at [547, 440] on span ", the Shenandoah Community Capital Fund, Inc. (“SCCF”) Loan Review Committee co…" at bounding box center [551, 456] width 410 height 44
click at [556, 438] on span ", the Shenandoah Community Capital Fund, Inc. (“SCCF”) Loan Review Committee co…" at bounding box center [551, 456] width 410 height 44
click at [558, 437] on span ", the Shenandoah Community Capital Fund, Inc. (“SCCF”) Loan Review Committee co…" at bounding box center [551, 456] width 410 height 44
click at [556, 440] on span ", the Shenandoah Community Capital Fund, Inc. (“SCCF”) Loan Review Committee co…" at bounding box center [551, 456] width 410 height 44
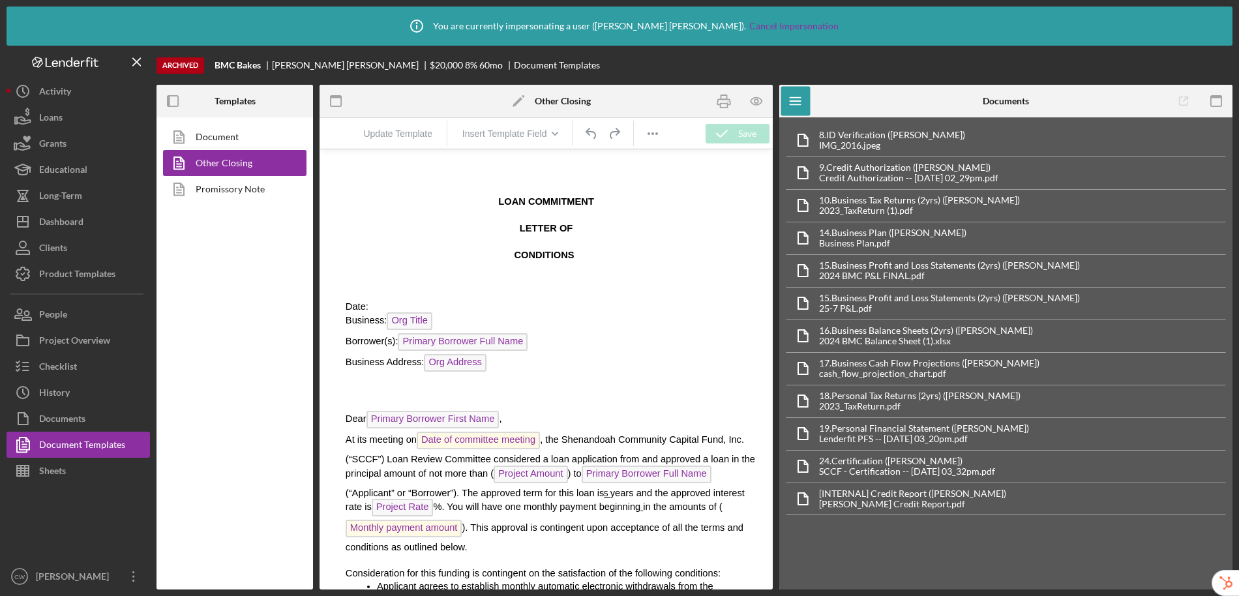
click at [564, 442] on span ", the Shenandoah Community Capital Fund, Inc. (“SCCF”) Loan Review Committee co…" at bounding box center [551, 456] width 410 height 44
drag, startPoint x: 567, startPoint y: 440, endPoint x: 550, endPoint y: 440, distance: 17.0
click at [550, 440] on span ", the Shenandoah Community Capital Fund, Inc. (“SCCF”) Loan Review Committee co…" at bounding box center [551, 456] width 410 height 44
click at [589, 441] on span ", the Shenandoah Community Capital Fund, Inc. (“SCCF”) Loan Review Committee co…" at bounding box center [551, 456] width 410 height 44
click at [82, 272] on div "Product Templates" at bounding box center [77, 275] width 76 height 29
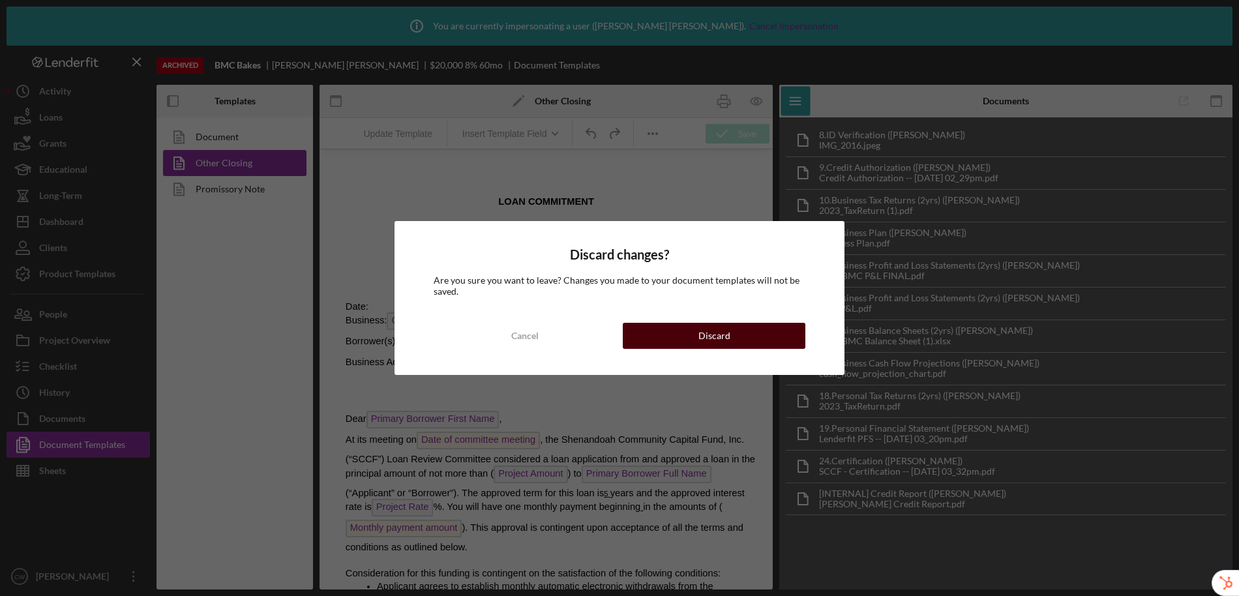
click at [722, 334] on div "Discard" at bounding box center [715, 336] width 32 height 26
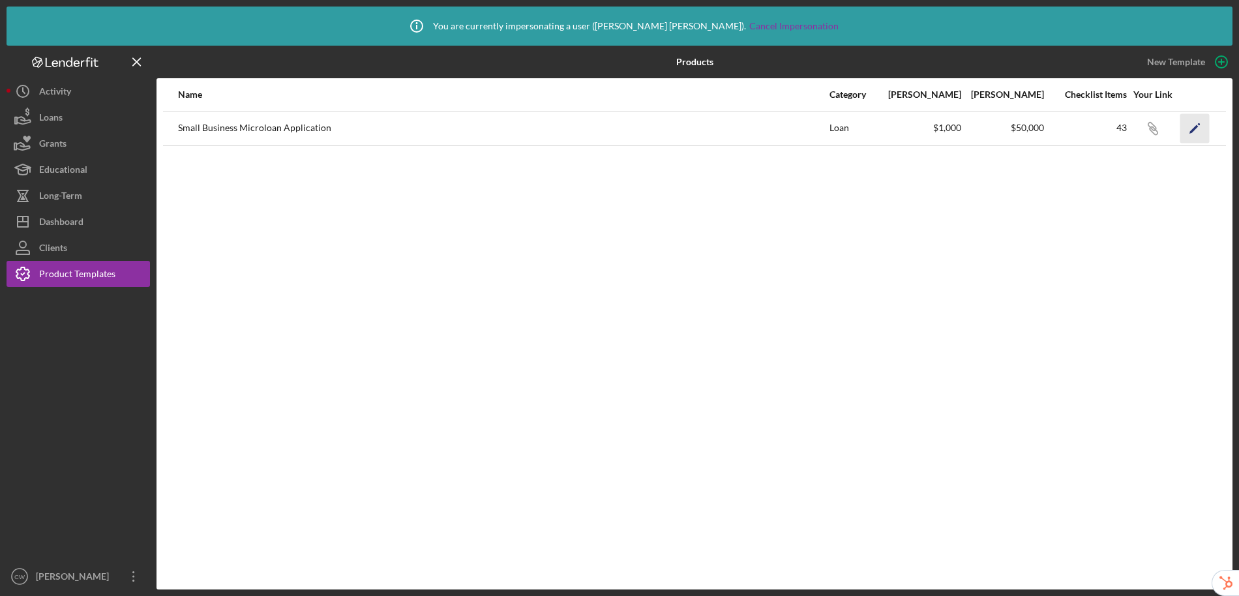
click at [1194, 123] on icon "Icon/Edit" at bounding box center [1195, 128] width 29 height 29
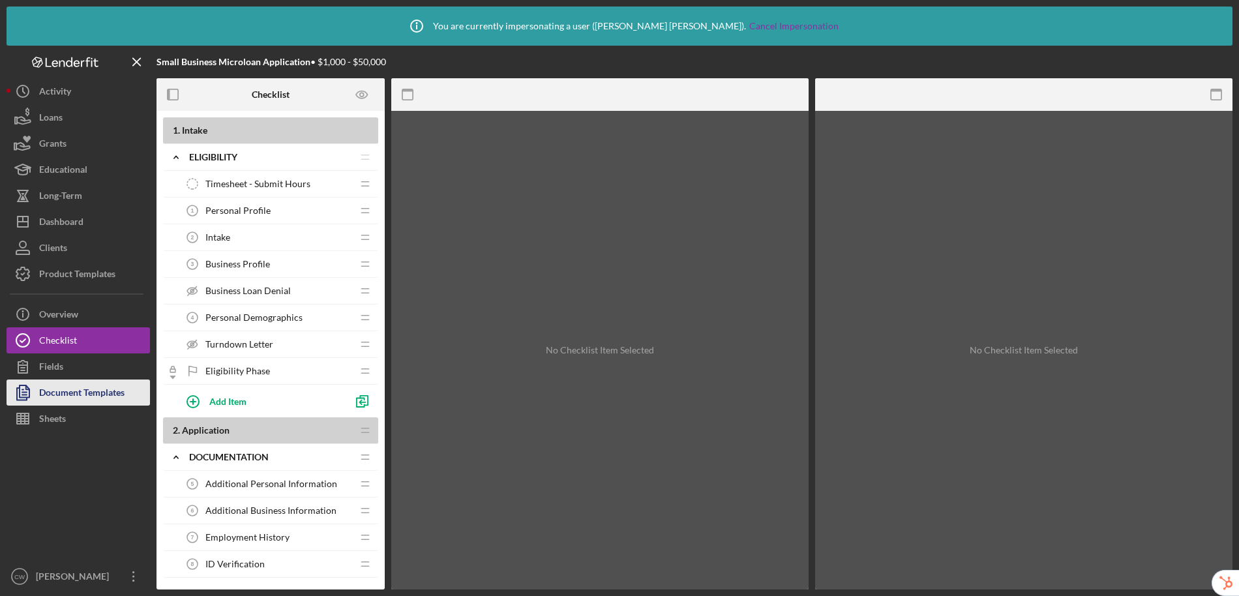
drag, startPoint x: 103, startPoint y: 395, endPoint x: 108, endPoint y: 382, distance: 13.8
click at [103, 395] on div "Document Templates" at bounding box center [81, 394] width 85 height 29
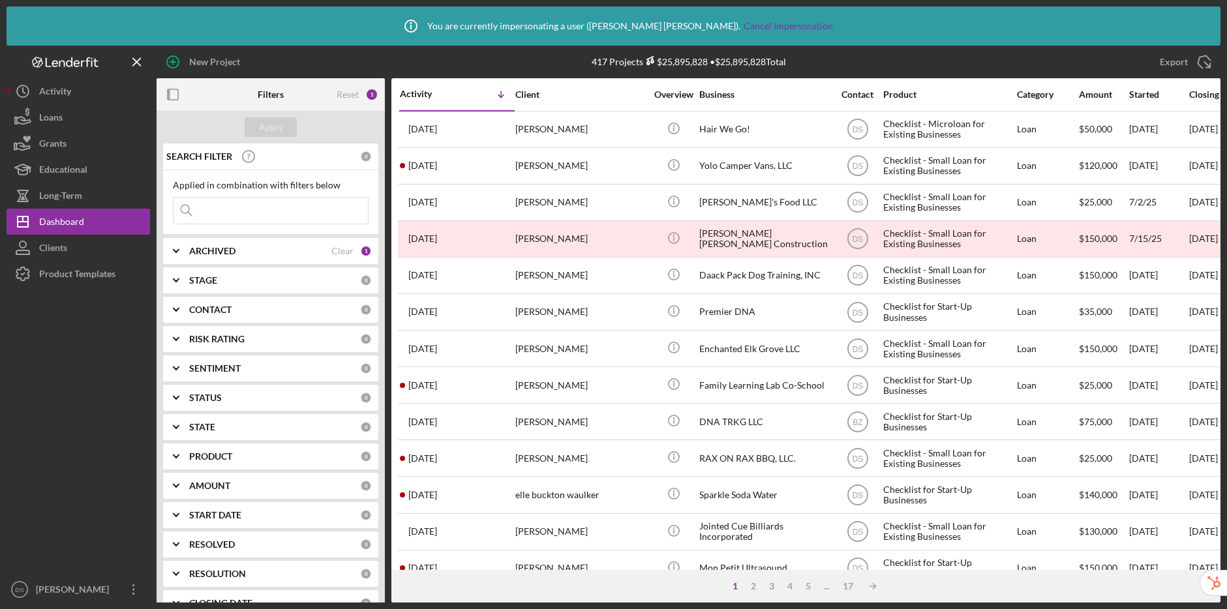
click at [252, 209] on input at bounding box center [271, 211] width 194 height 26
paste input "Kerrbair@hotmail.com"
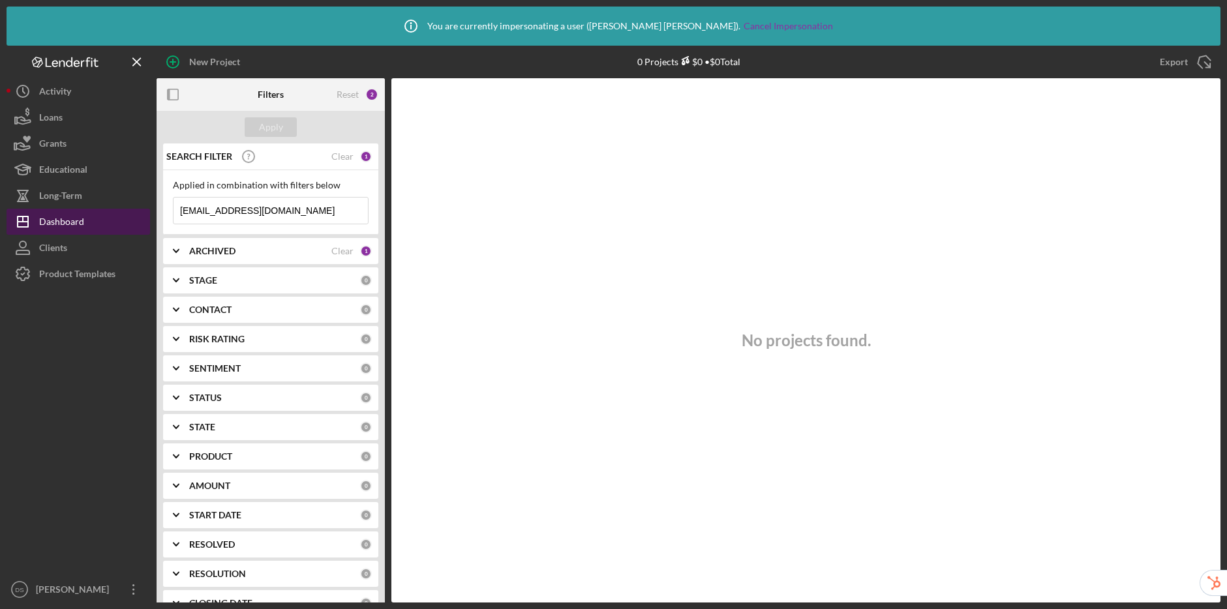
drag, startPoint x: 297, startPoint y: 208, endPoint x: 144, endPoint y: 216, distance: 154.2
click at [144, 216] on div "New Project 0 Projects $0 • $0 Total Export Icon/Export Filters Reset 2 Apply S…" at bounding box center [614, 324] width 1214 height 557
paste input "info@allenbbq"
type input "info@allenbbq.com"
click at [339, 155] on div "Clear" at bounding box center [342, 156] width 22 height 10
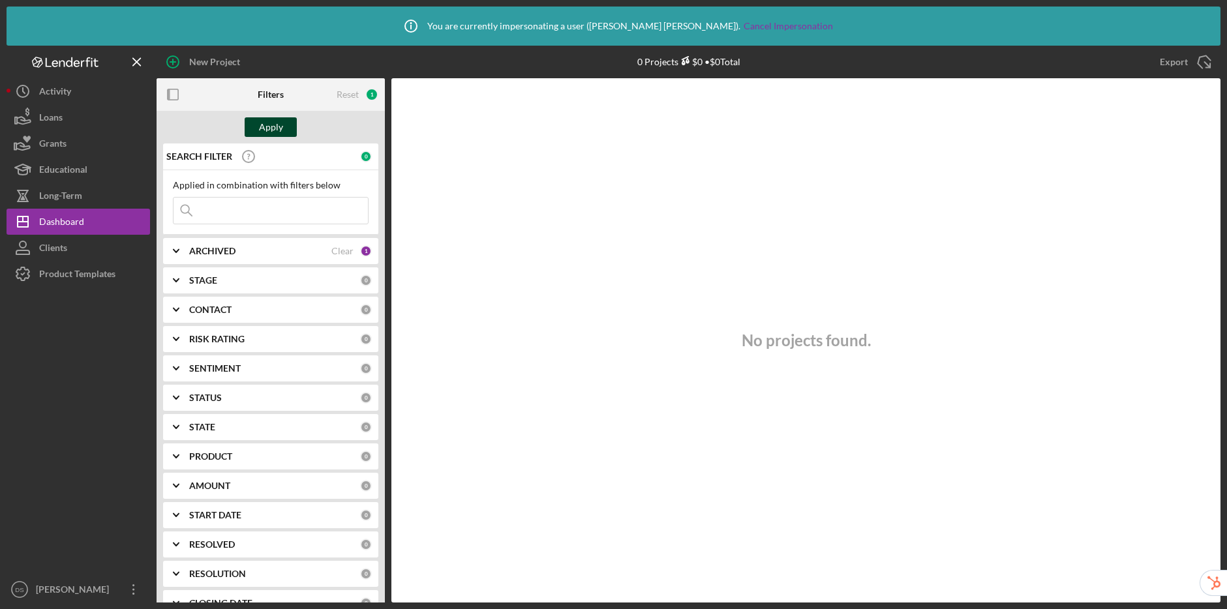
click at [246, 133] on button "Apply" at bounding box center [271, 127] width 52 height 20
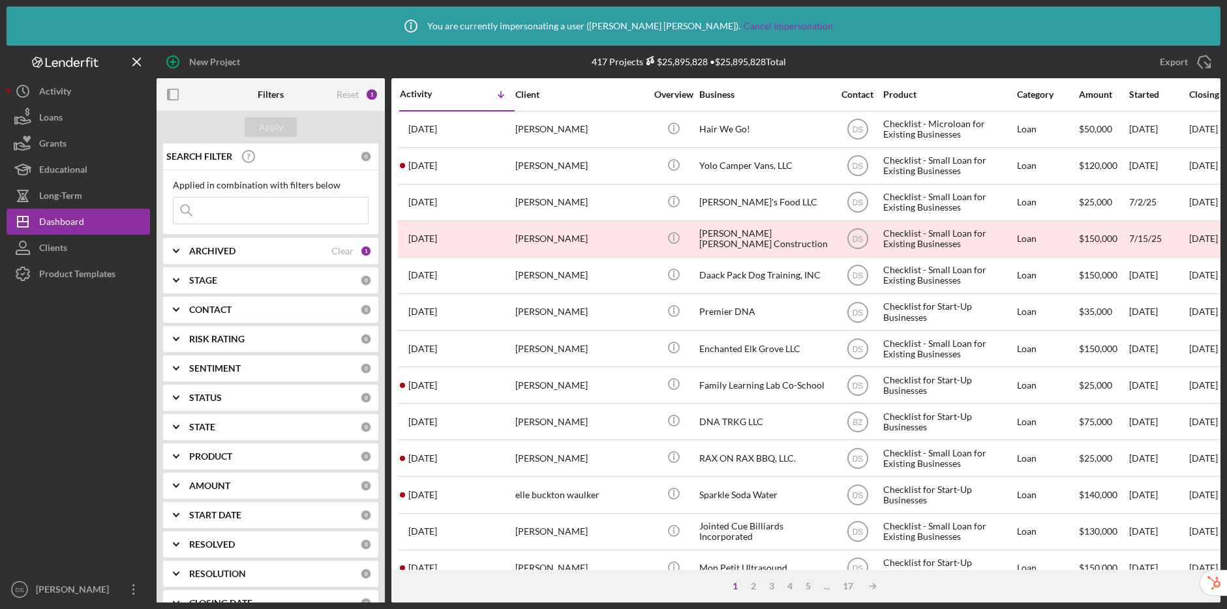
click at [341, 254] on div "Clear" at bounding box center [342, 251] width 22 height 10
click at [270, 131] on div "Apply" at bounding box center [271, 127] width 24 height 20
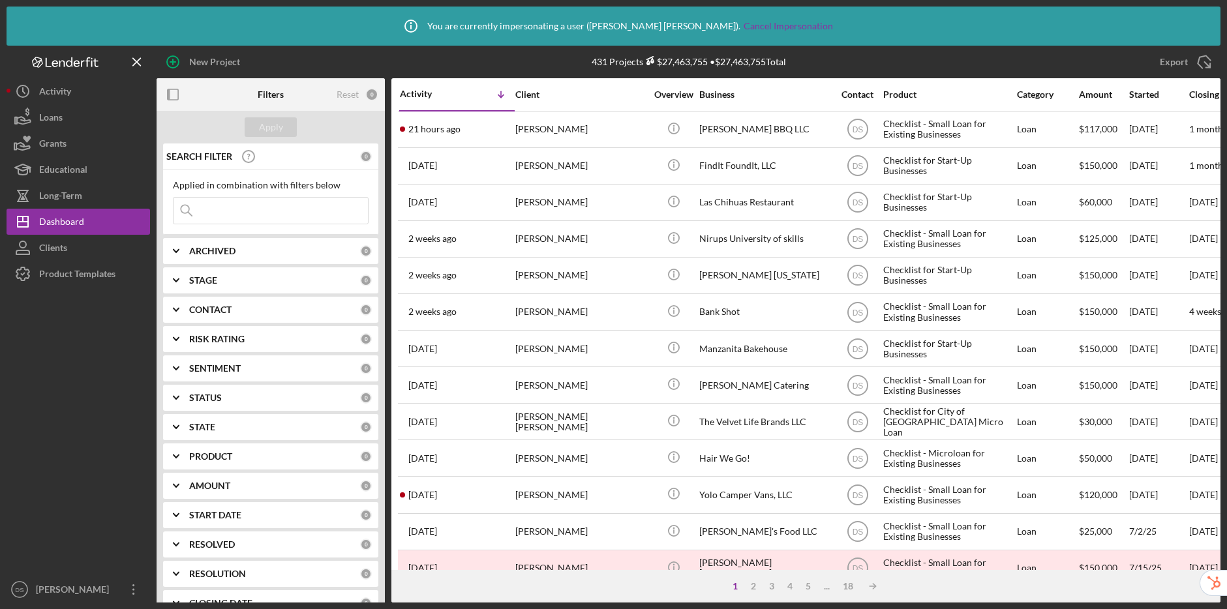
click at [268, 209] on input at bounding box center [271, 211] width 194 height 26
paste input "info@allenbbq.com"
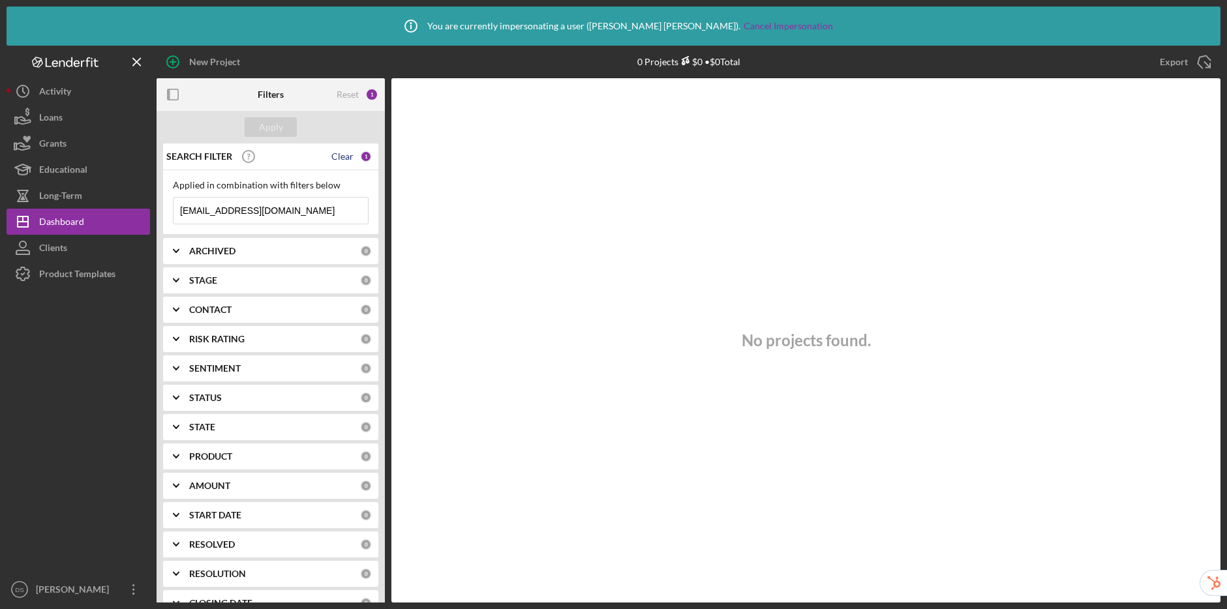
type input "info@allenbbq.com"
click at [335, 157] on div "Clear" at bounding box center [342, 156] width 22 height 10
click at [269, 127] on div "Apply" at bounding box center [271, 127] width 24 height 20
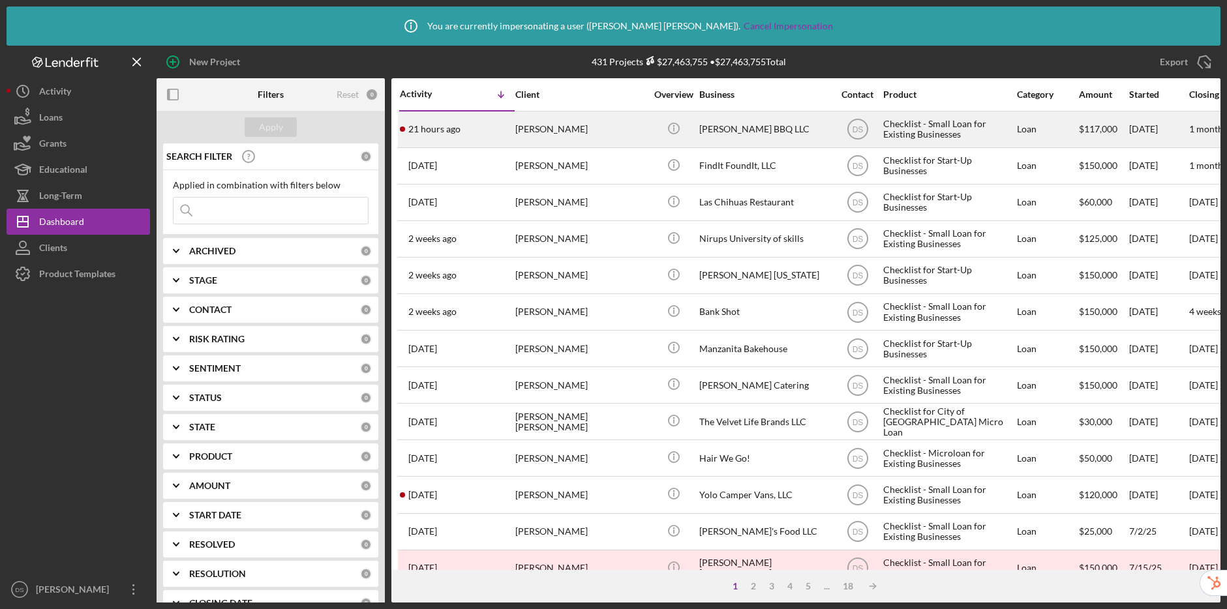
click at [598, 138] on div "Jeffrey Allen" at bounding box center [580, 129] width 130 height 35
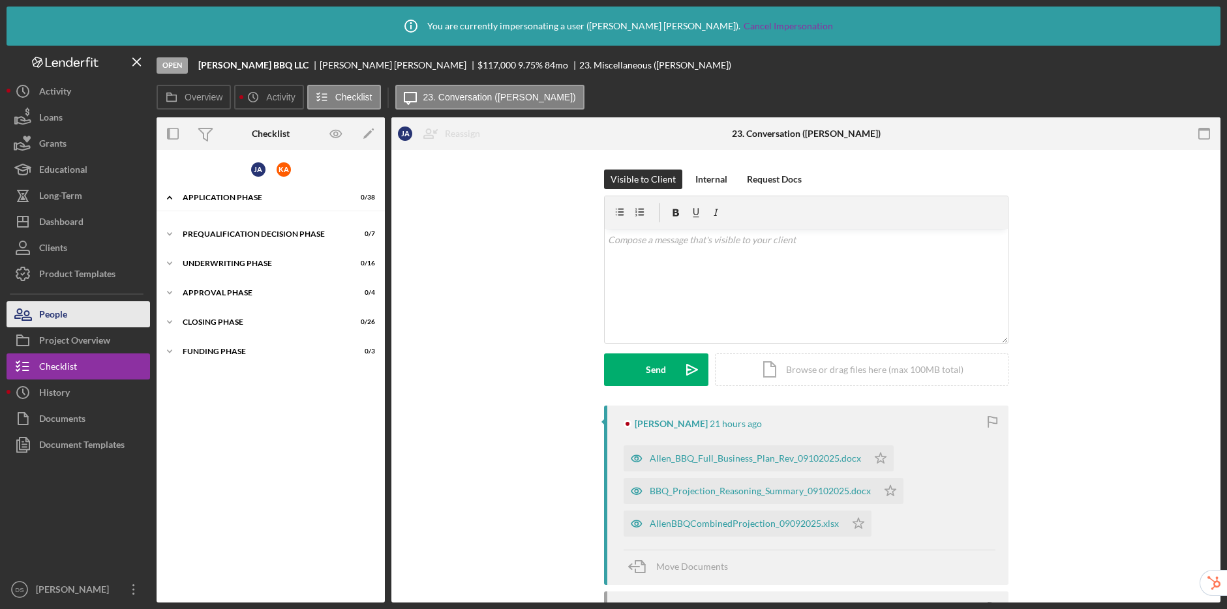
click at [59, 312] on div "People" at bounding box center [53, 315] width 28 height 29
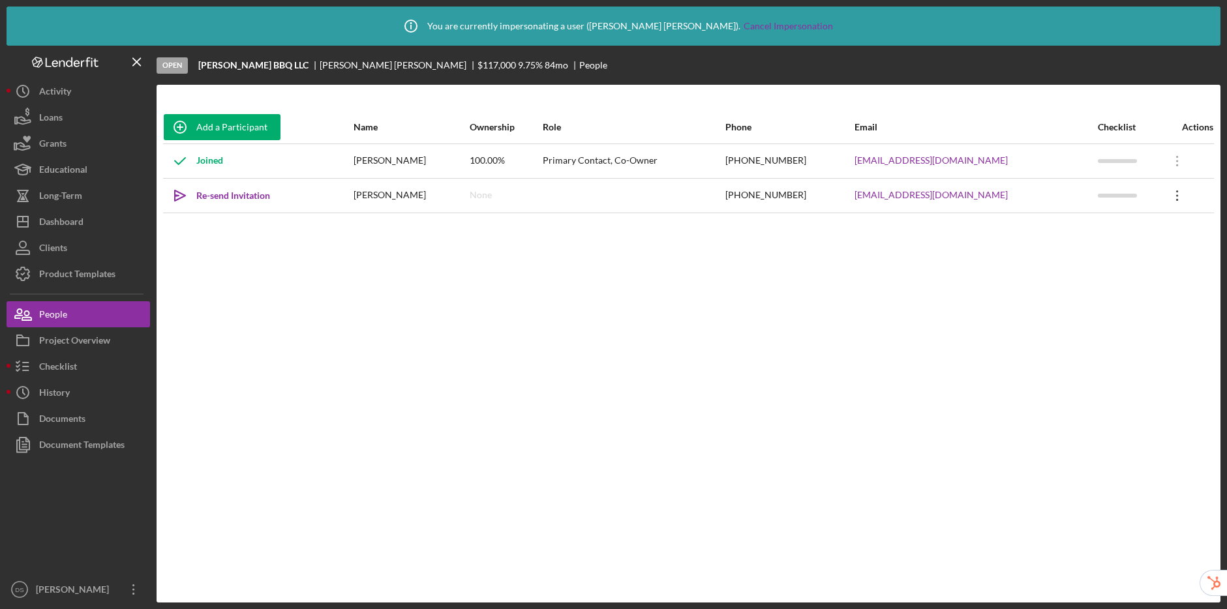
click at [1162, 198] on icon "Icon/Overflow" at bounding box center [1177, 195] width 33 height 33
click at [80, 358] on button "Checklist" at bounding box center [79, 367] width 144 height 26
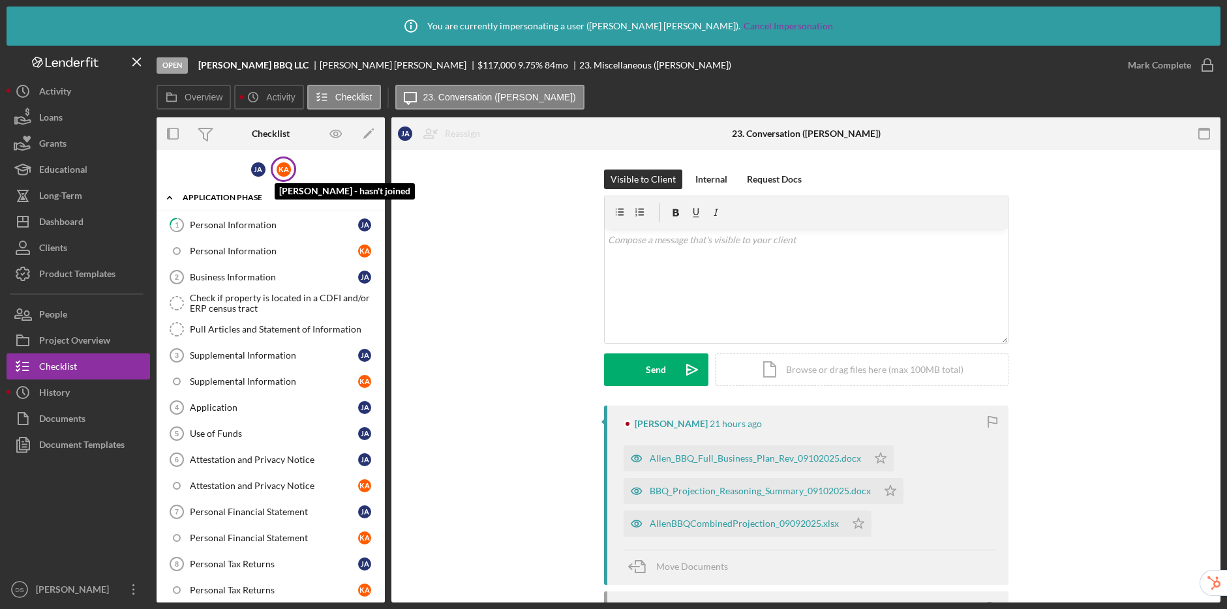
click at [286, 171] on div "K A" at bounding box center [284, 169] width 14 height 14
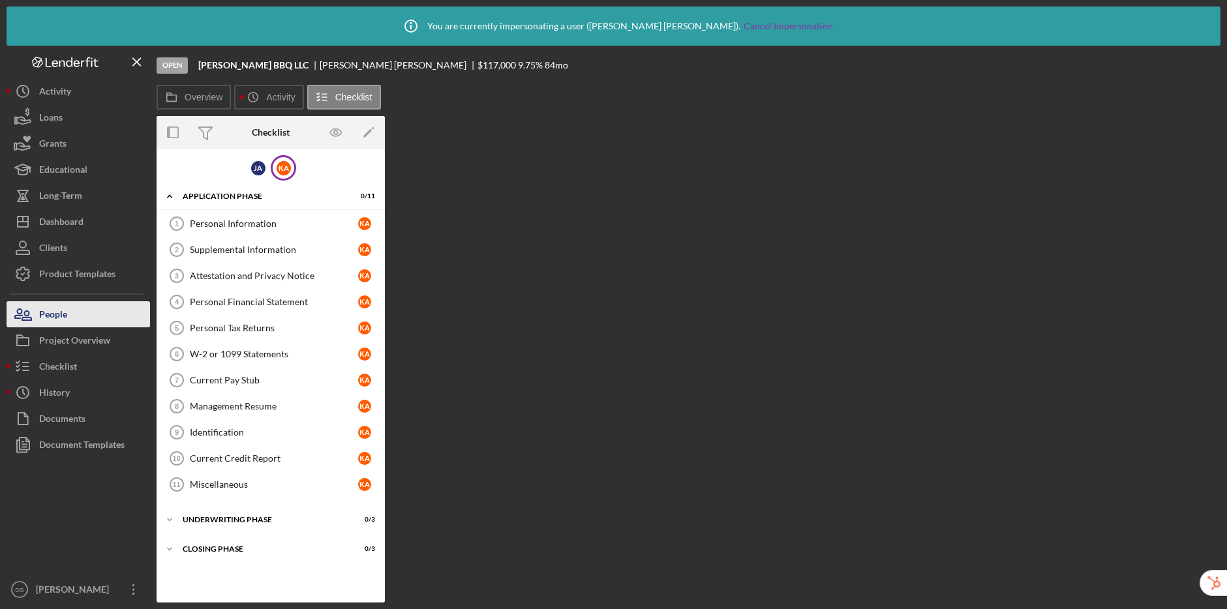
click at [63, 310] on div "People" at bounding box center [53, 315] width 28 height 29
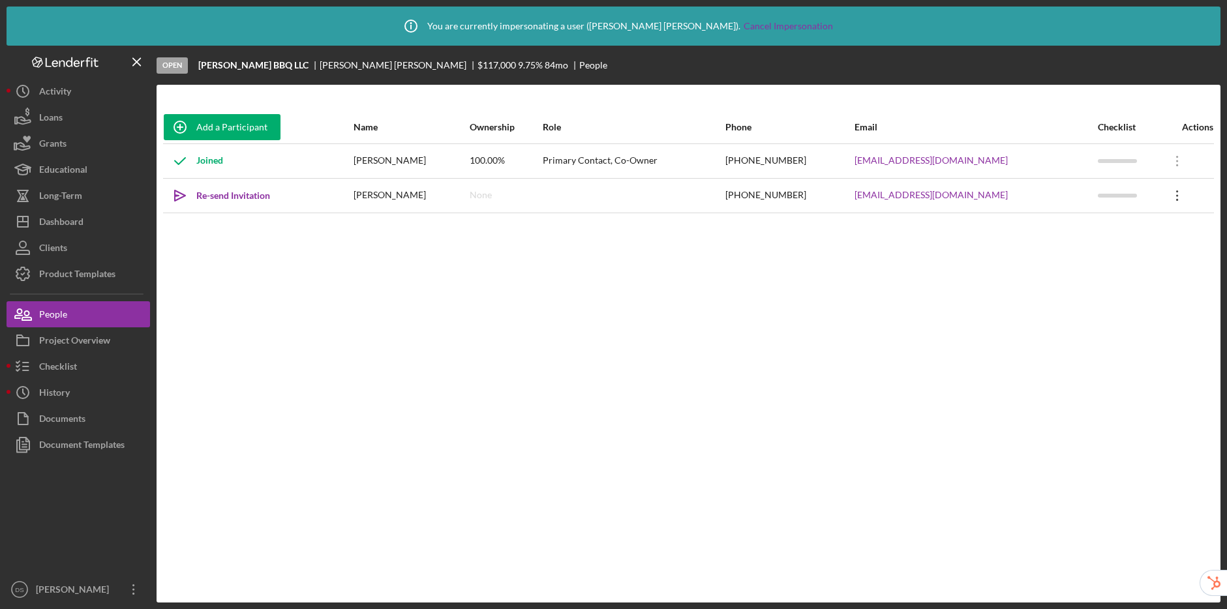
click at [1166, 194] on icon "Icon/Overflow" at bounding box center [1177, 195] width 33 height 33
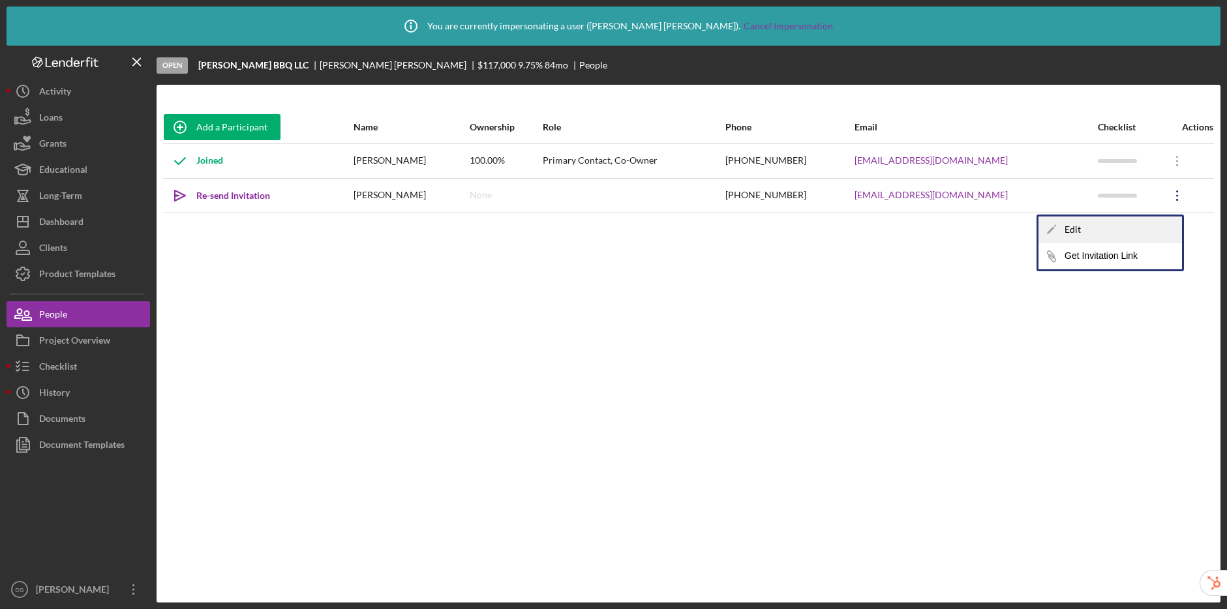
click at [1065, 230] on div "Icon/Edit Edit" at bounding box center [1111, 230] width 144 height 27
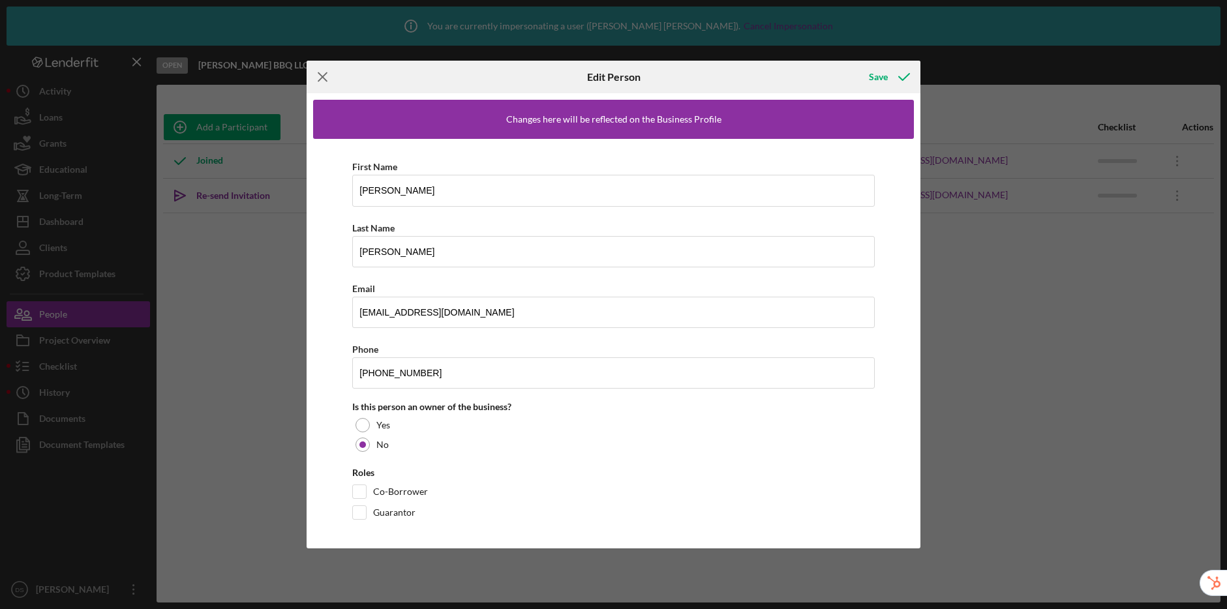
click at [321, 74] on icon "Icon/Menu Close" at bounding box center [323, 77] width 33 height 33
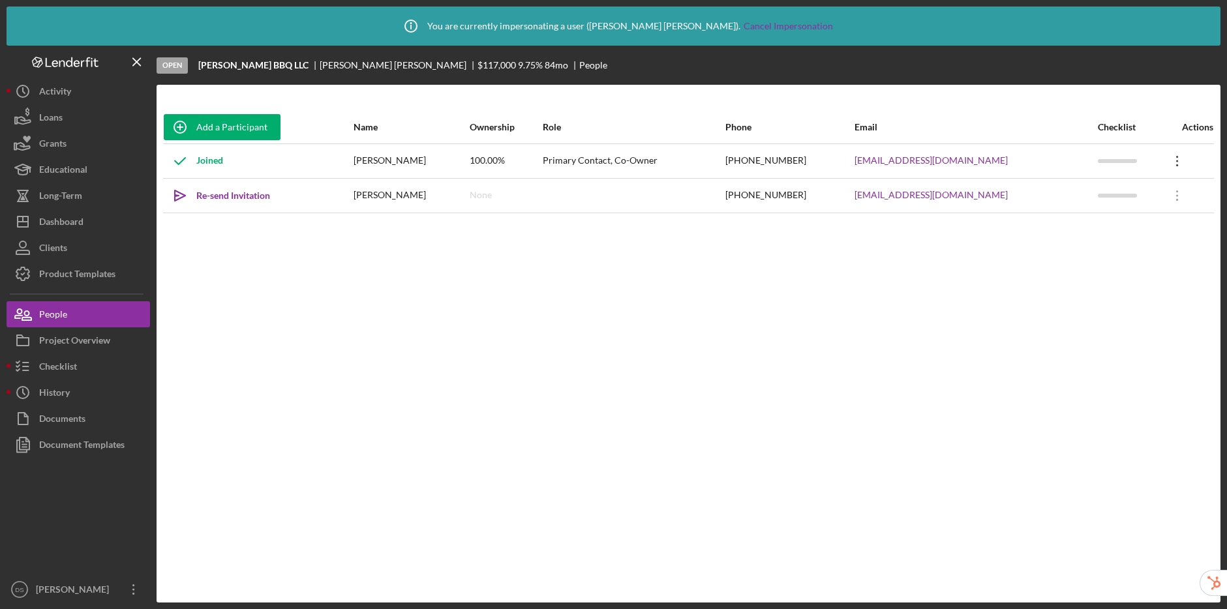
click at [1164, 162] on icon "Icon/Overflow" at bounding box center [1177, 161] width 33 height 33
click at [714, 365] on div "Add a Participant Name Ownership Role Phone Email Checklist Actions Joined Jeff…" at bounding box center [689, 344] width 1064 height 466
click at [86, 217] on button "Icon/Dashboard Dashboard" at bounding box center [79, 222] width 144 height 26
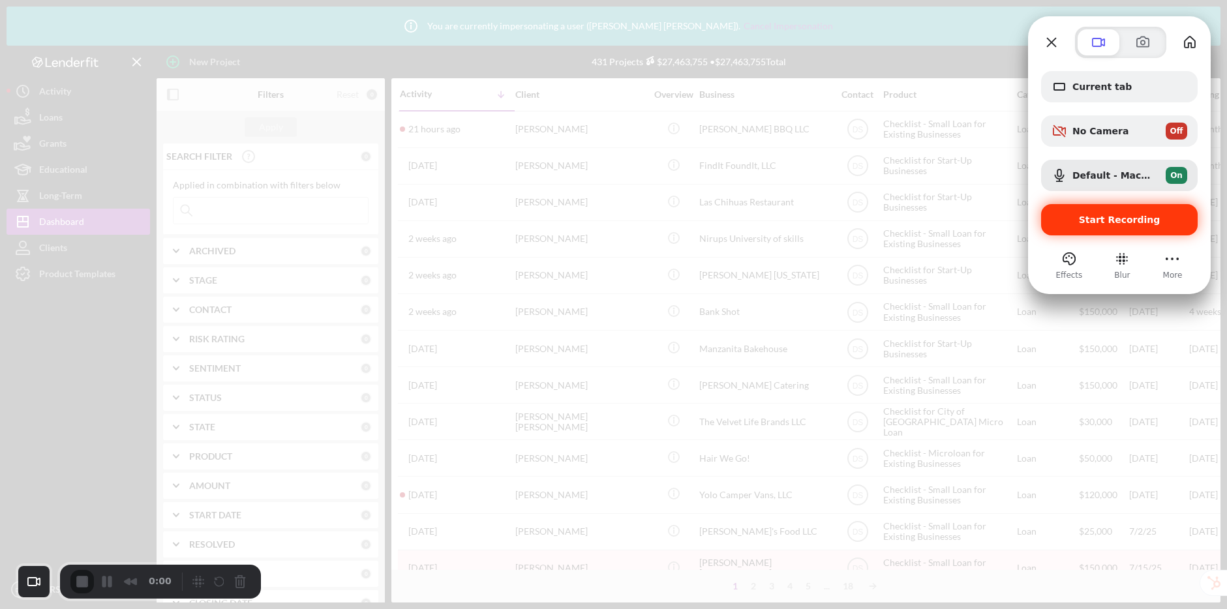
click at [1107, 220] on span "Start Recording" at bounding box center [1120, 220] width 82 height 10
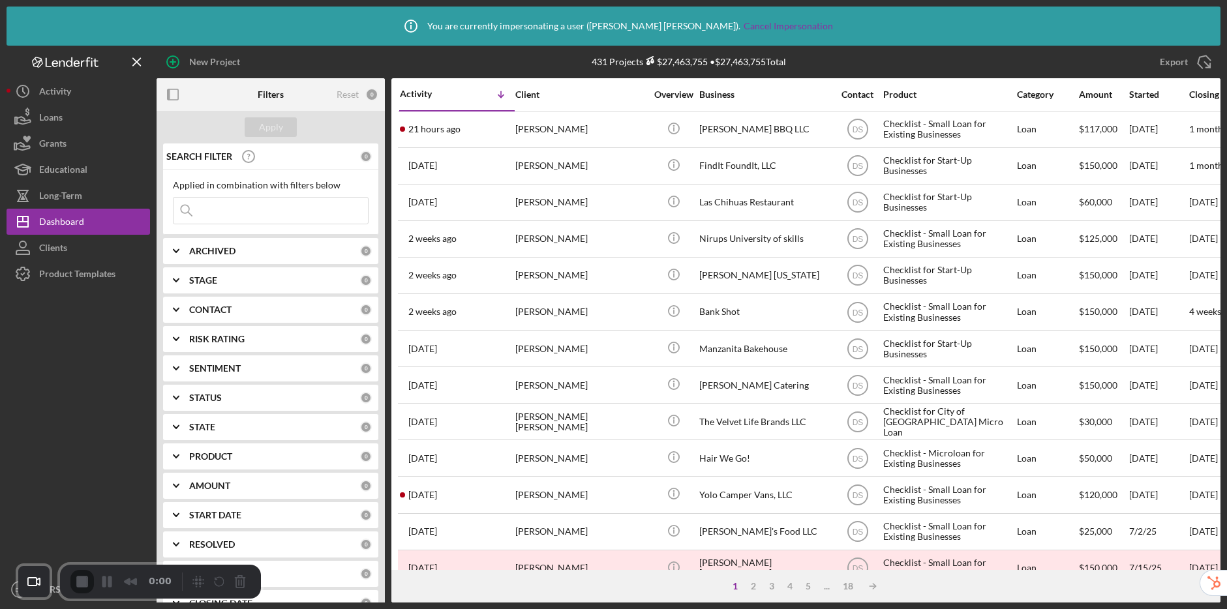
click at [263, 215] on input at bounding box center [271, 211] width 194 height 26
paste input "info@allenbbq.com"
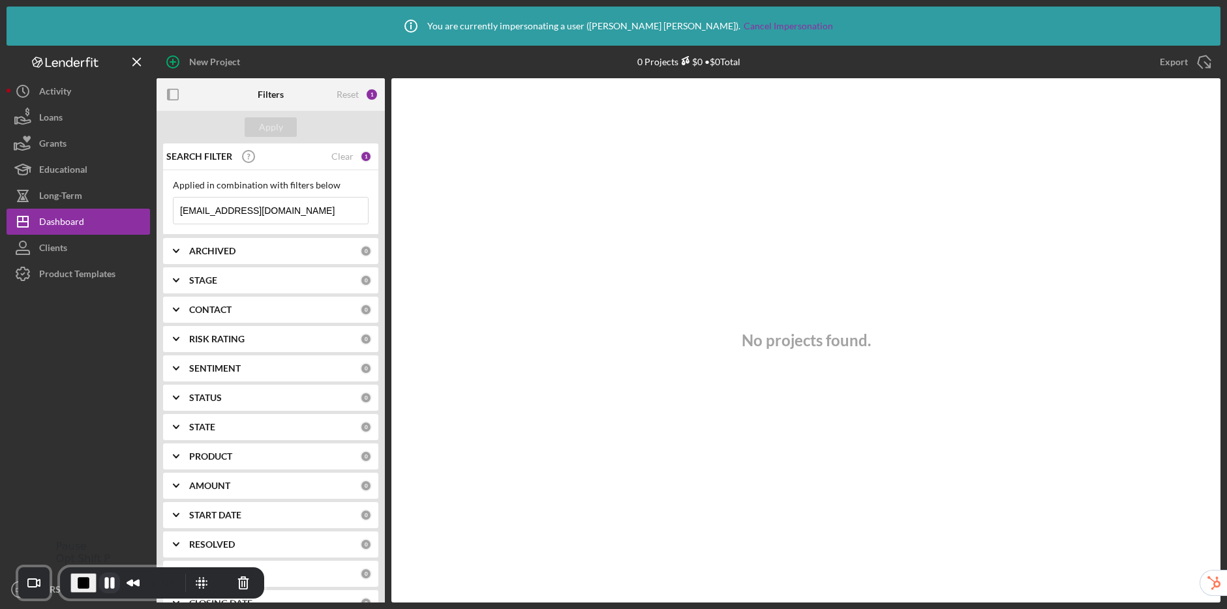
type input "info@allenbbq.com"
click at [108, 582] on button "Pause Recording" at bounding box center [109, 583] width 21 height 21
click at [335, 155] on div "Clear" at bounding box center [342, 156] width 22 height 10
click at [262, 126] on div "Apply" at bounding box center [271, 127] width 24 height 20
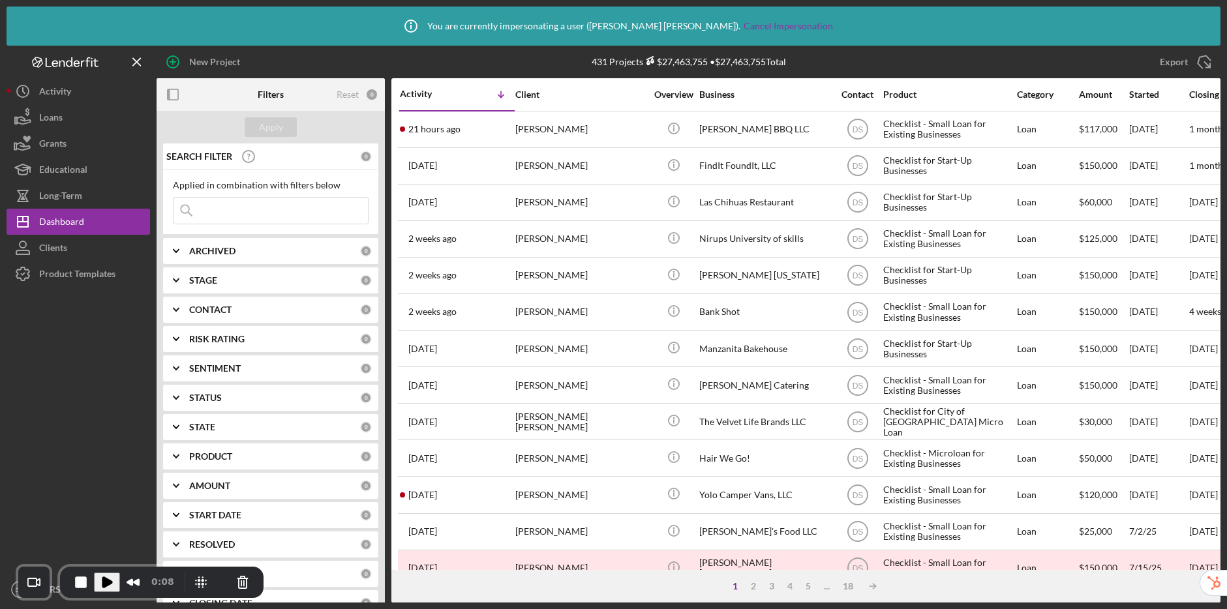
click at [228, 204] on input at bounding box center [271, 211] width 194 height 26
paste input "Kerrbair@hotmail.com"
type input "Kerrbair@hotmail.com"
click at [104, 583] on span "Play Recording" at bounding box center [107, 583] width 16 height 16
click at [273, 128] on div "Apply" at bounding box center [271, 127] width 24 height 20
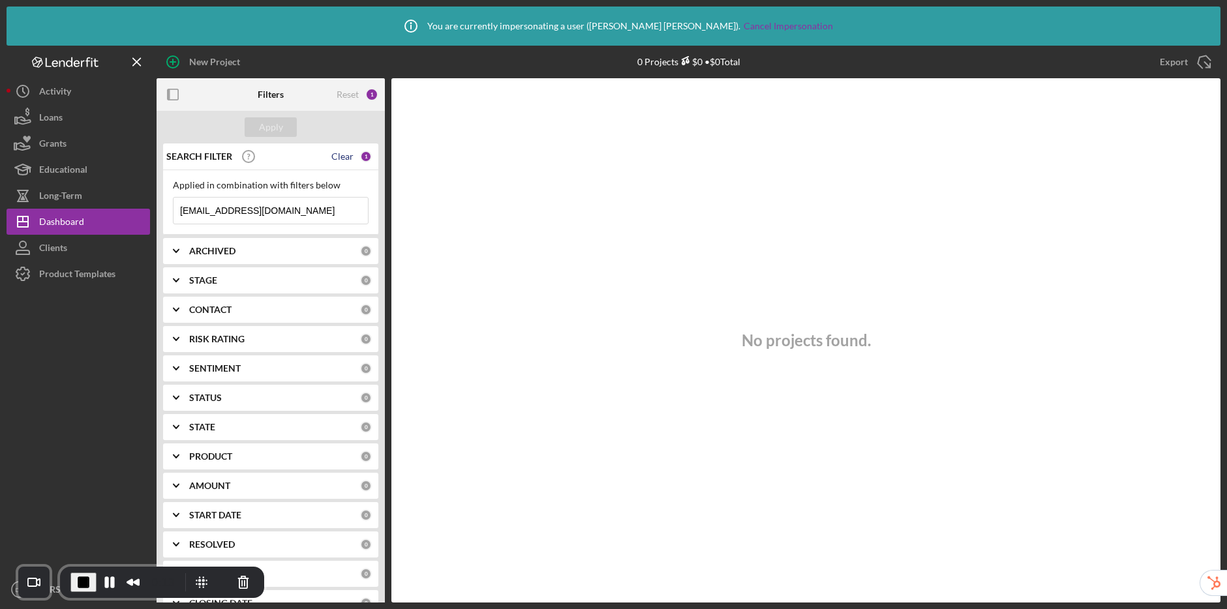
click at [347, 157] on div "Clear" at bounding box center [342, 156] width 22 height 10
click at [281, 128] on div "Apply" at bounding box center [271, 127] width 24 height 20
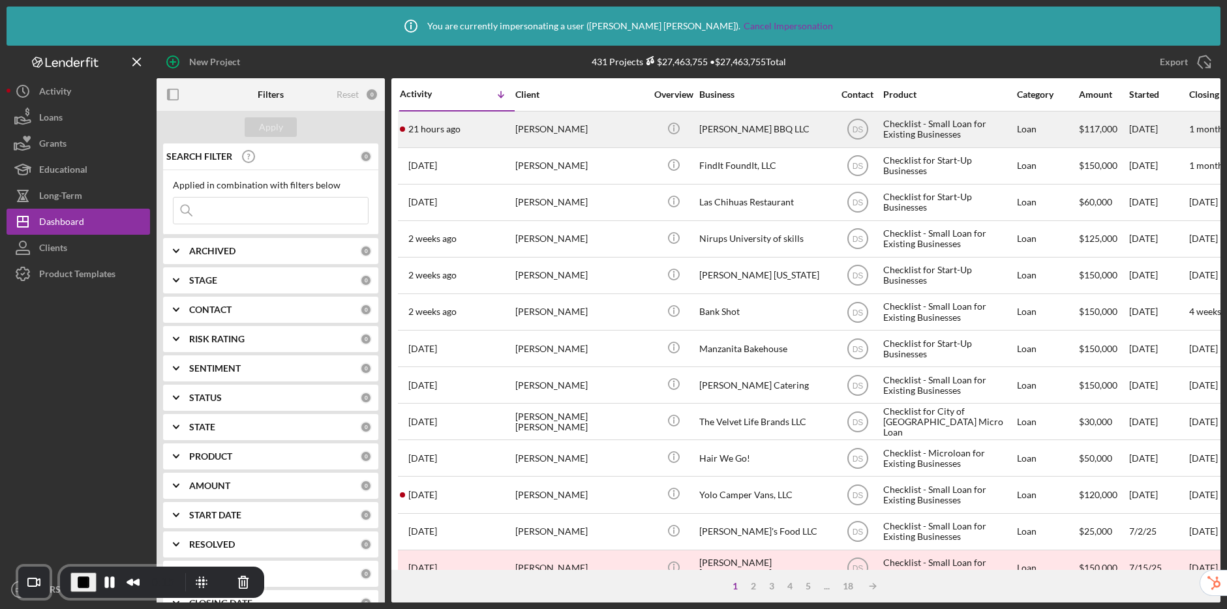
click at [750, 129] on div "Allen BBQ LLC" at bounding box center [764, 129] width 130 height 35
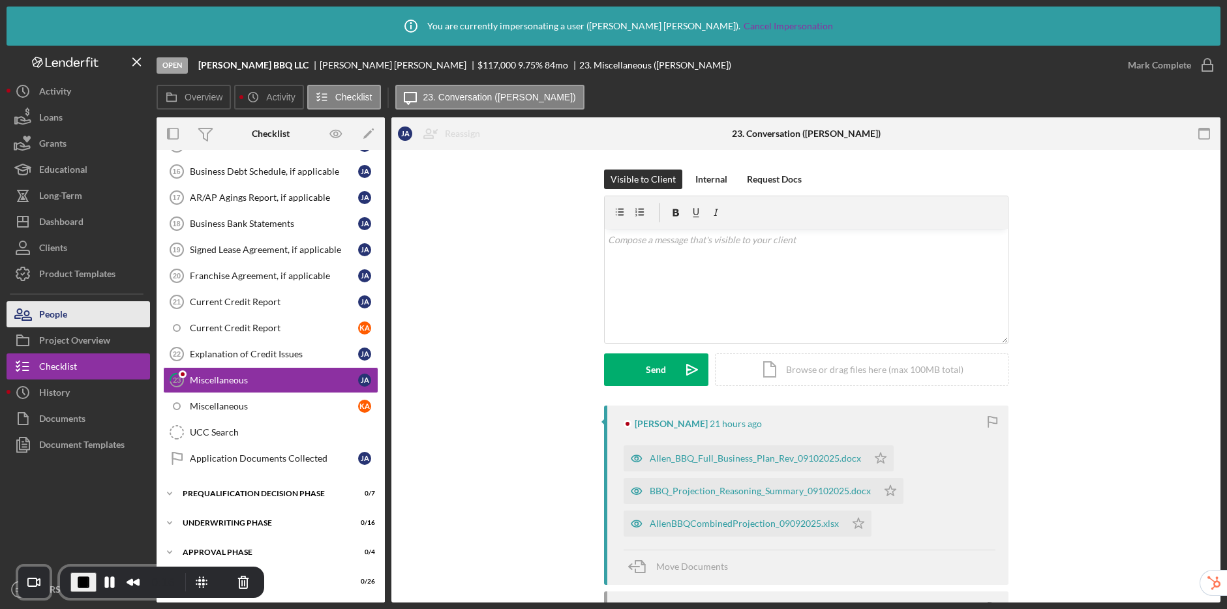
scroll to position [735, 0]
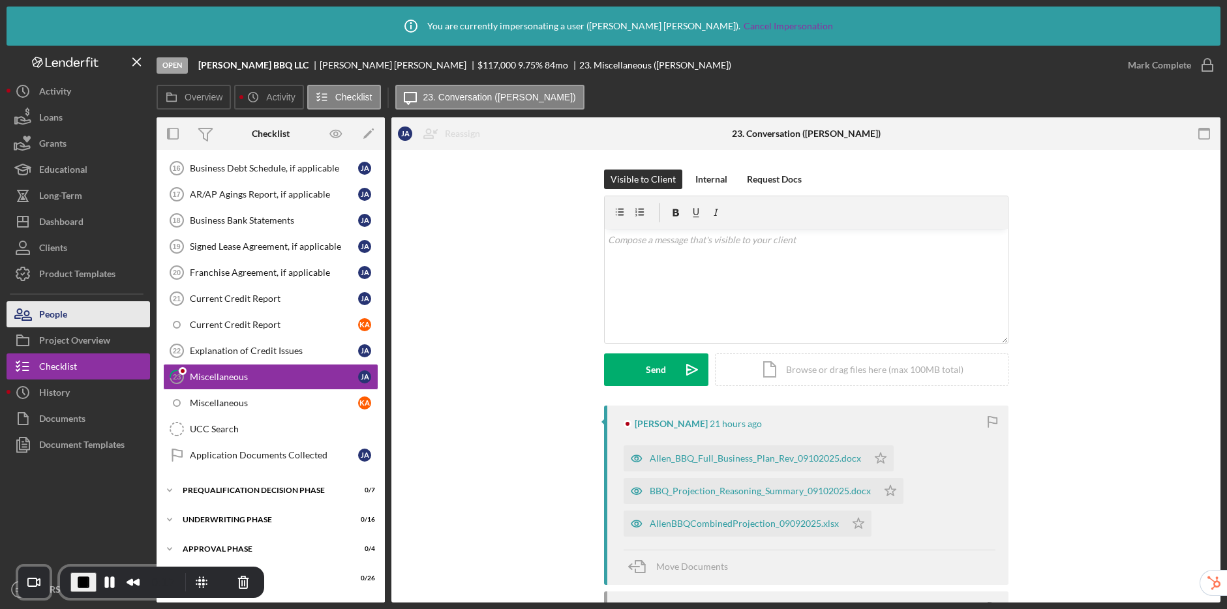
click at [105, 312] on button "People" at bounding box center [79, 314] width 144 height 26
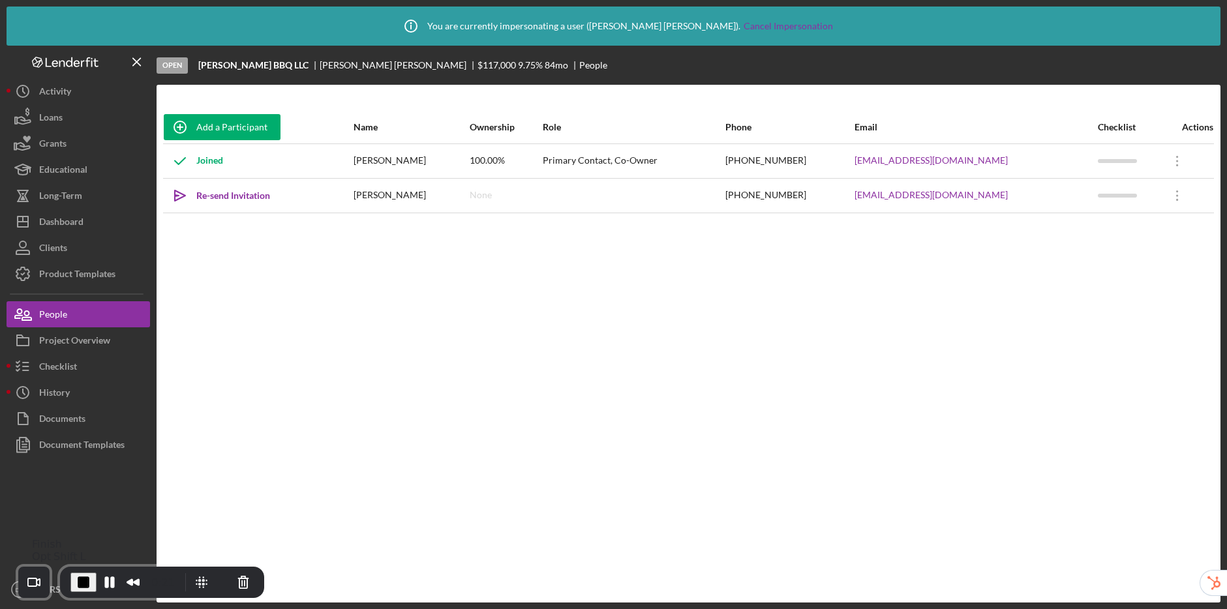
click at [86, 582] on span "End Recording" at bounding box center [84, 583] width 16 height 16
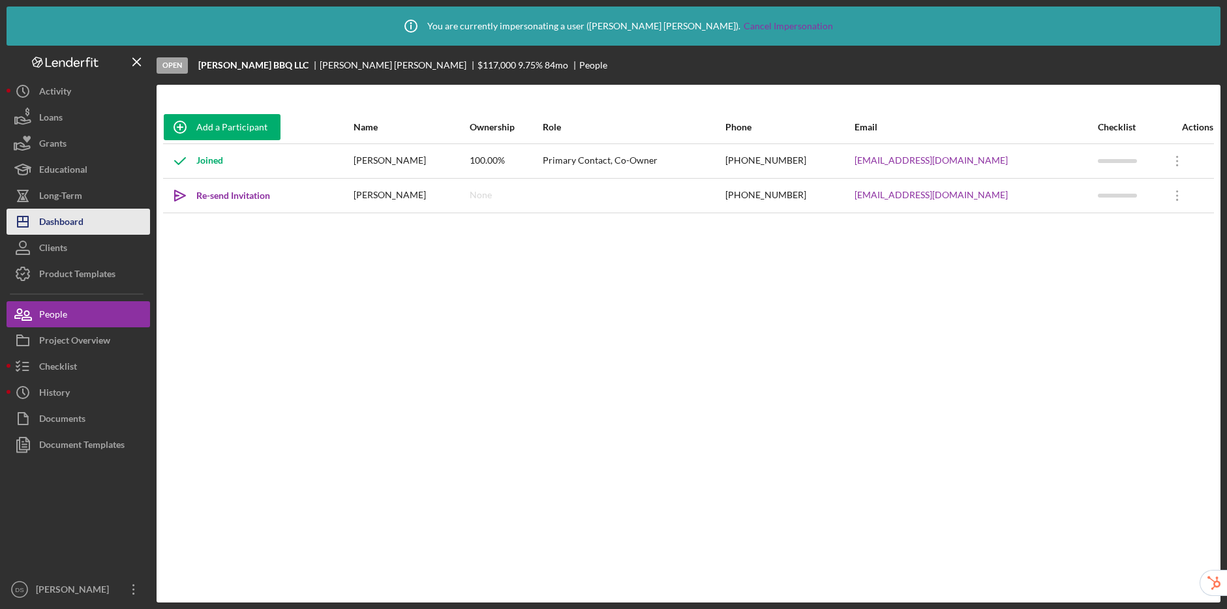
click at [86, 222] on button "Icon/Dashboard Dashboard" at bounding box center [79, 222] width 144 height 26
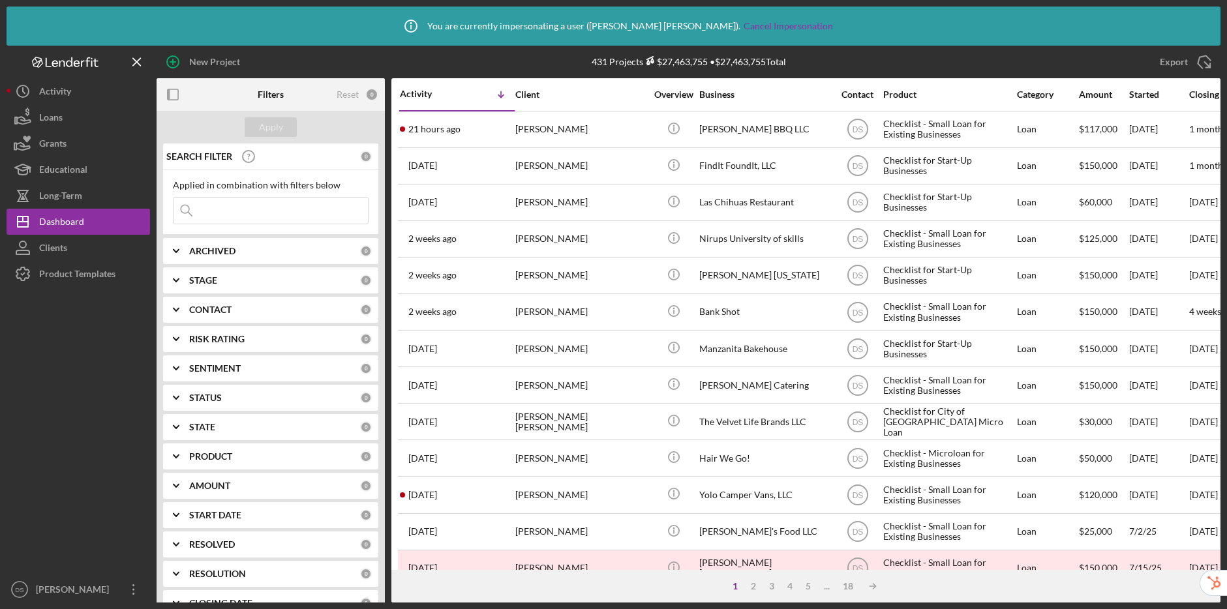
click at [273, 213] on input at bounding box center [271, 211] width 194 height 26
click at [290, 220] on input at bounding box center [271, 211] width 194 height 26
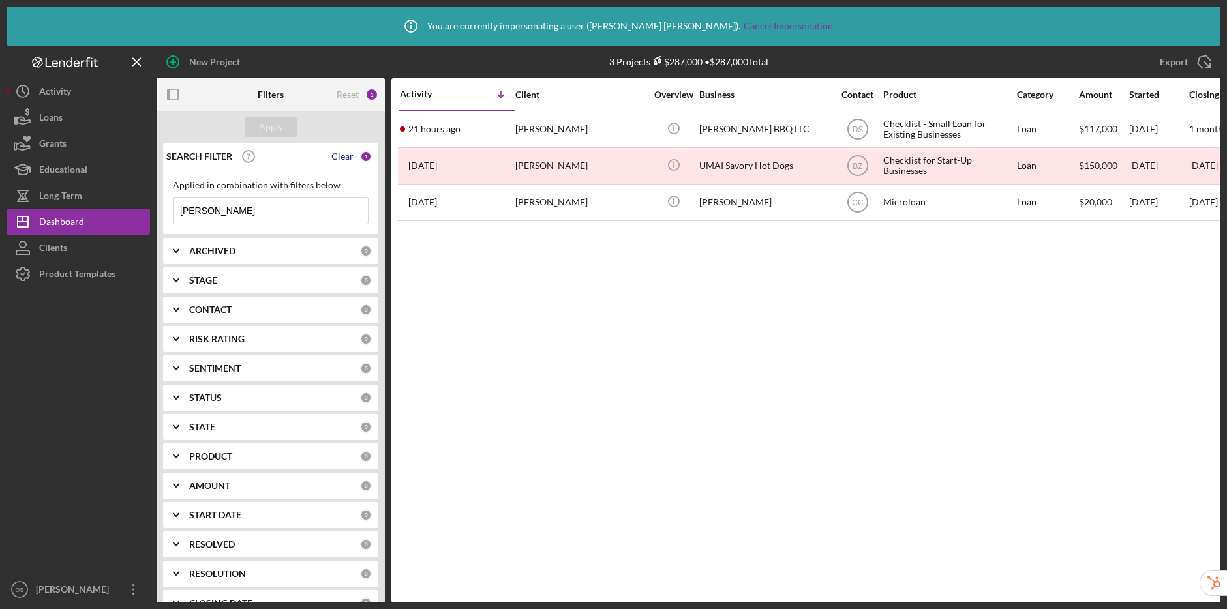
type input "jeffrey"
click at [345, 154] on div "Clear" at bounding box center [342, 156] width 22 height 10
click at [281, 124] on div "Apply" at bounding box center [271, 127] width 24 height 20
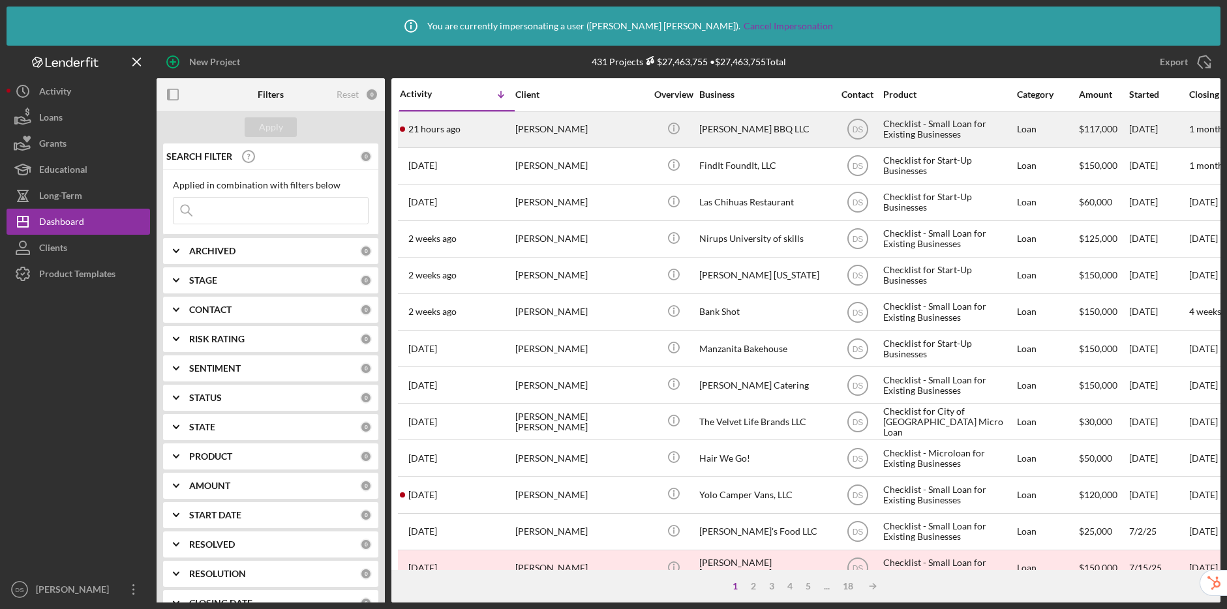
click at [613, 138] on div "Jeffrey Allen" at bounding box center [580, 129] width 130 height 35
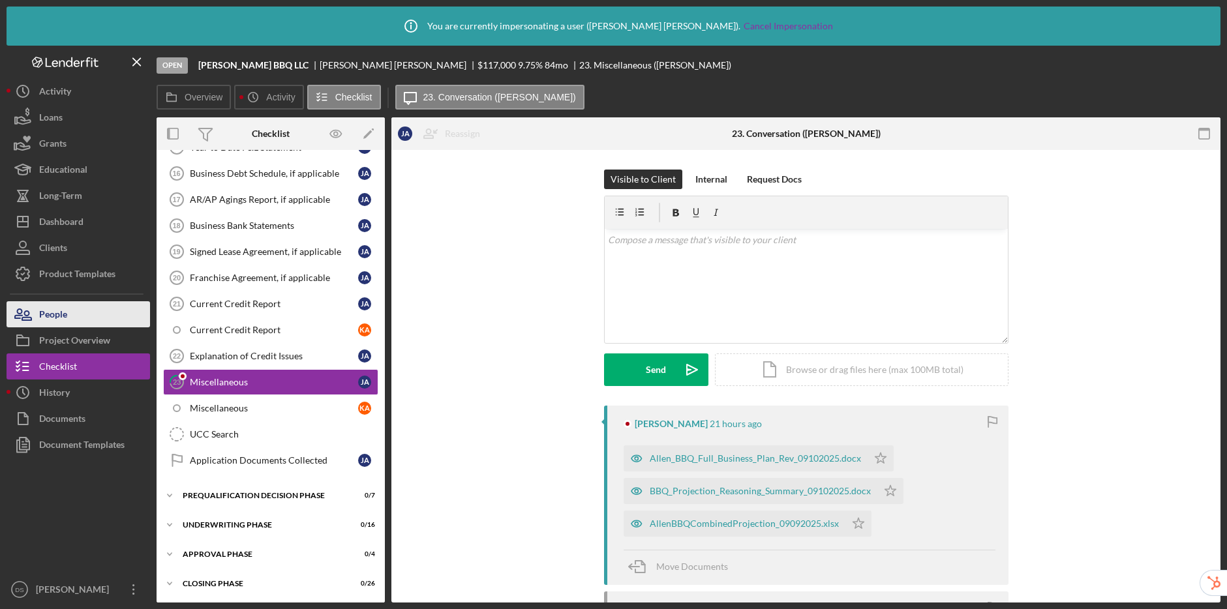
scroll to position [735, 0]
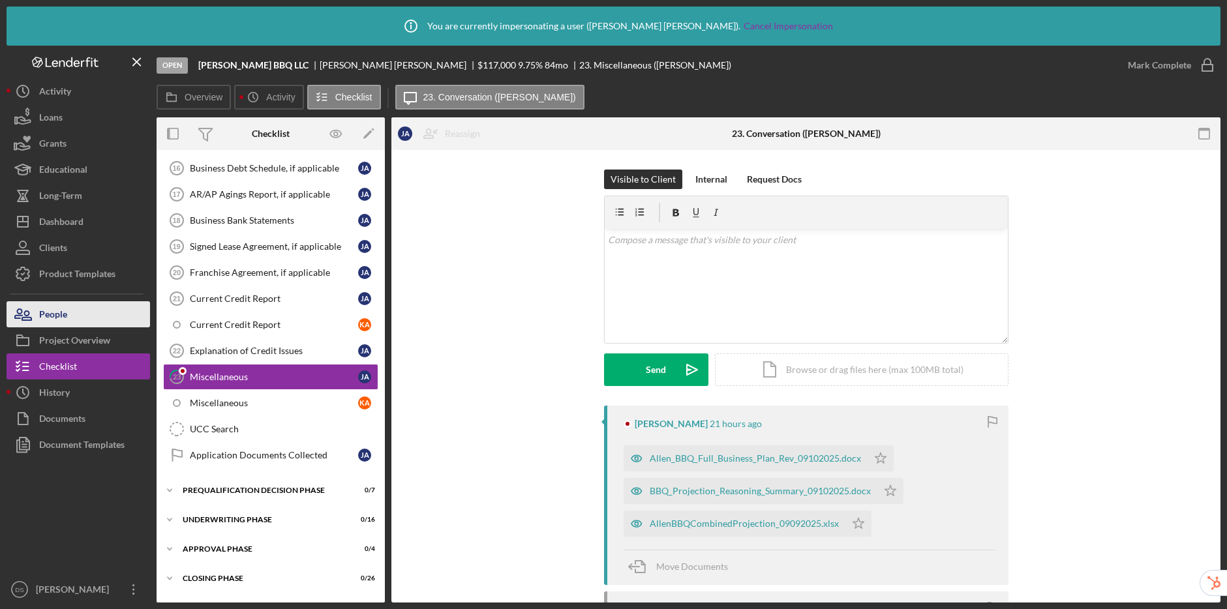
click at [106, 319] on button "People" at bounding box center [79, 314] width 144 height 26
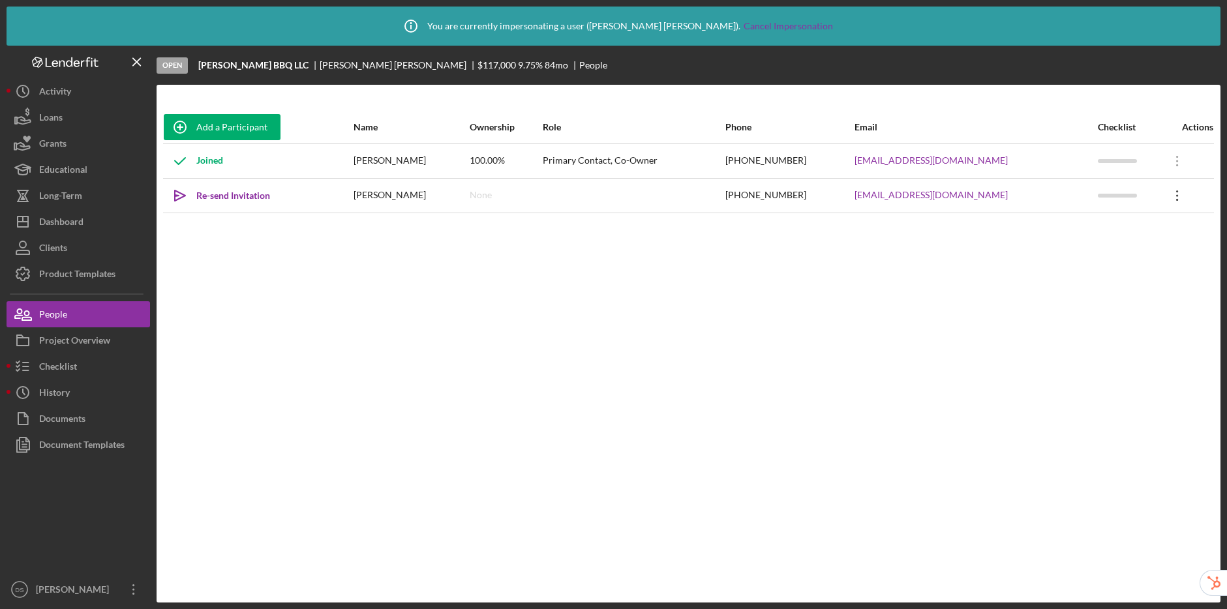
click at [1172, 202] on icon "Icon/Overflow" at bounding box center [1177, 195] width 33 height 33
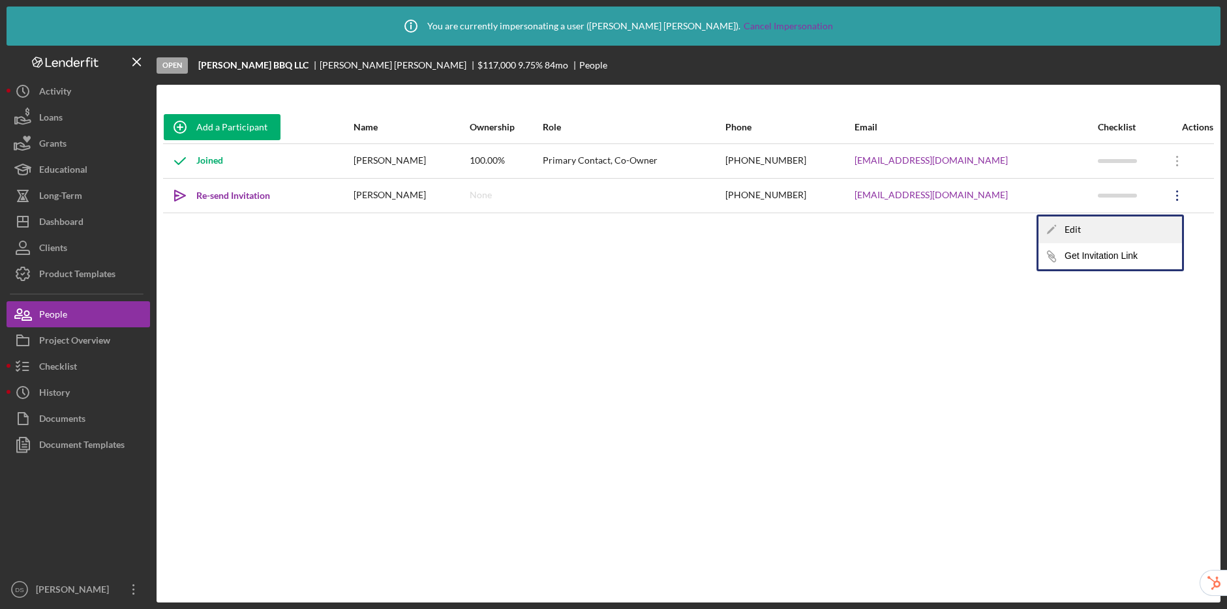
click at [1067, 228] on div "Icon/Edit Edit" at bounding box center [1111, 230] width 144 height 27
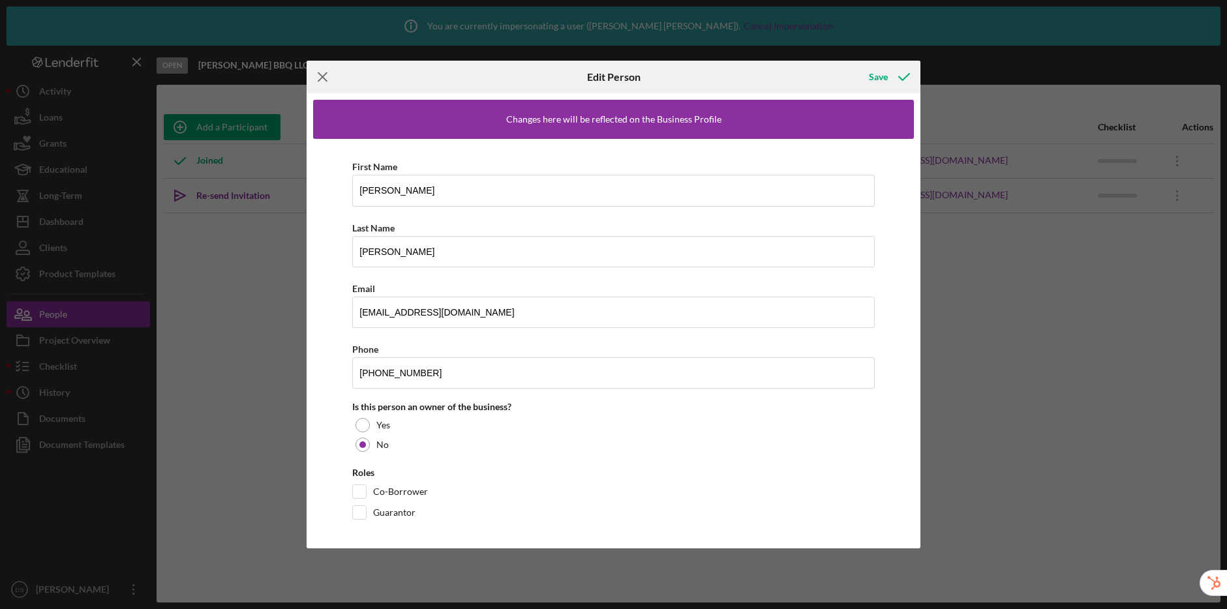
click at [324, 76] on line at bounding box center [322, 77] width 8 height 8
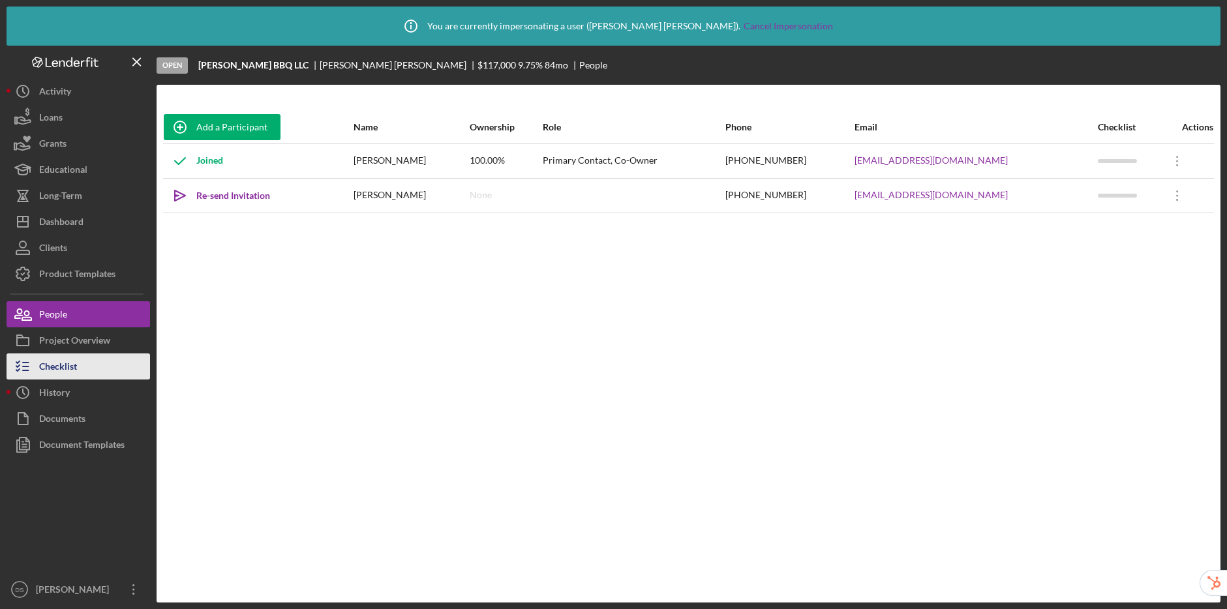
click at [73, 363] on div "Checklist" at bounding box center [58, 368] width 38 height 29
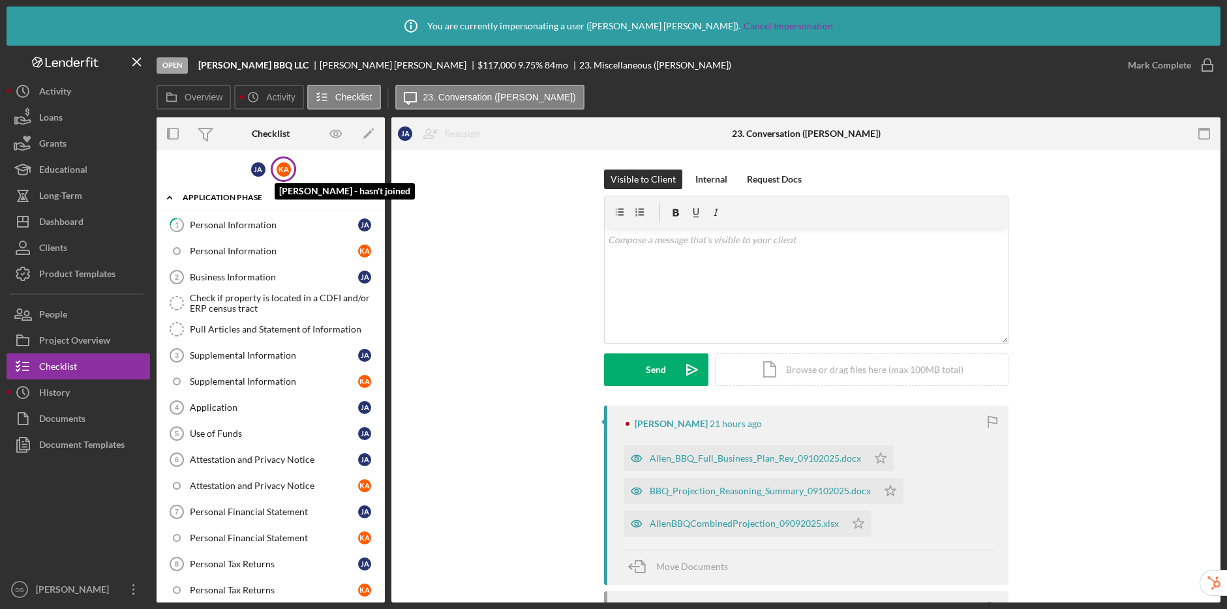
click at [279, 168] on div "K A" at bounding box center [284, 169] width 14 height 14
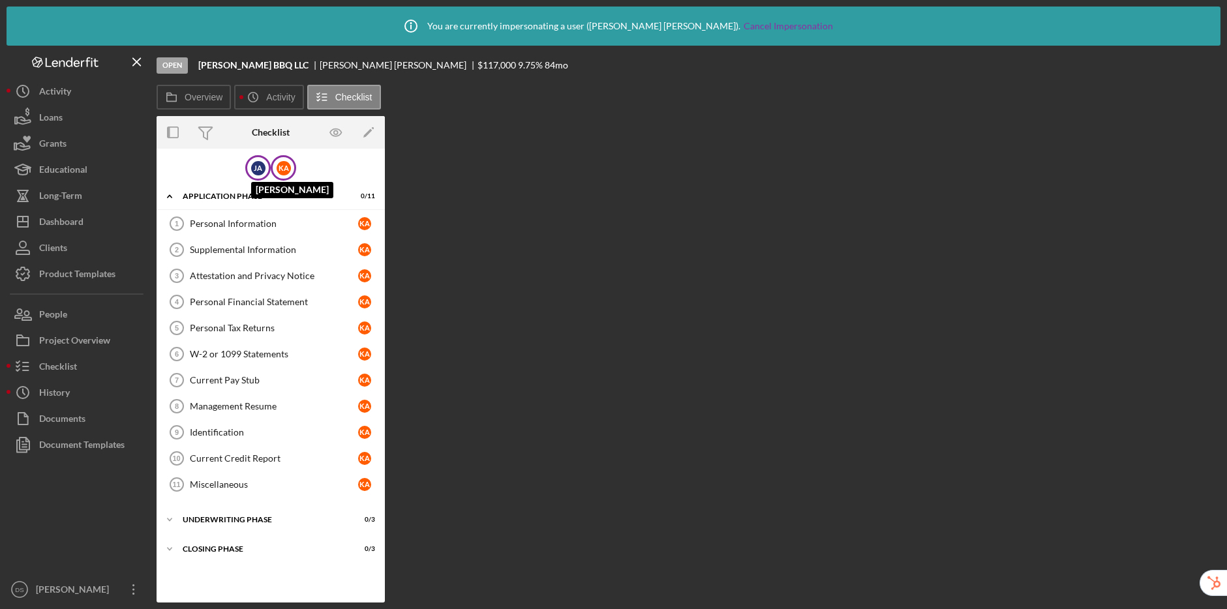
click at [260, 170] on div "J A" at bounding box center [258, 168] width 14 height 14
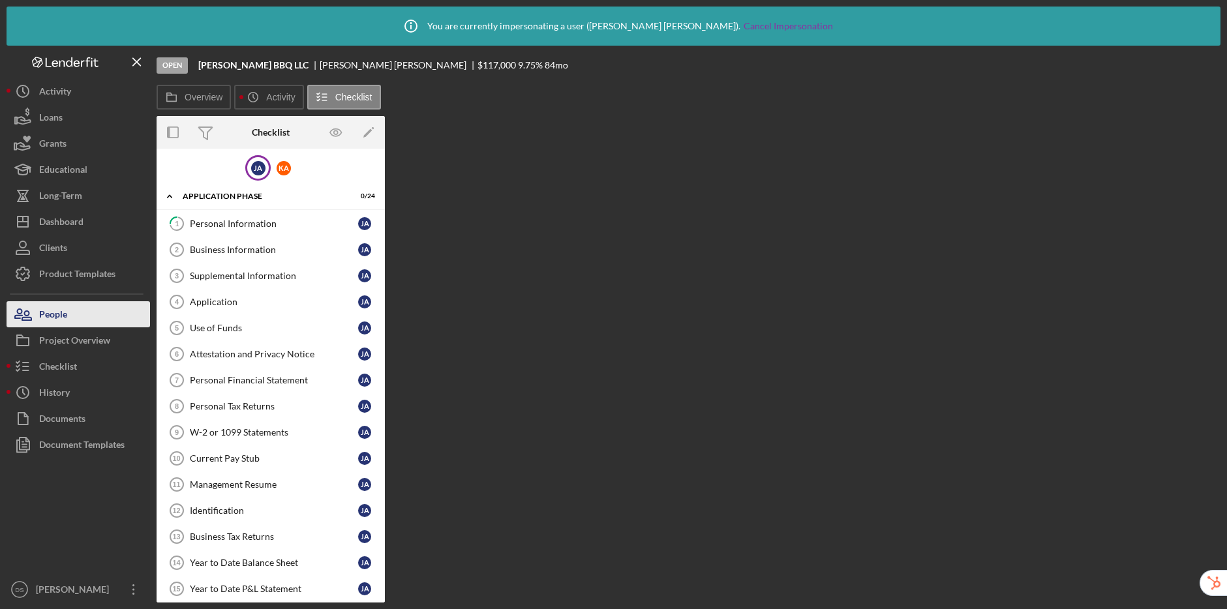
click at [104, 310] on button "People" at bounding box center [79, 314] width 144 height 26
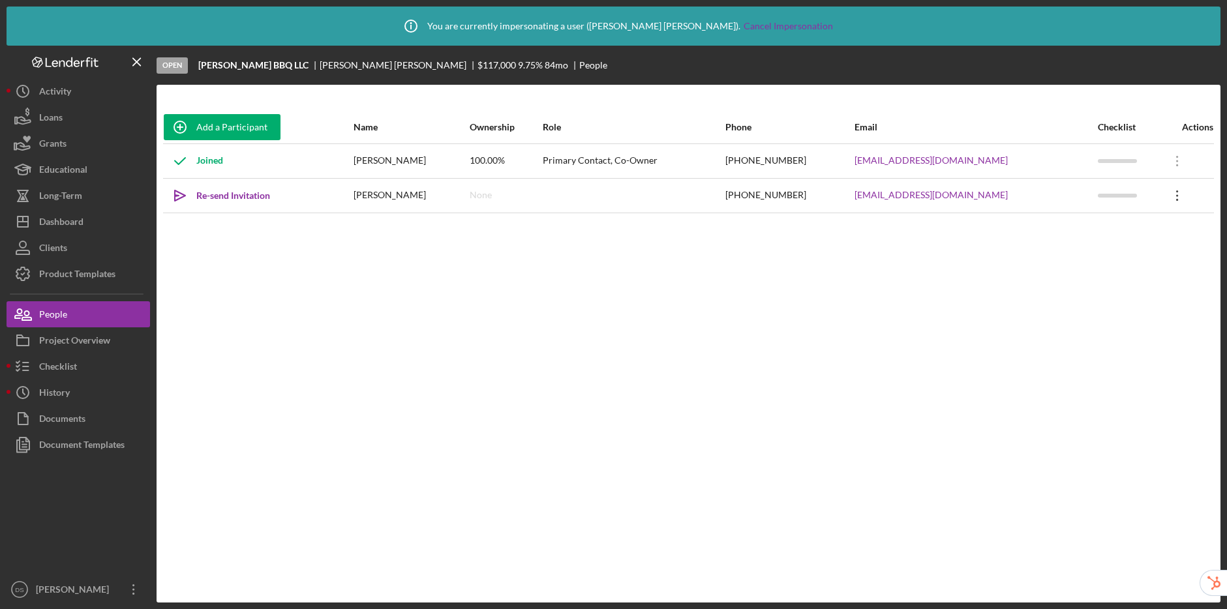
click at [1176, 202] on icon "Icon/Overflow" at bounding box center [1177, 195] width 33 height 33
click at [860, 314] on div "Add a Participant Name Ownership Role Phone Email Checklist Actions Joined Jeff…" at bounding box center [689, 344] width 1064 height 466
click at [1168, 201] on icon "Icon/Overflow" at bounding box center [1177, 195] width 33 height 33
click at [76, 375] on div "Checklist" at bounding box center [58, 368] width 38 height 29
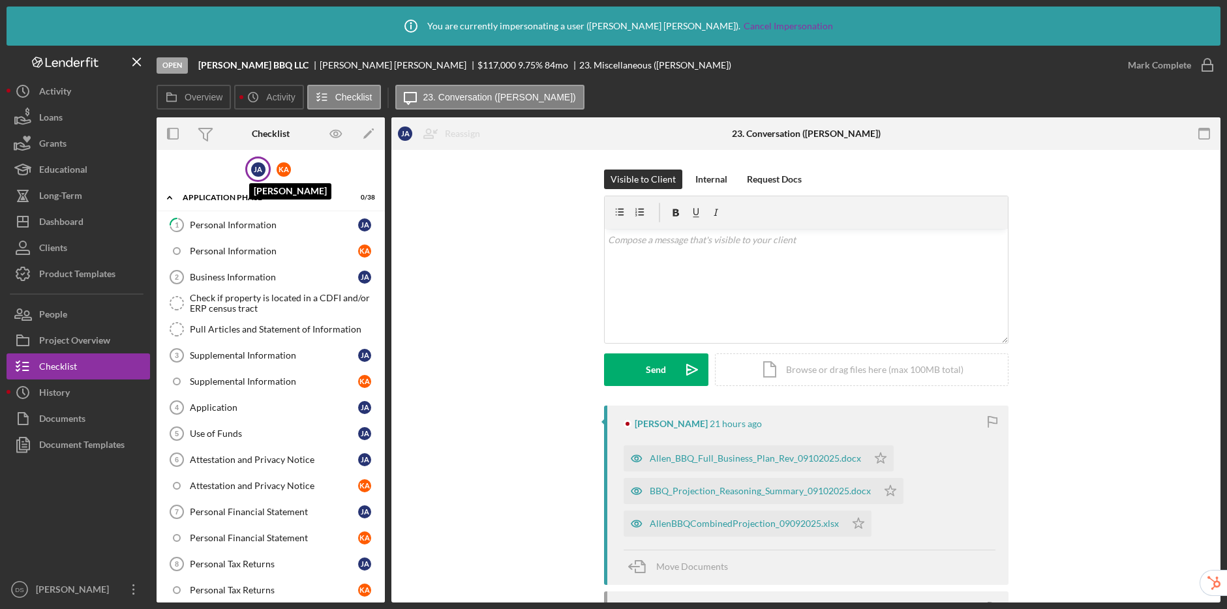
click at [254, 172] on div "J A" at bounding box center [258, 169] width 14 height 14
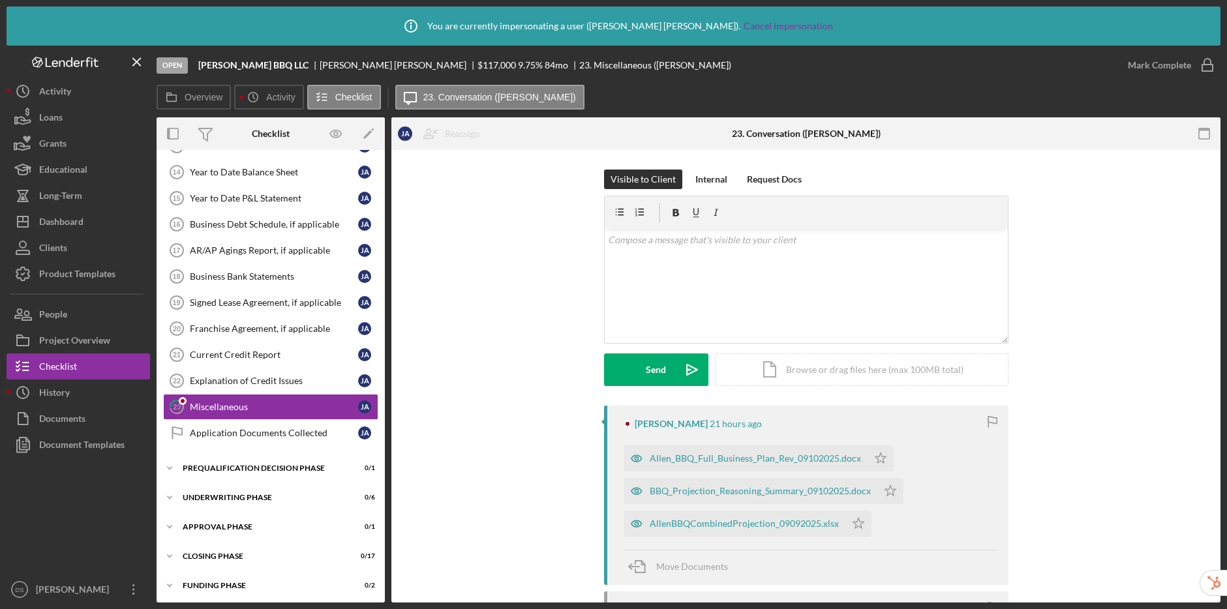
scroll to position [395, 0]
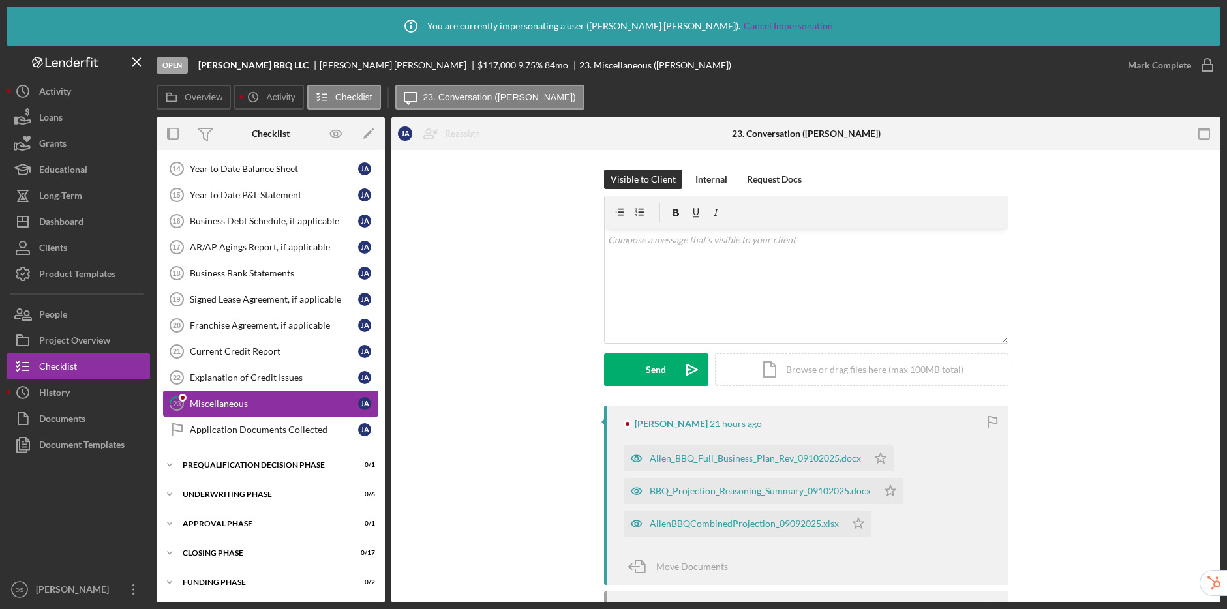
click at [262, 401] on div "Miscellaneous" at bounding box center [274, 404] width 168 height 10
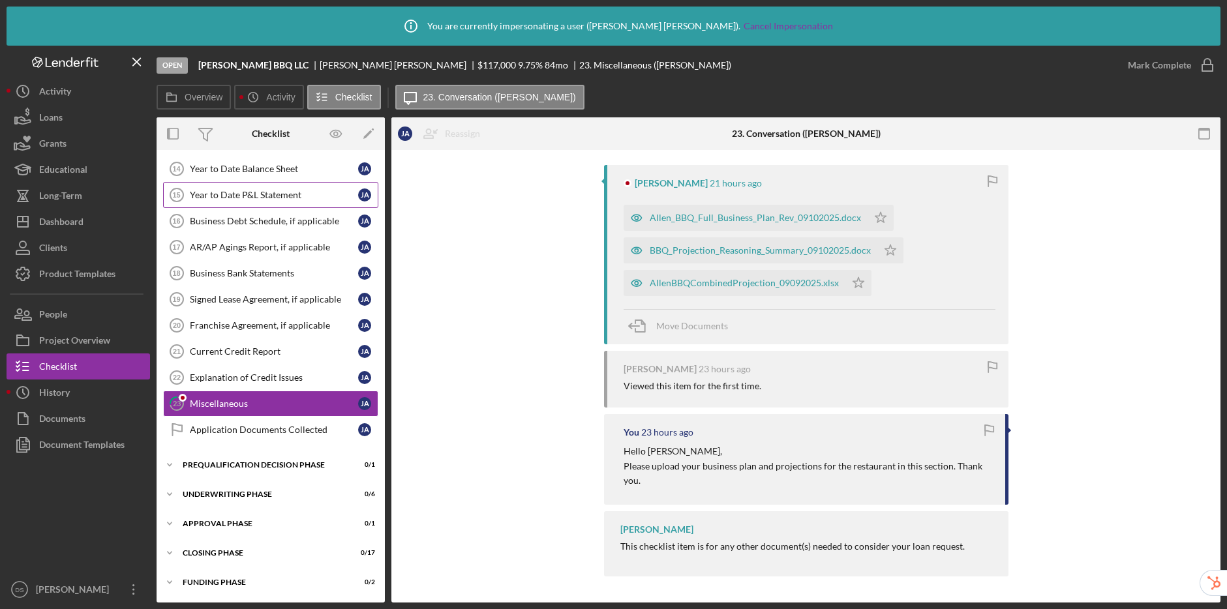
scroll to position [0, 0]
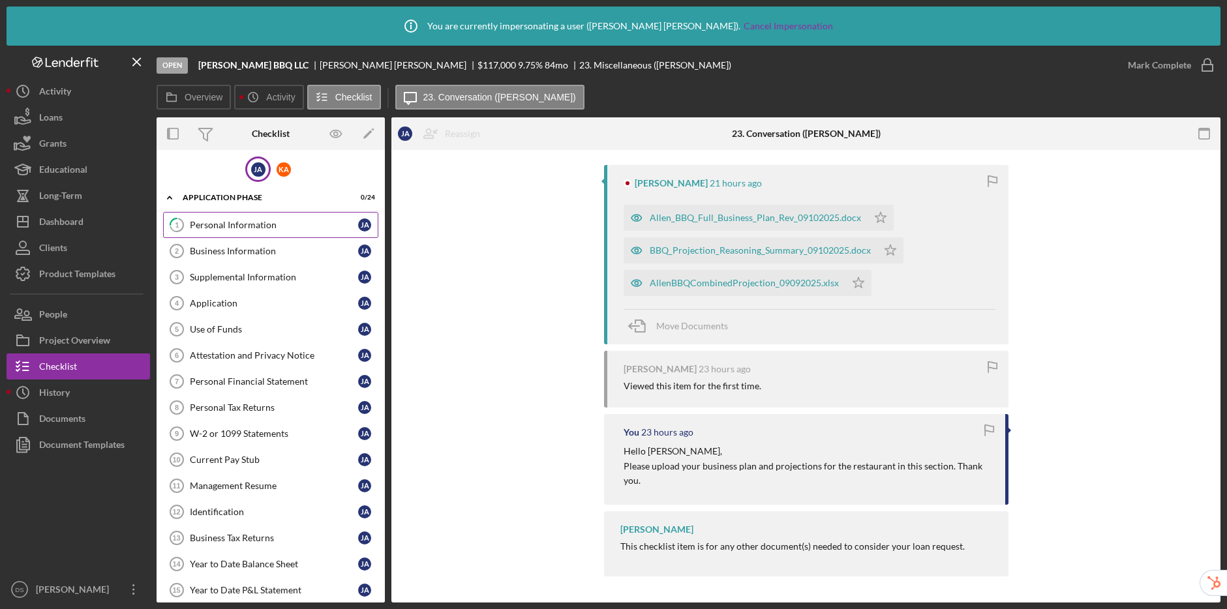
click at [238, 230] on div "Personal Information" at bounding box center [274, 225] width 168 height 10
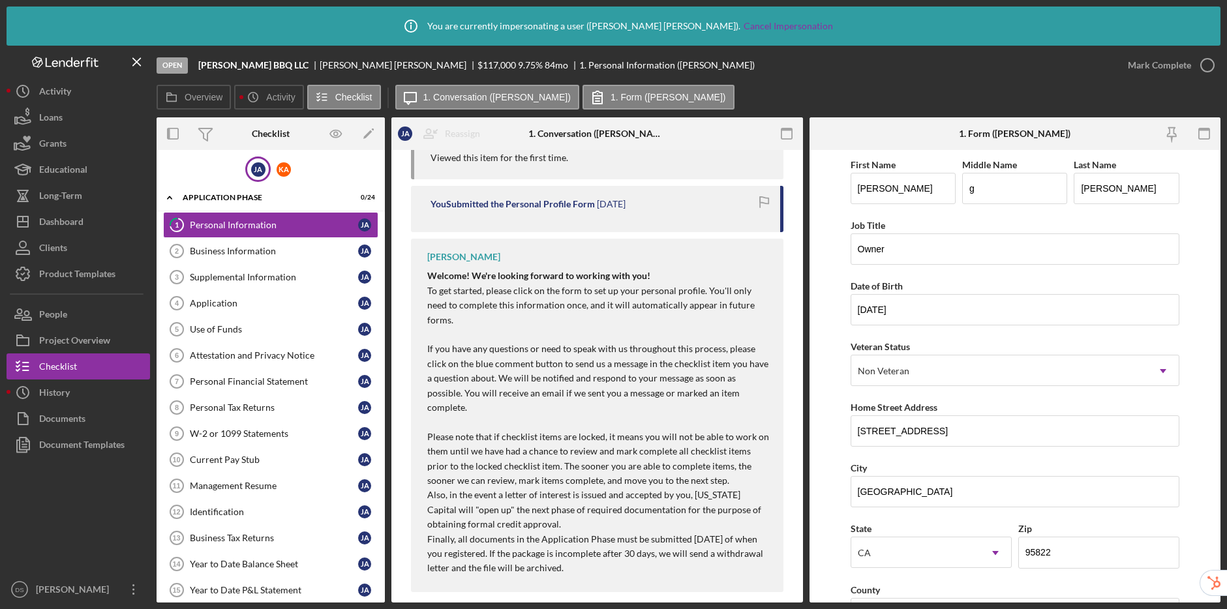
scroll to position [337, 0]
click at [57, 311] on div "People" at bounding box center [53, 315] width 28 height 29
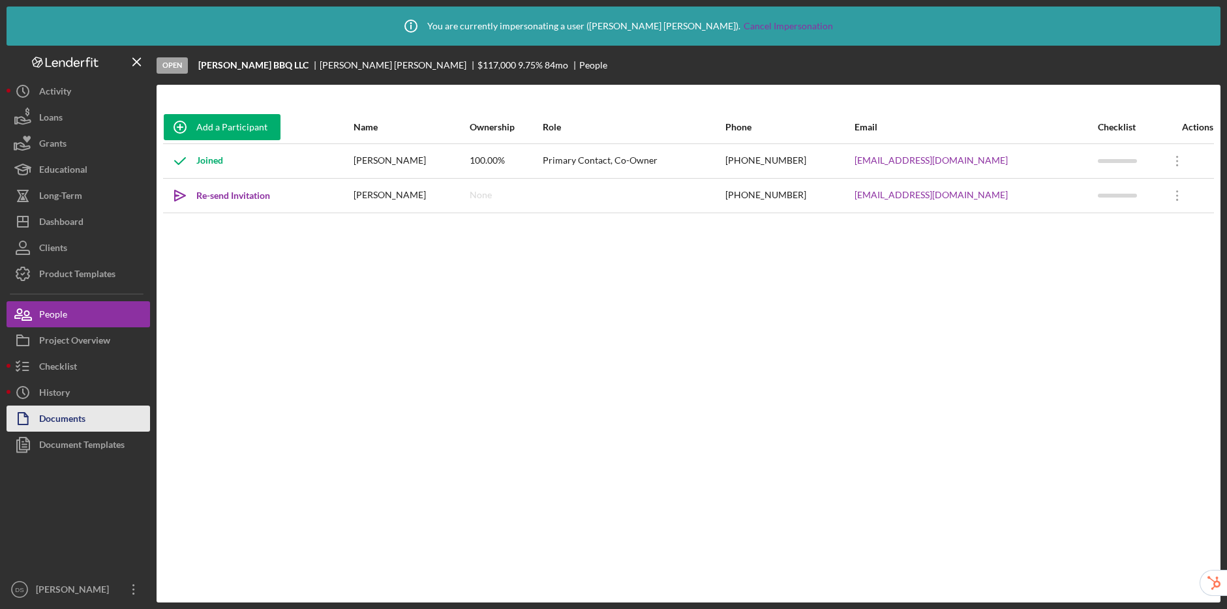
click at [49, 406] on div "Documents" at bounding box center [62, 420] width 46 height 29
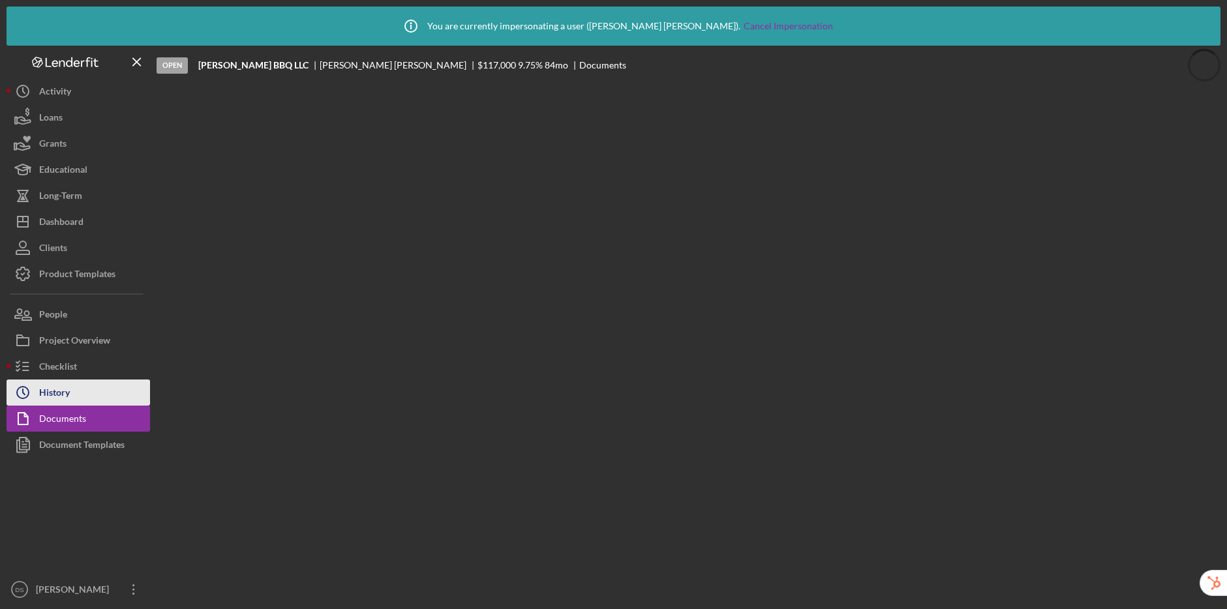
click at [62, 392] on div "History" at bounding box center [54, 394] width 31 height 29
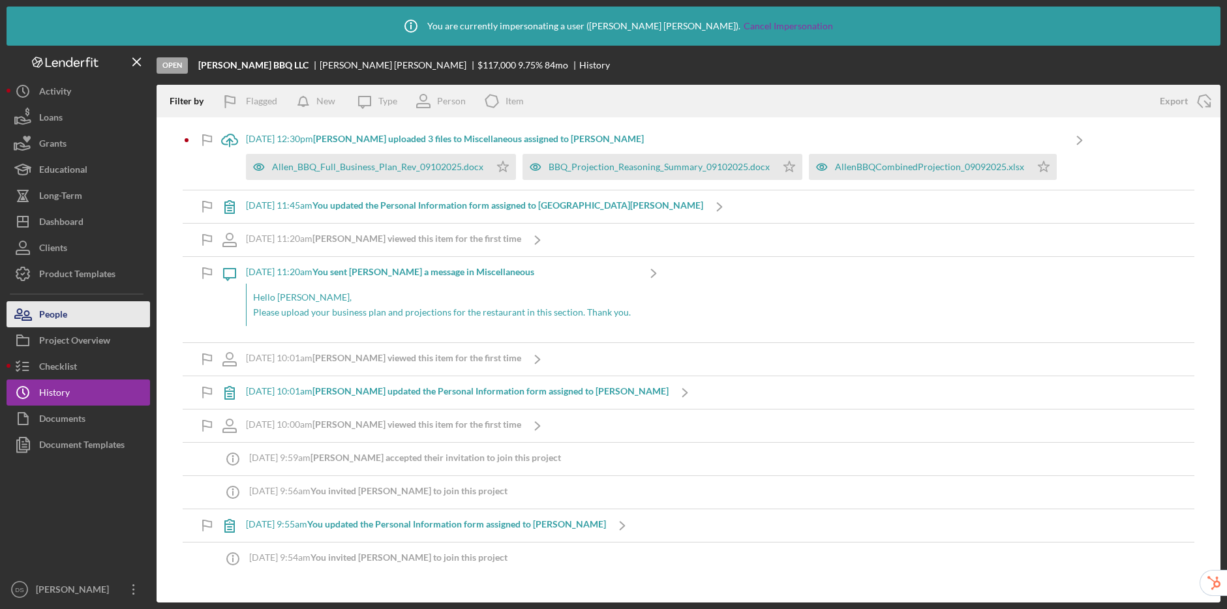
click at [48, 308] on div "People" at bounding box center [53, 315] width 28 height 29
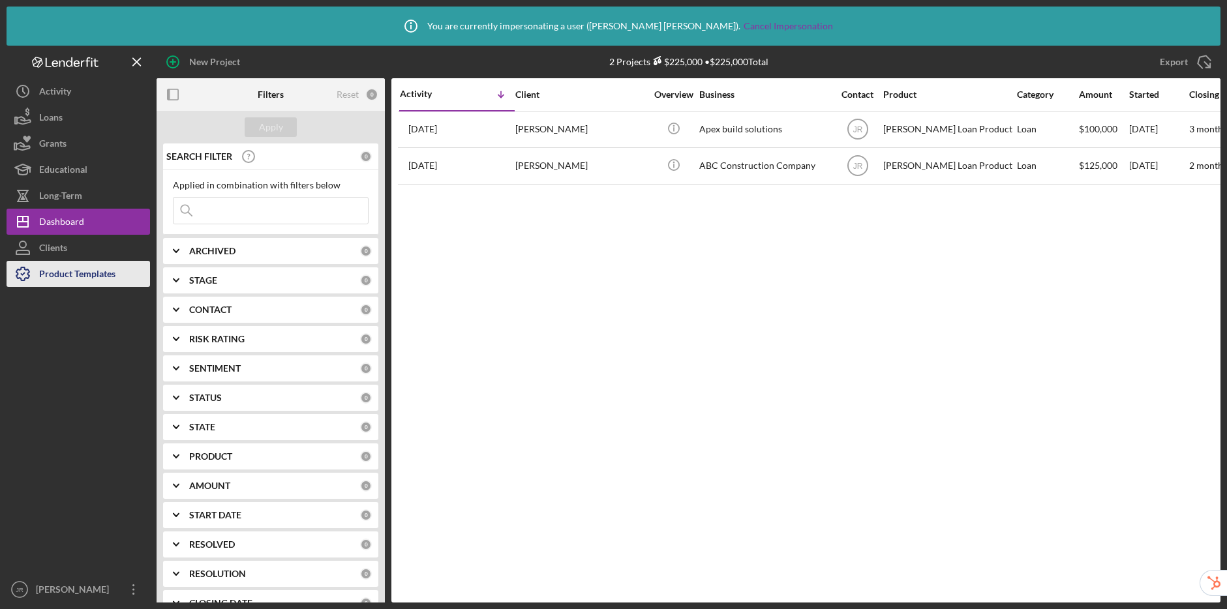
click at [52, 279] on div "Product Templates" at bounding box center [77, 275] width 76 height 29
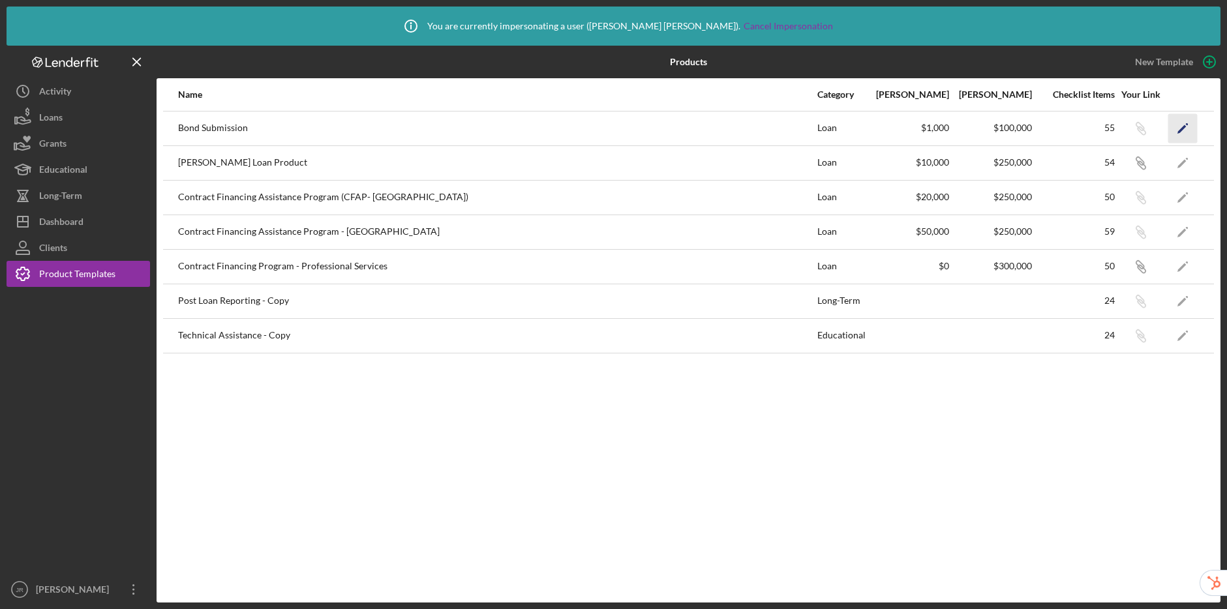
click at [1183, 127] on polygon "button" at bounding box center [1182, 129] width 9 height 9
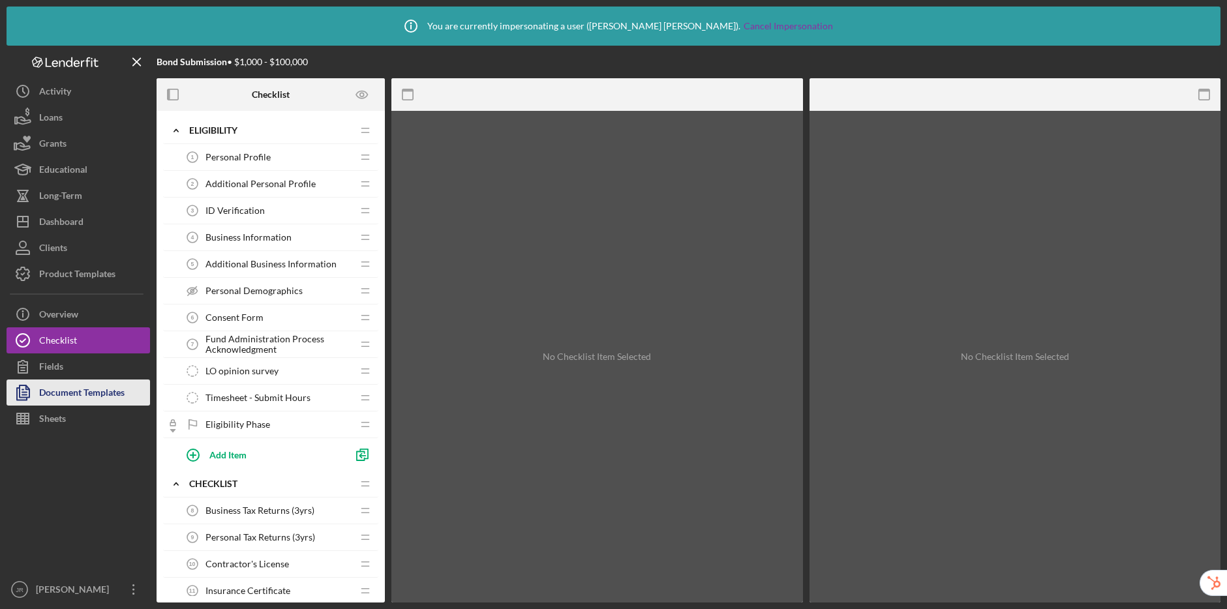
click at [110, 381] on div "Document Templates" at bounding box center [81, 394] width 85 height 29
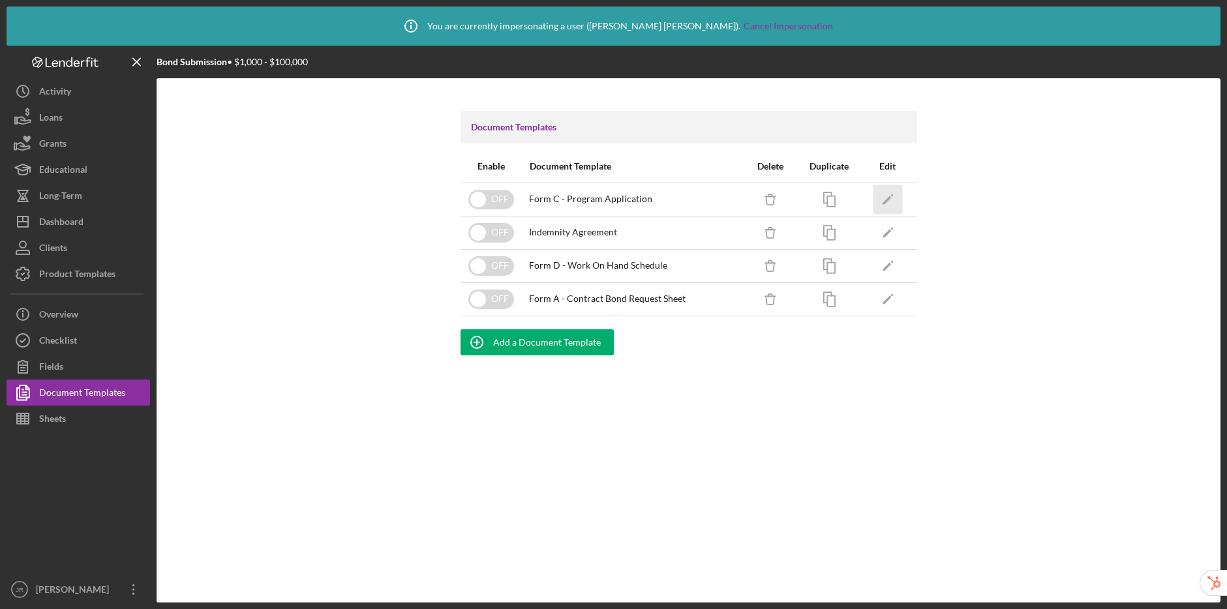
click at [889, 196] on icon "Icon/Edit" at bounding box center [887, 199] width 29 height 29
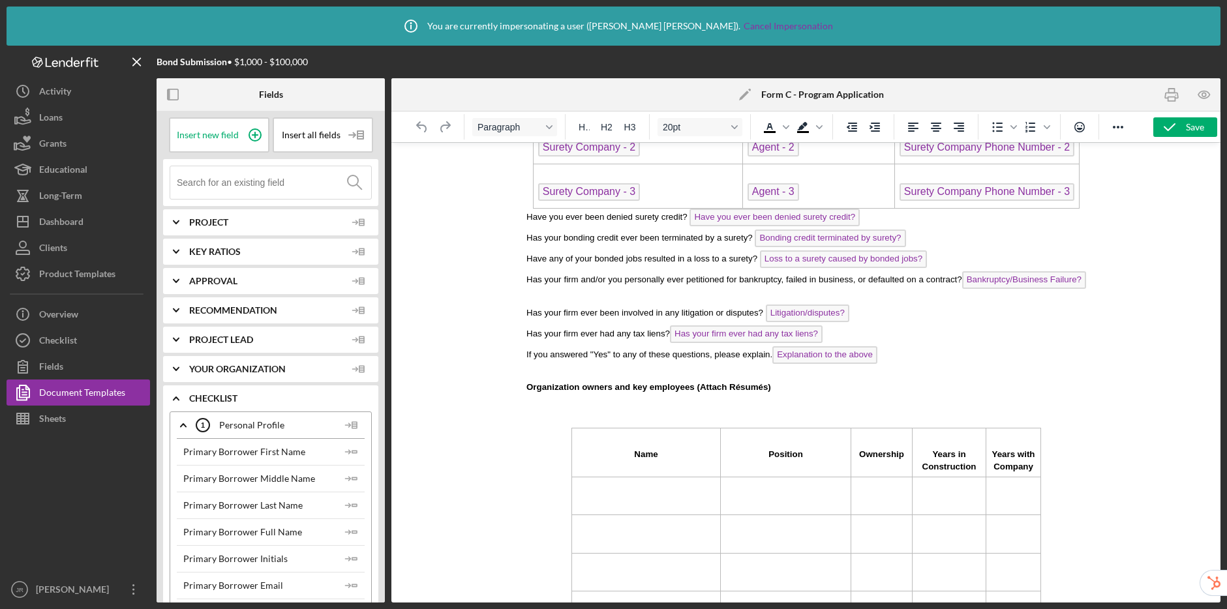
scroll to position [878, 0]
